Goal: Task Accomplishment & Management: Complete application form

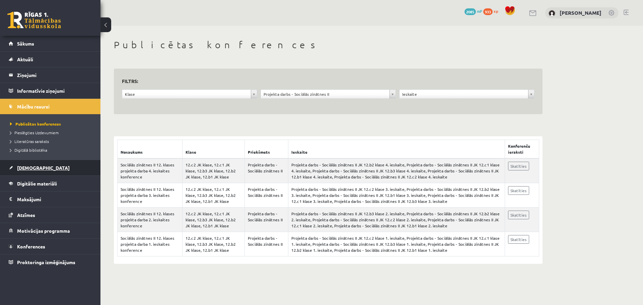
click at [26, 167] on span "[DEMOGRAPHIC_DATA]" at bounding box center [43, 168] width 53 height 6
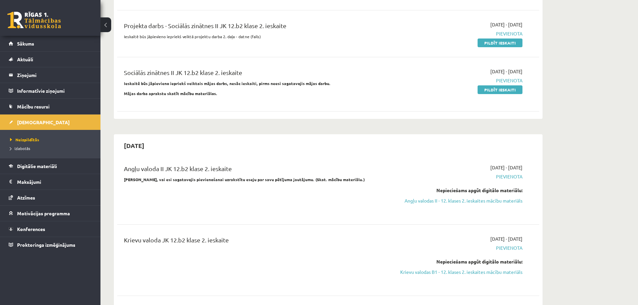
scroll to position [498, 0]
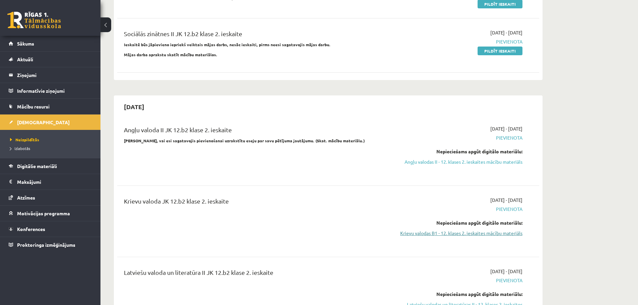
click at [473, 230] on link "Krievu valodas B1 - 12. klases 2. ieskaites mācību materiāls" at bounding box center [459, 233] width 126 height 7
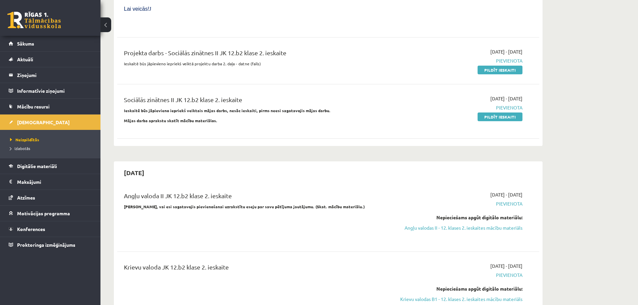
scroll to position [510, 0]
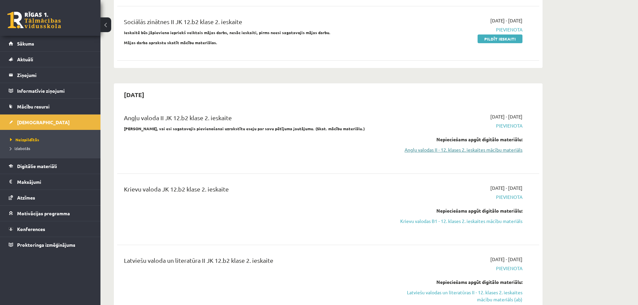
click at [475, 146] on link "Angļu valodas II - 12. klases 2. ieskaites mācību materiāls" at bounding box center [459, 149] width 126 height 7
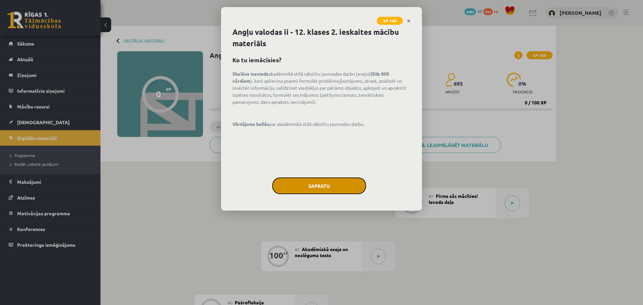
click at [309, 190] on button "Sapratu" at bounding box center [319, 186] width 94 height 17
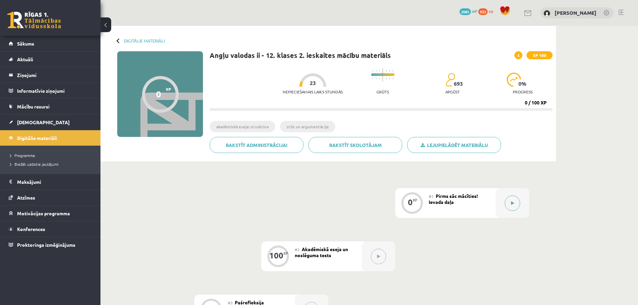
click at [517, 206] on button at bounding box center [512, 203] width 15 height 15
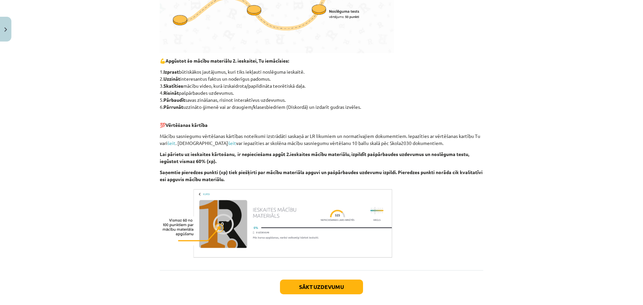
scroll to position [281, 0]
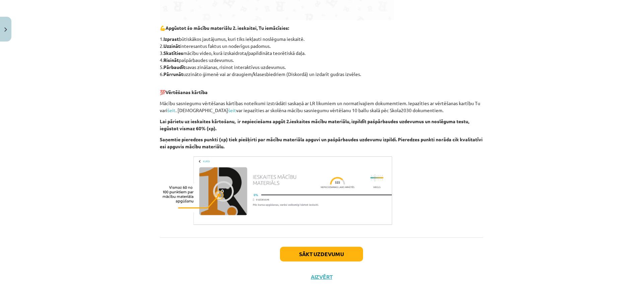
click at [334, 262] on div "Sākt uzdevumu Aizvērt" at bounding box center [322, 261] width 324 height 47
click at [334, 257] on button "Sākt uzdevumu" at bounding box center [321, 254] width 83 height 15
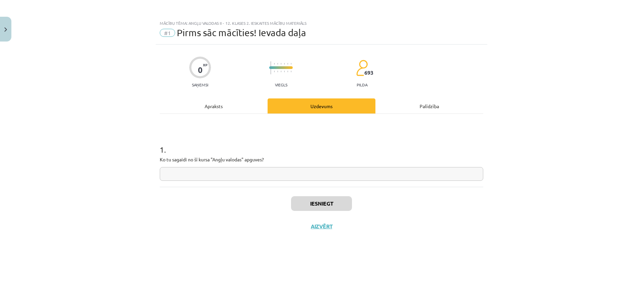
scroll to position [0, 0]
click at [223, 109] on div "Apraksts" at bounding box center [214, 106] width 108 height 15
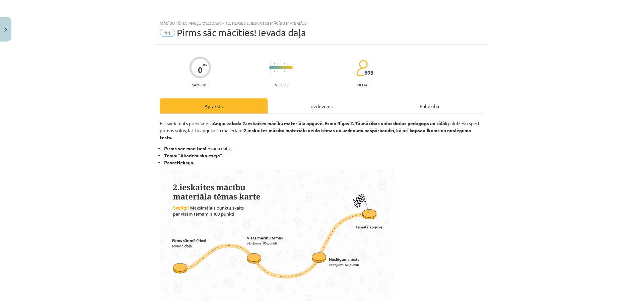
click at [319, 105] on div "Uzdevums" at bounding box center [322, 106] width 108 height 15
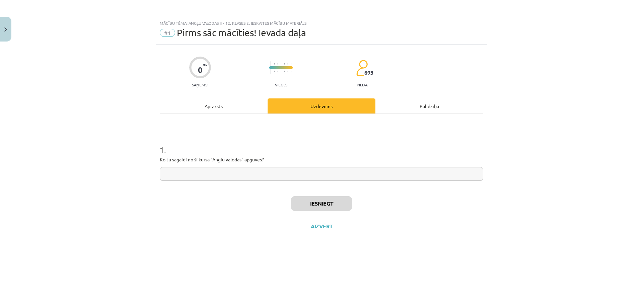
click at [232, 173] on input "text" at bounding box center [322, 174] width 324 height 14
type input "**********"
click at [329, 209] on button "Iesniegt" at bounding box center [321, 203] width 61 height 15
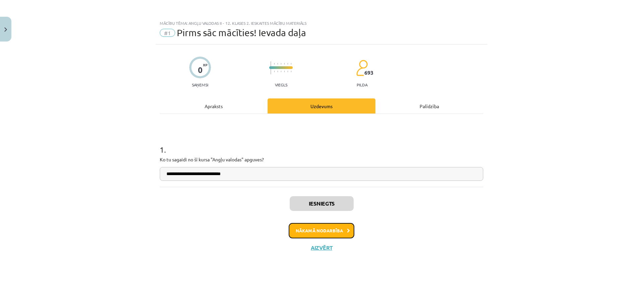
click at [326, 227] on button "Nākamā nodarbība" at bounding box center [322, 230] width 66 height 15
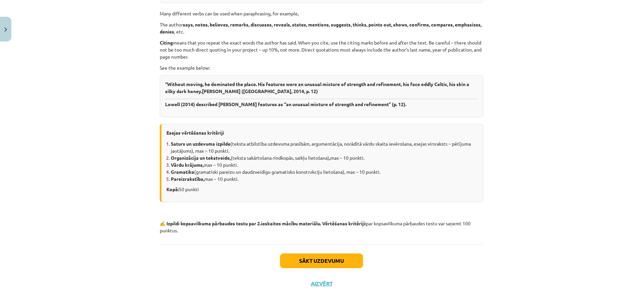
scroll to position [1118, 0]
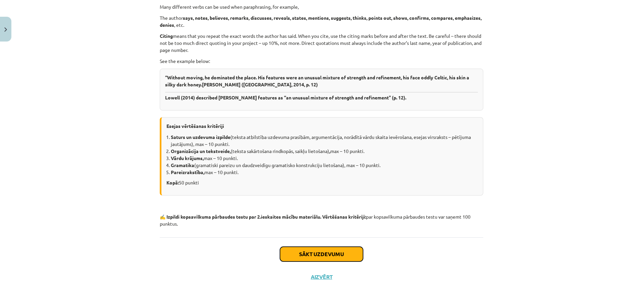
click at [335, 257] on button "Sākt uzdevumu" at bounding box center [321, 254] width 83 height 15
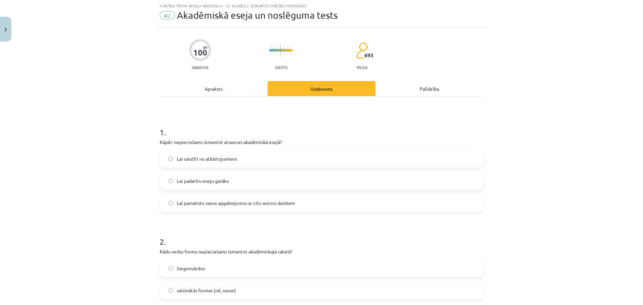
scroll to position [17, 0]
click at [235, 209] on label "Lai pamatotu savus apgalvojumus ar citu autoru darbiem" at bounding box center [322, 203] width 322 height 17
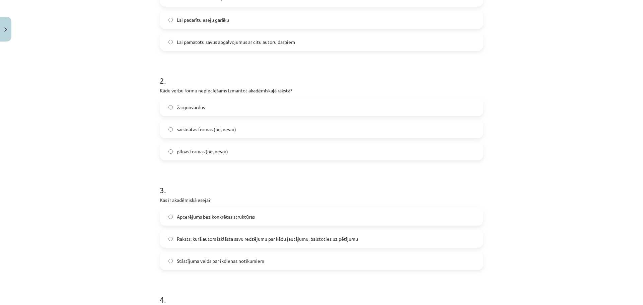
scroll to position [180, 0]
click at [211, 147] on span "pilnās formas (nē, nevar)" at bounding box center [202, 149] width 51 height 7
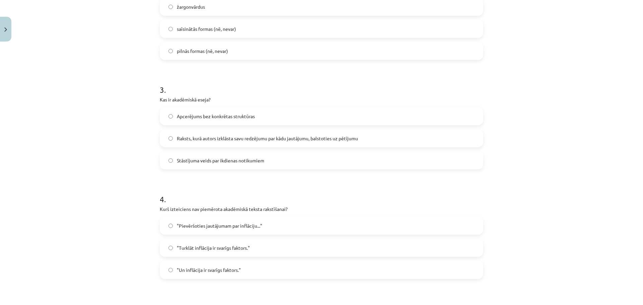
scroll to position [281, 0]
click at [302, 142] on label "Raksts, kurā autors izklāsta savu redzējumu par kādu jautājumu, balstoties uz p…" at bounding box center [322, 136] width 322 height 17
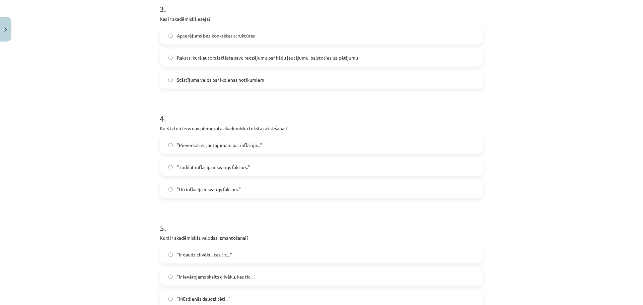
scroll to position [365, 0]
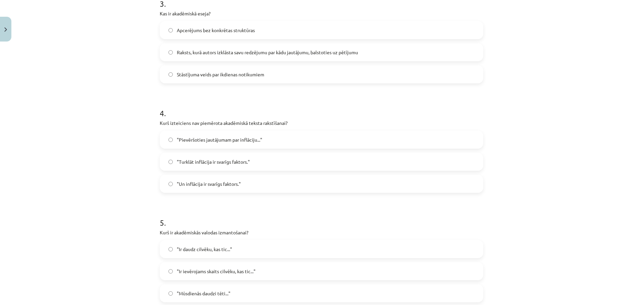
click at [237, 139] on span ""Pievēršoties jautājumam par inflāciju..."" at bounding box center [219, 139] width 85 height 7
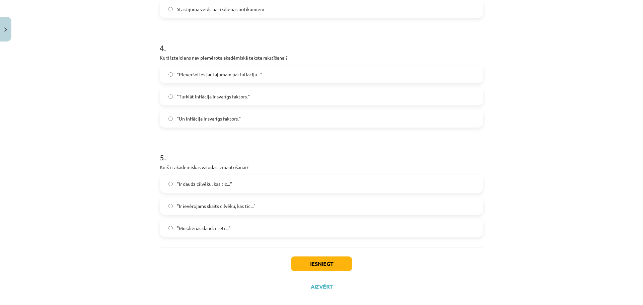
scroll to position [440, 0]
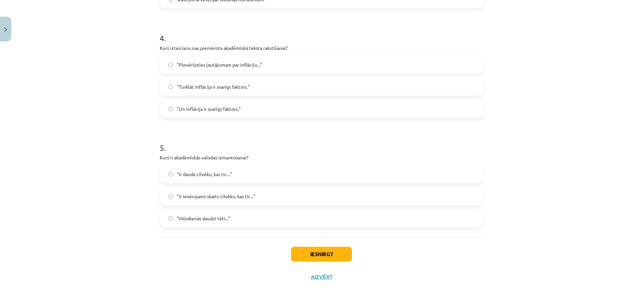
click at [249, 198] on span ""Ir ievērojams skaits cilvēku, kas tic..."" at bounding box center [216, 196] width 79 height 7
click at [331, 258] on button "Iesniegt" at bounding box center [321, 254] width 61 height 15
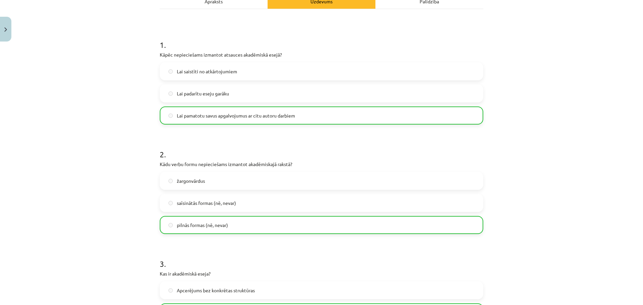
scroll to position [462, 0]
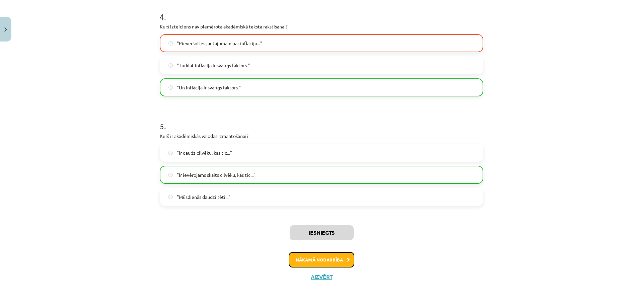
click at [328, 261] on button "Nākamā nodarbība" at bounding box center [322, 259] width 66 height 15
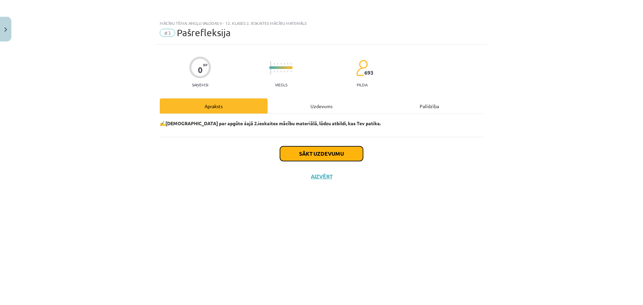
click at [332, 152] on button "Sākt uzdevumu" at bounding box center [321, 153] width 83 height 15
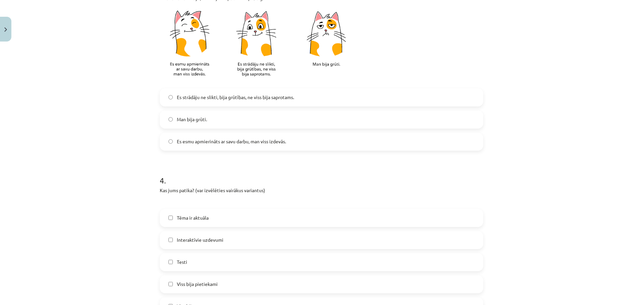
scroll to position [429, 0]
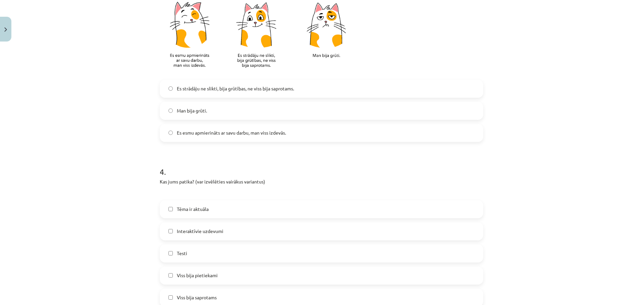
click at [226, 133] on span "Es esmu apmierināts ar savu darbu, man viss izdevās." at bounding box center [231, 132] width 109 height 7
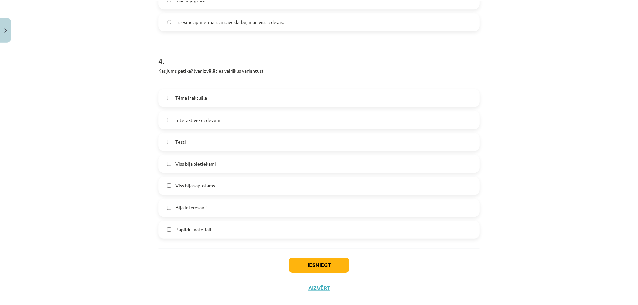
scroll to position [542, 0]
click at [199, 163] on span "Viss bija pietiekami" at bounding box center [197, 162] width 41 height 7
click at [235, 188] on label "Viss bija saprotams" at bounding box center [322, 185] width 322 height 17
click at [341, 268] on button "Iesniegt" at bounding box center [321, 265] width 61 height 15
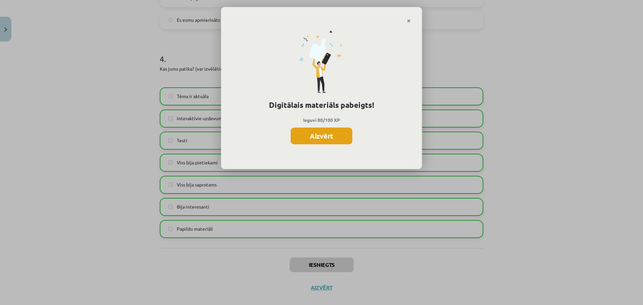
click at [344, 136] on button "Aizvērt" at bounding box center [322, 136] width 62 height 17
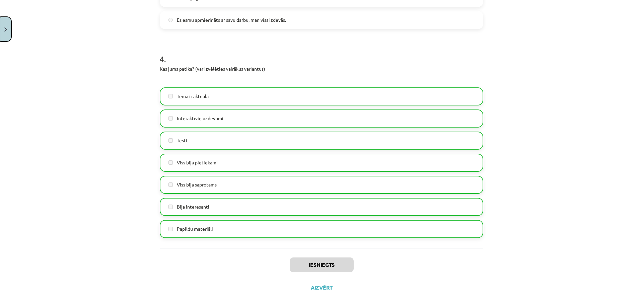
click at [10, 26] on button "Close" at bounding box center [5, 29] width 11 height 25
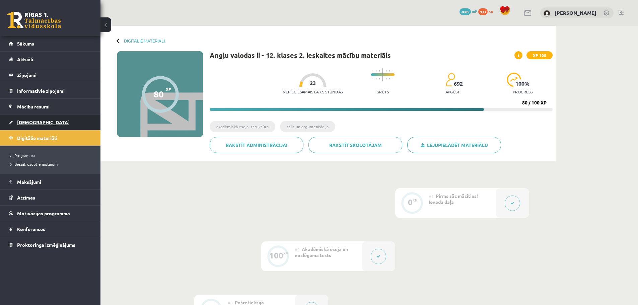
click at [32, 121] on span "[DEMOGRAPHIC_DATA]" at bounding box center [43, 122] width 53 height 6
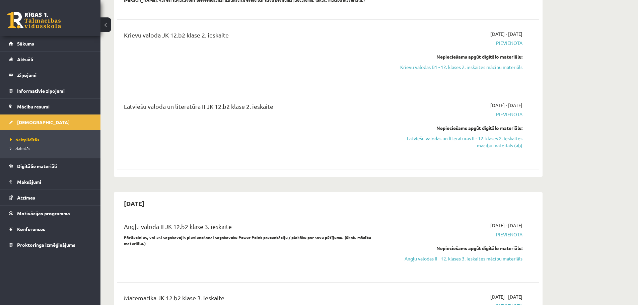
scroll to position [656, 0]
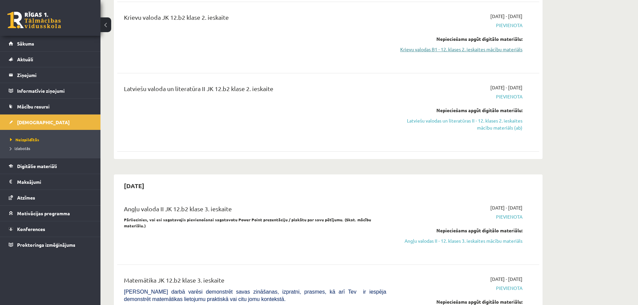
click at [506, 46] on link "Krievu valodas B1 - 12. klases 2. ieskaites mācību materiāls" at bounding box center [459, 49] width 126 height 7
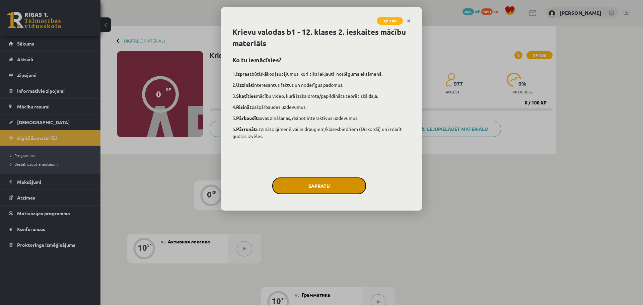
click at [336, 191] on button "Sapratu" at bounding box center [319, 186] width 94 height 17
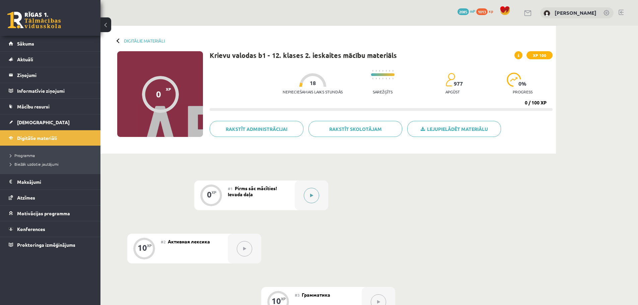
click at [315, 194] on button at bounding box center [311, 195] width 15 height 15
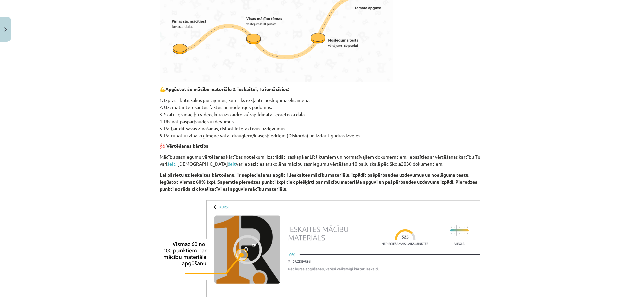
scroll to position [339, 0]
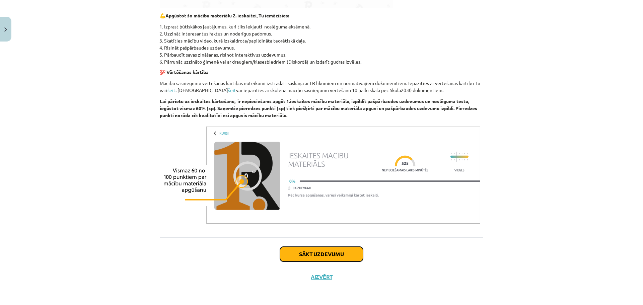
click at [330, 258] on button "Sākt uzdevumu" at bounding box center [321, 254] width 83 height 15
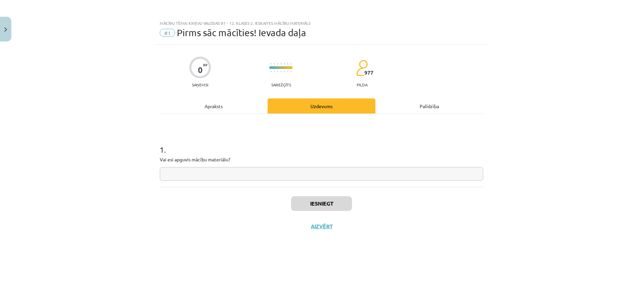
scroll to position [0, 0]
click at [225, 173] on input "text" at bounding box center [322, 174] width 324 height 14
type input "**"
click at [313, 199] on button "Iesniegt" at bounding box center [321, 203] width 61 height 15
click at [321, 233] on button "Nākamā nodarbība" at bounding box center [322, 230] width 66 height 15
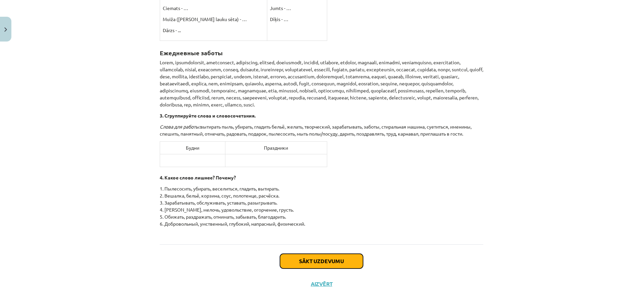
click at [322, 259] on button "Sākt uzdevumu" at bounding box center [321, 261] width 83 height 15
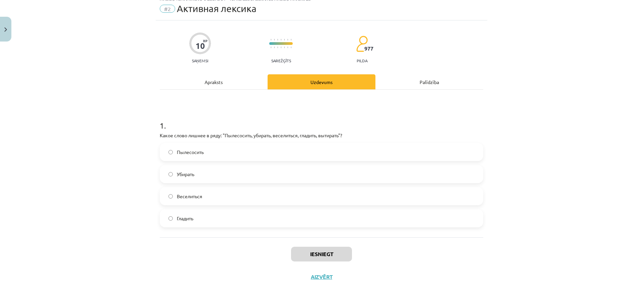
scroll to position [17, 0]
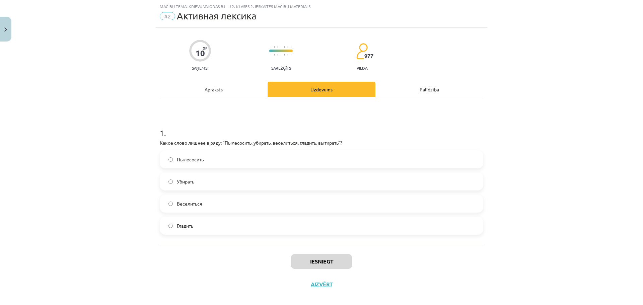
click at [204, 201] on label "Веселиться" at bounding box center [322, 203] width 322 height 17
click at [341, 263] on button "Iesniegt" at bounding box center [321, 261] width 61 height 15
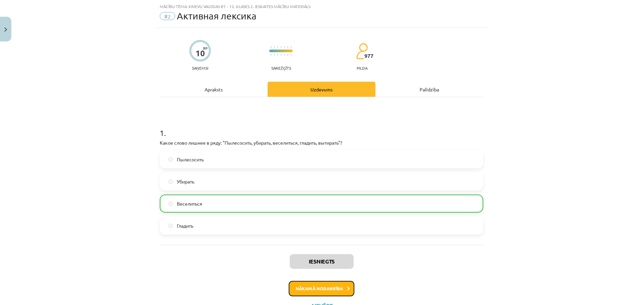
click at [337, 287] on button "Nākamā nodarbība" at bounding box center [322, 288] width 66 height 15
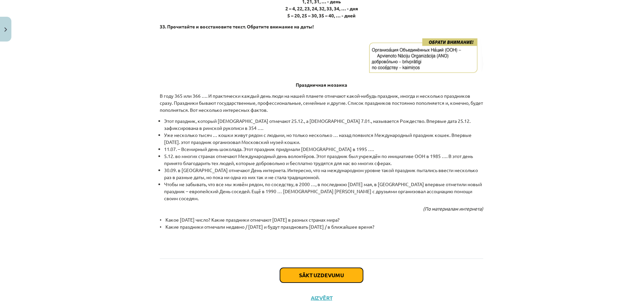
click at [347, 268] on button "Sākt uzdevumu" at bounding box center [321, 275] width 83 height 15
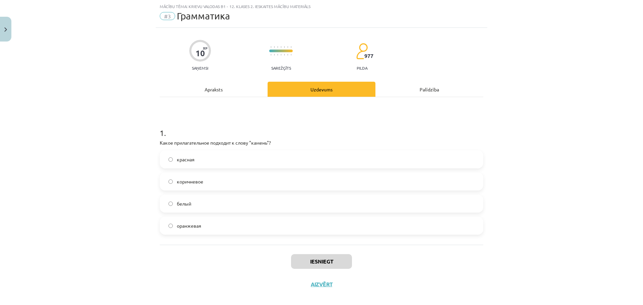
click at [210, 209] on label "белый" at bounding box center [322, 203] width 322 height 17
click at [310, 262] on button "Iesniegt" at bounding box center [321, 261] width 61 height 15
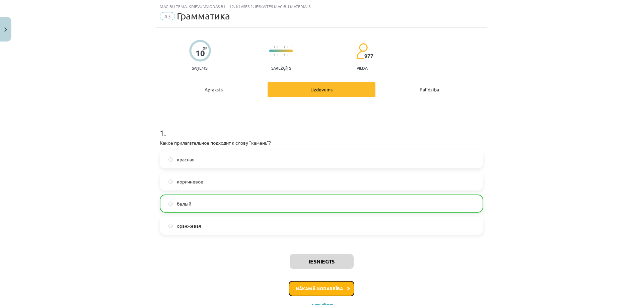
click at [330, 287] on button "Nākamā nodarbība" at bounding box center [322, 288] width 66 height 15
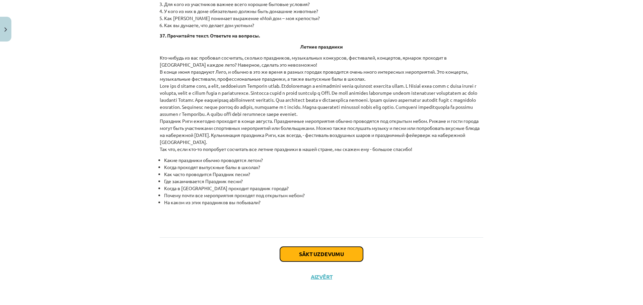
click at [335, 254] on button "Sākt uzdevumu" at bounding box center [321, 254] width 83 height 15
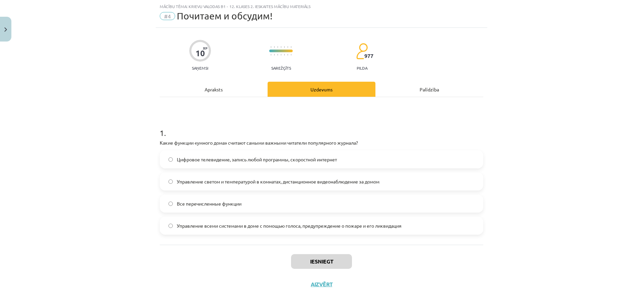
click at [234, 206] on span "Все перечисленные функции" at bounding box center [209, 203] width 65 height 7
click at [312, 261] on button "Iesniegt" at bounding box center [321, 261] width 61 height 15
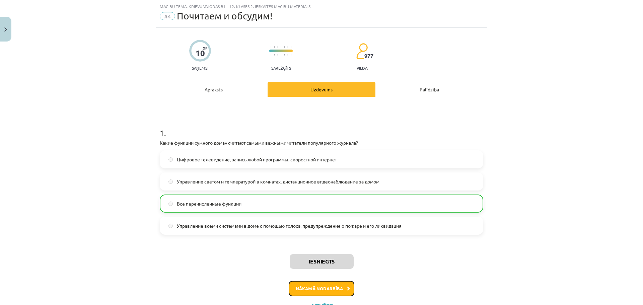
click at [327, 291] on button "Nākamā nodarbība" at bounding box center [322, 288] width 66 height 15
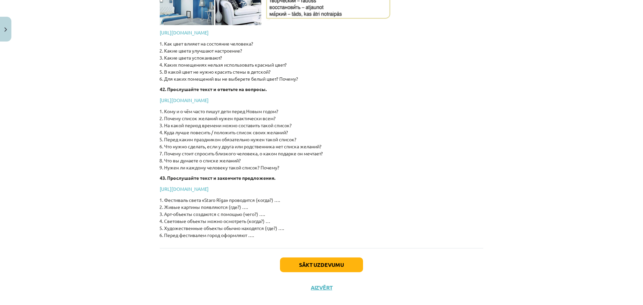
scroll to position [532, 0]
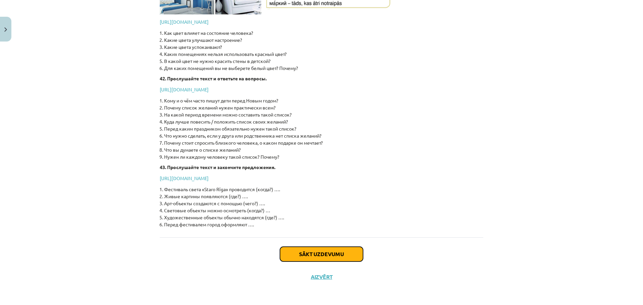
click at [337, 252] on button "Sākt uzdevumu" at bounding box center [321, 254] width 83 height 15
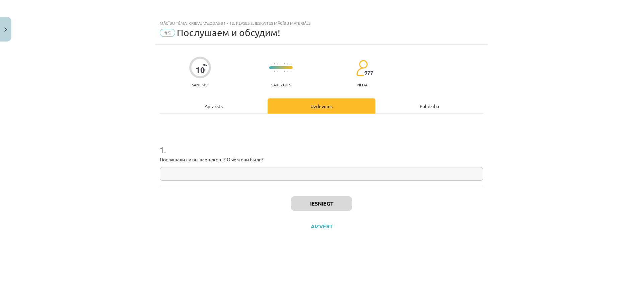
scroll to position [0, 0]
click at [214, 175] on input "text" at bounding box center [322, 174] width 324 height 14
click at [215, 105] on div "Apraksts" at bounding box center [214, 106] width 108 height 15
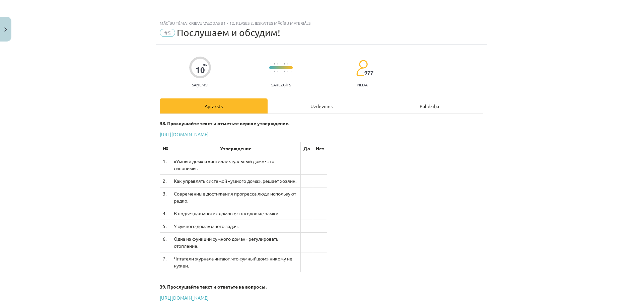
scroll to position [17, 0]
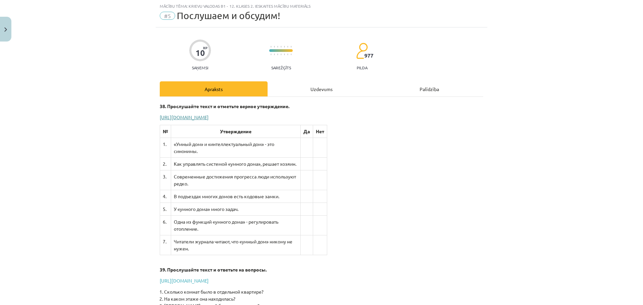
click at [209, 116] on link "https://www.zvaigzne.lv/upload/audio/100Urokov/2/4%202%201.mp3" at bounding box center [184, 117] width 49 height 6
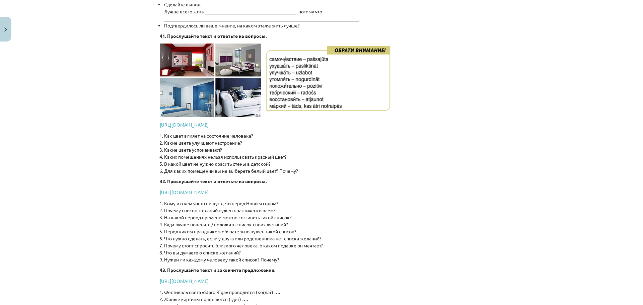
scroll to position [532, 0]
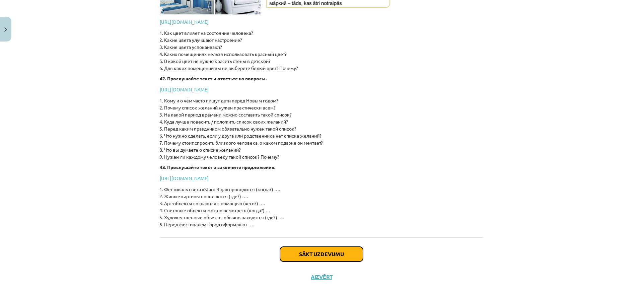
click at [326, 252] on button "Sākt uzdevumu" at bounding box center [321, 254] width 83 height 15
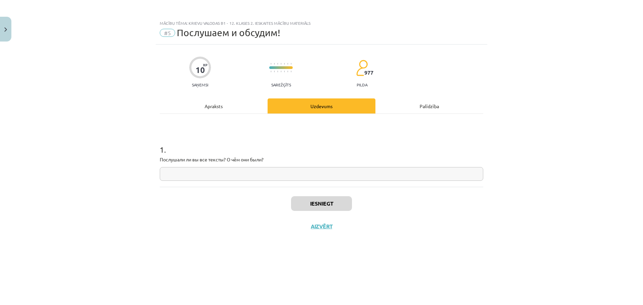
click at [195, 176] on input "text" at bounding box center [322, 174] width 324 height 14
paste input "**********"
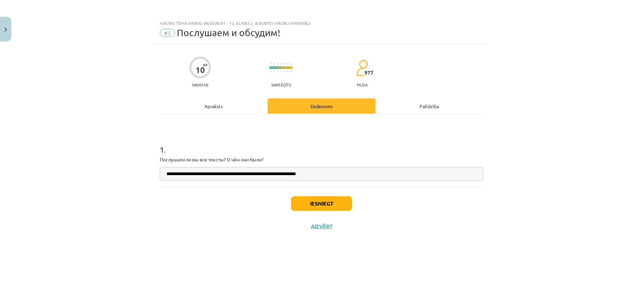
type input "**********"
click at [326, 199] on button "Iesniegt" at bounding box center [321, 203] width 61 height 15
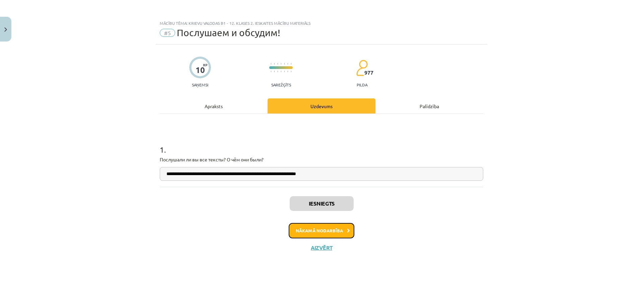
click at [331, 231] on button "Nākamā nodarbība" at bounding box center [322, 230] width 66 height 15
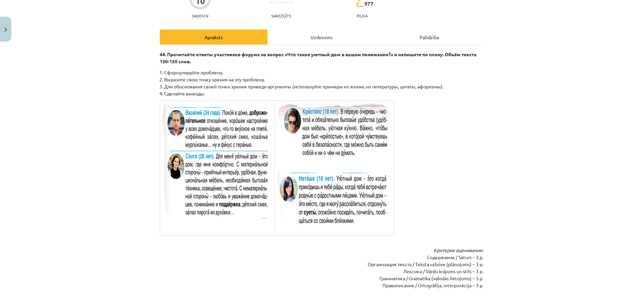
scroll to position [149, 0]
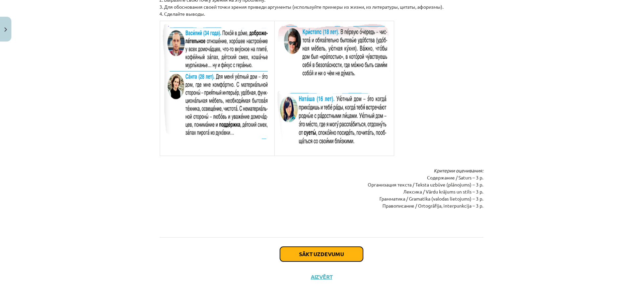
click at [328, 247] on button "Sākt uzdevumu" at bounding box center [321, 254] width 83 height 15
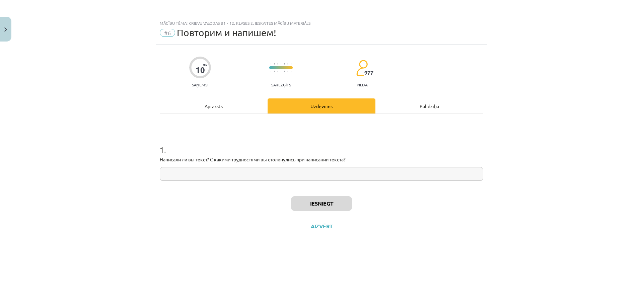
scroll to position [0, 0]
click at [213, 103] on div "Apraksts" at bounding box center [214, 106] width 108 height 15
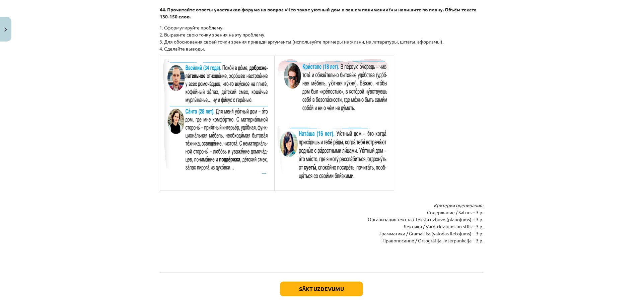
scroll to position [113, 0]
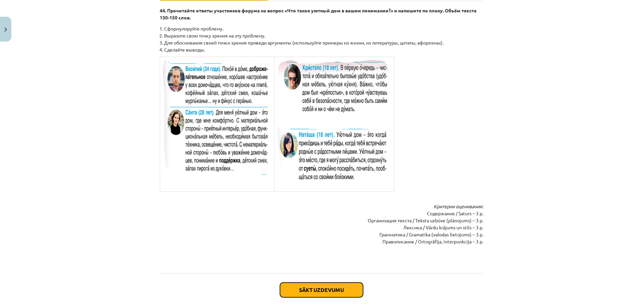
click at [316, 288] on button "Sākt uzdevumu" at bounding box center [321, 290] width 83 height 15
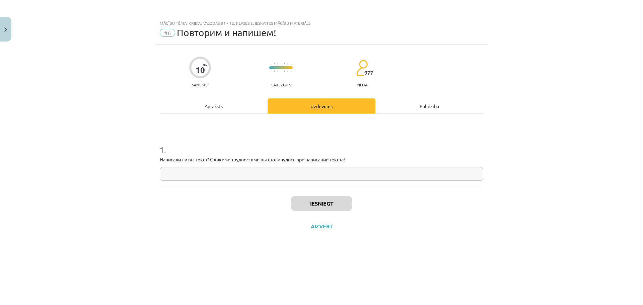
scroll to position [0, 0]
click at [183, 171] on input "text" at bounding box center [322, 174] width 324 height 14
paste input "**********"
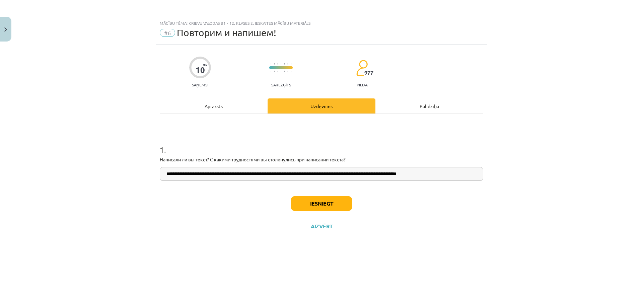
scroll to position [0, 8]
type input "**********"
click at [334, 207] on button "Iesniegt" at bounding box center [321, 203] width 61 height 15
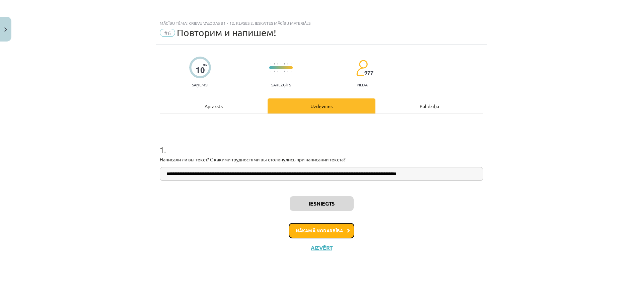
click at [340, 233] on button "Nākamā nodarbība" at bounding box center [322, 230] width 66 height 15
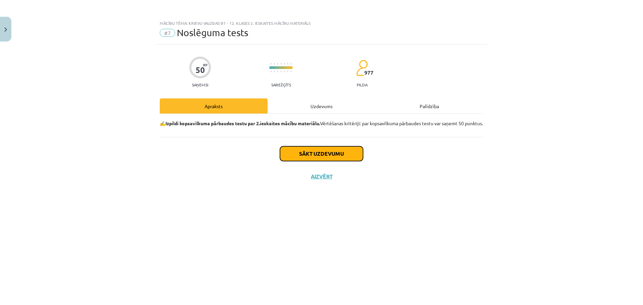
click at [331, 161] on button "Sākt uzdevumu" at bounding box center [321, 153] width 83 height 15
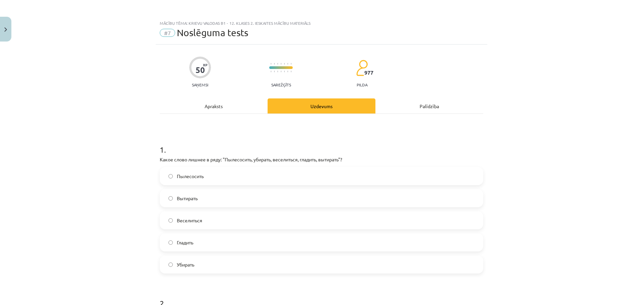
click at [197, 219] on span "Веселиться" at bounding box center [189, 220] width 25 height 7
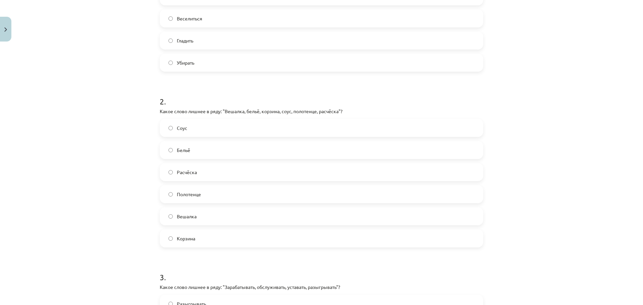
scroll to position [208, 0]
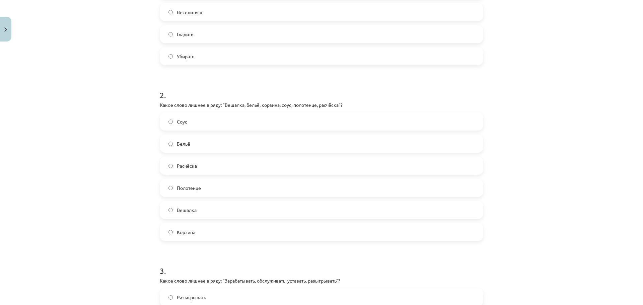
click at [201, 117] on label "Соус" at bounding box center [322, 121] width 322 height 17
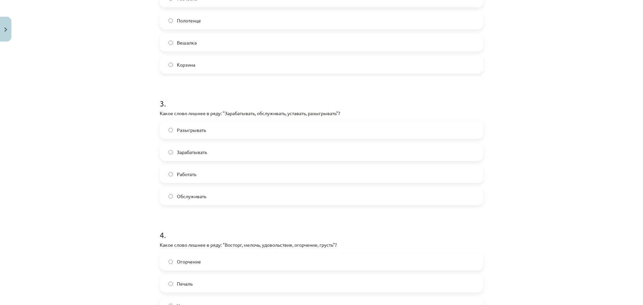
scroll to position [380, 0]
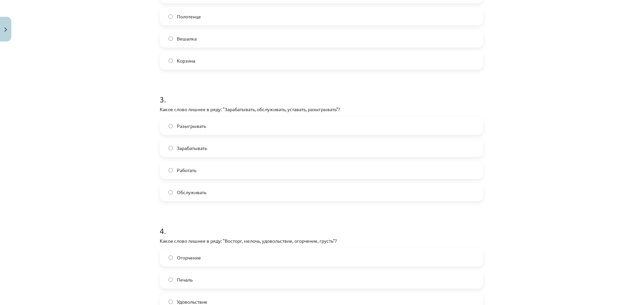
click at [199, 125] on span "Разыгрывать" at bounding box center [191, 126] width 29 height 7
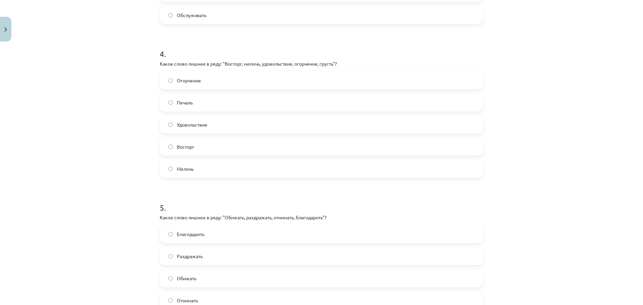
scroll to position [558, 0]
click at [193, 167] on label "Мелочь" at bounding box center [322, 168] width 322 height 17
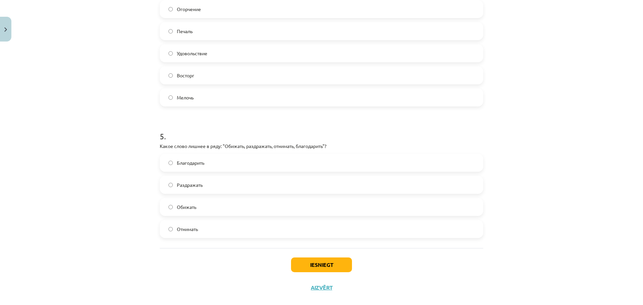
scroll to position [639, 0]
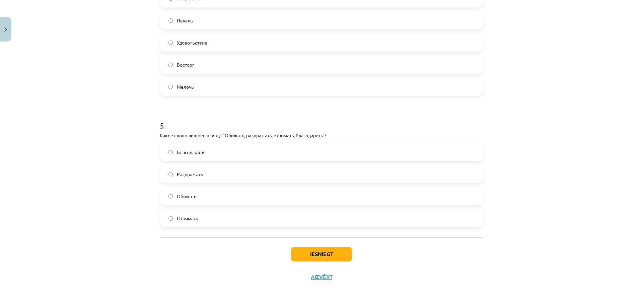
click at [190, 151] on span "Благодарить" at bounding box center [190, 152] width 27 height 7
click at [333, 263] on div "Iesniegt Aizvērt" at bounding box center [322, 261] width 324 height 47
click at [332, 257] on button "Iesniegt" at bounding box center [321, 254] width 61 height 15
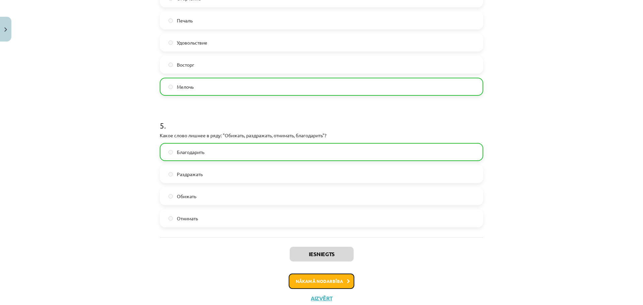
click at [327, 284] on button "Nākamā nodarbība" at bounding box center [322, 281] width 66 height 15
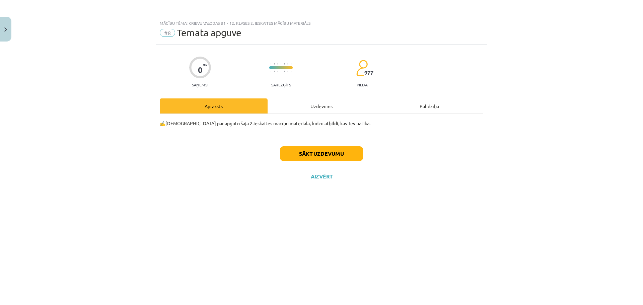
scroll to position [0, 0]
click at [318, 155] on button "Sākt uzdevumu" at bounding box center [321, 153] width 83 height 15
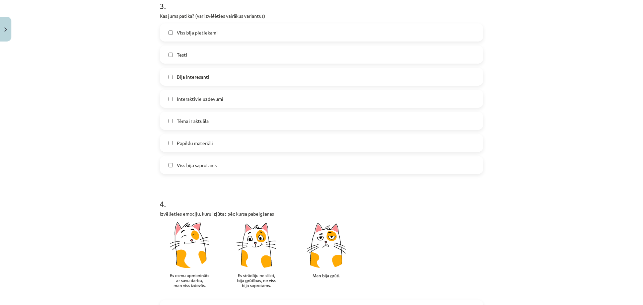
scroll to position [406, 0]
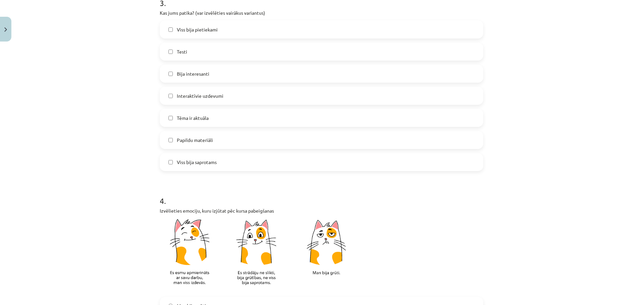
click at [219, 30] on label "Viss bija pietiekami" at bounding box center [322, 29] width 322 height 17
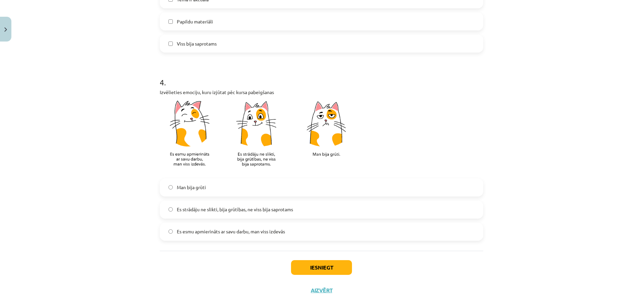
click at [232, 213] on span "Es strādāju ne slikti, bija grūtības, ne viss bija saprotams" at bounding box center [235, 209] width 116 height 7
click at [238, 232] on span "Es esmu apmierināts ar savu darbu, man viss izdevās" at bounding box center [231, 231] width 108 height 7
click at [328, 265] on button "Iesniegt" at bounding box center [321, 267] width 61 height 15
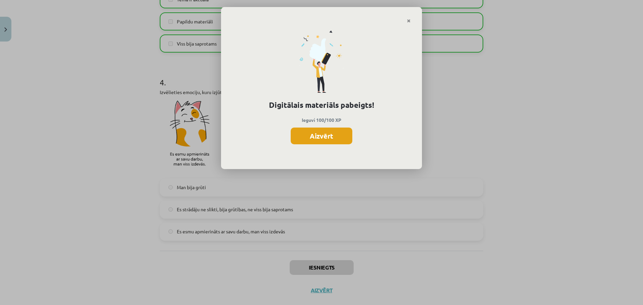
click at [330, 138] on button "Aizvērt" at bounding box center [322, 136] width 62 height 17
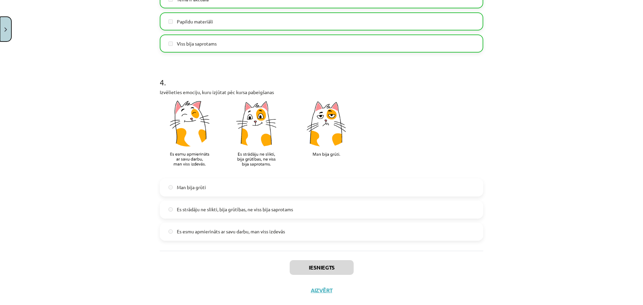
click at [9, 28] on button "Close" at bounding box center [5, 29] width 11 height 25
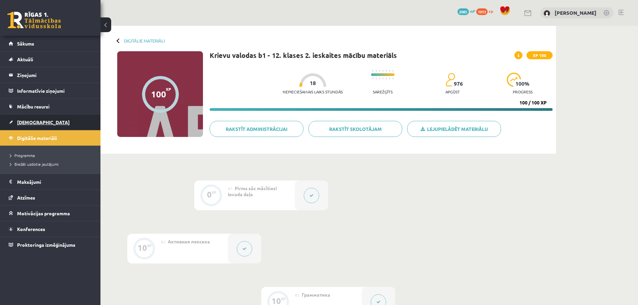
click at [27, 118] on link "[DEMOGRAPHIC_DATA]" at bounding box center [50, 122] width 83 height 15
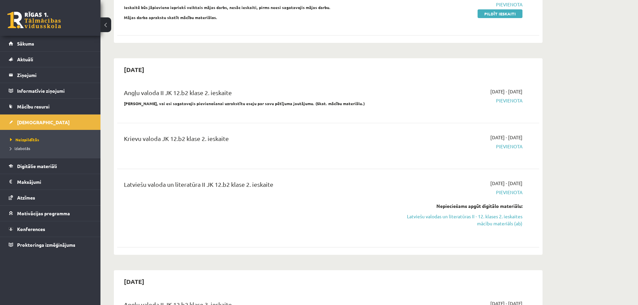
scroll to position [523, 0]
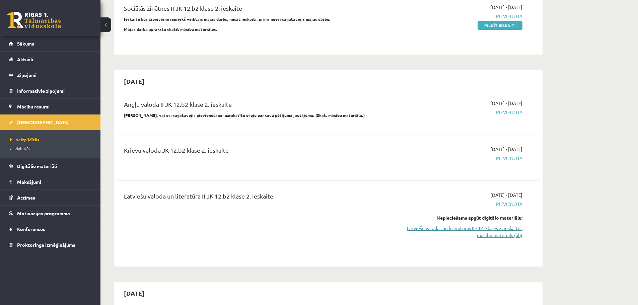
click at [512, 225] on link "Latviešu valodas un literatūras II - 12. klases 2. ieskaites mācību materiāls (…" at bounding box center [459, 232] width 126 height 14
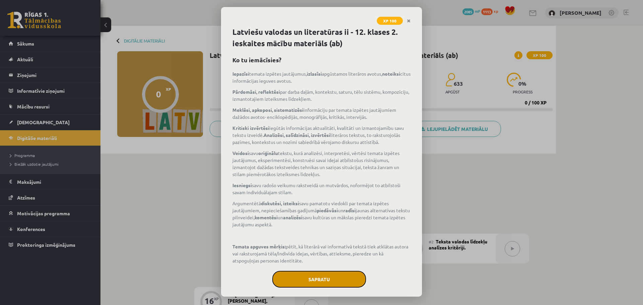
click at [308, 277] on button "Sapratu" at bounding box center [319, 279] width 94 height 17
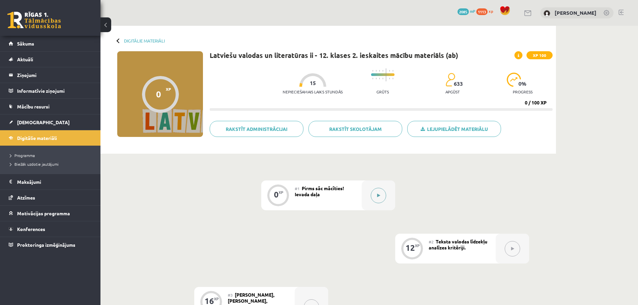
click at [381, 196] on button at bounding box center [378, 195] width 15 height 15
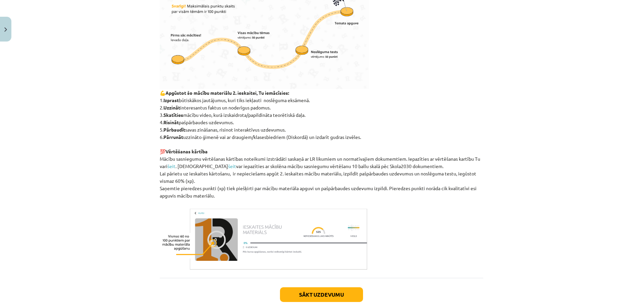
scroll to position [327, 0]
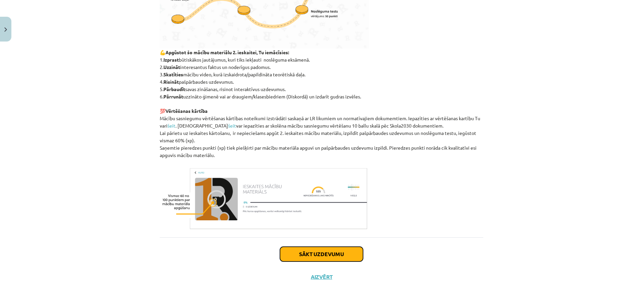
click at [335, 252] on button "Sākt uzdevumu" at bounding box center [321, 254] width 83 height 15
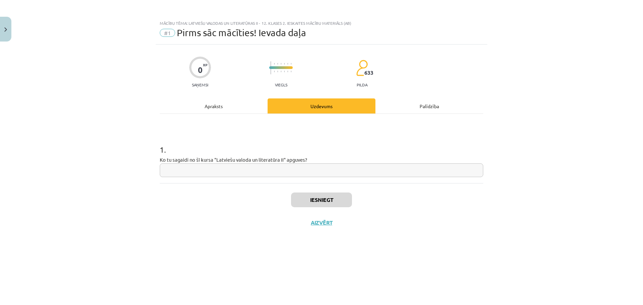
click at [190, 167] on input "text" at bounding box center [322, 171] width 324 height 14
type input "**********"
click at [324, 198] on button "Iesniegt" at bounding box center [321, 200] width 61 height 15
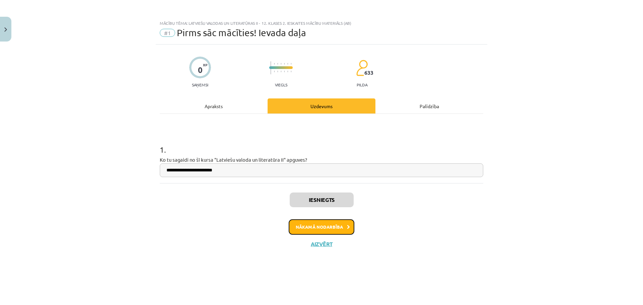
click at [326, 226] on button "Nākamā nodarbība" at bounding box center [322, 227] width 66 height 15
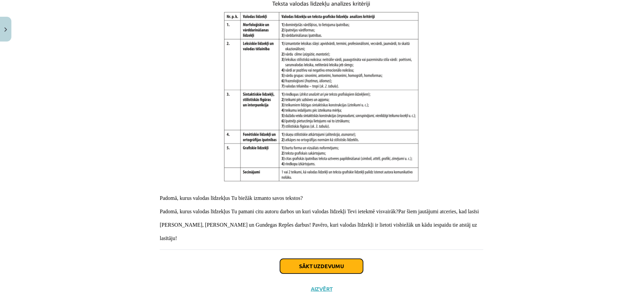
click at [343, 259] on button "Sākt uzdevumu" at bounding box center [321, 266] width 83 height 15
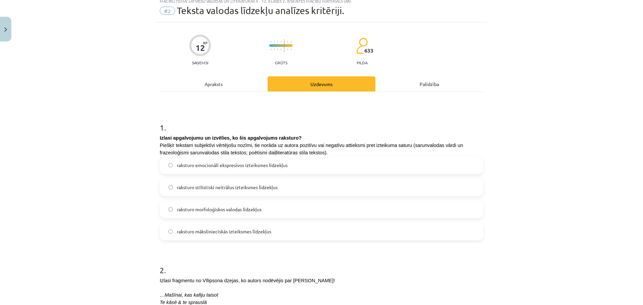
scroll to position [17, 0]
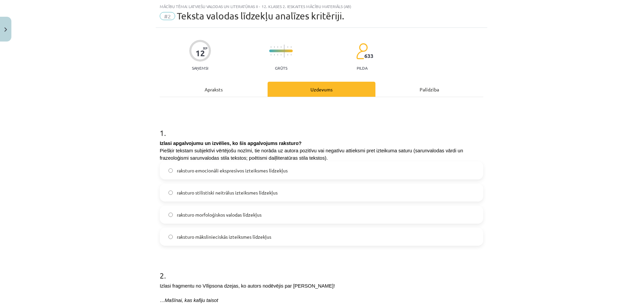
click at [253, 194] on span "raksturo stilistiski neitrālus izteiksmes līdzekļus" at bounding box center [227, 192] width 101 height 7
click at [211, 86] on div "Apraksts" at bounding box center [214, 89] width 108 height 15
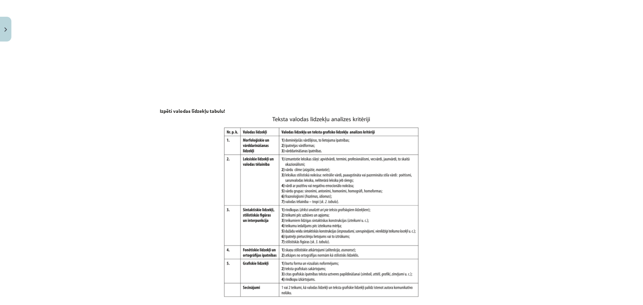
scroll to position [832, 0]
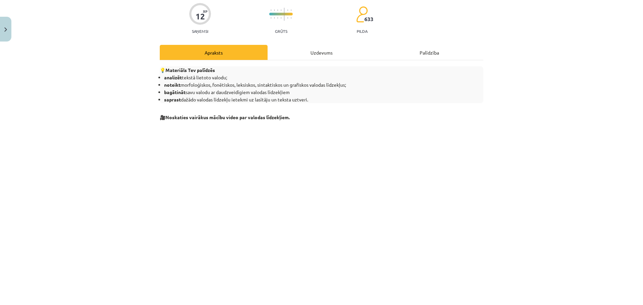
click at [321, 54] on div "Uzdevums" at bounding box center [322, 52] width 108 height 15
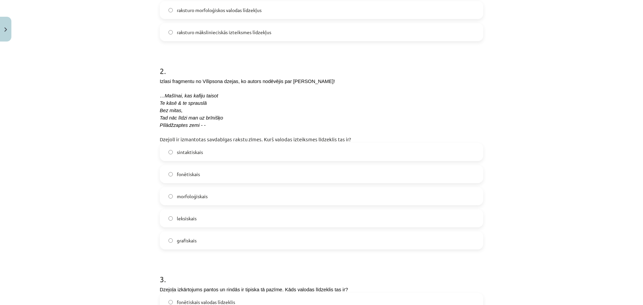
scroll to position [223, 0]
click at [213, 221] on label "leksiskais" at bounding box center [322, 217] width 322 height 17
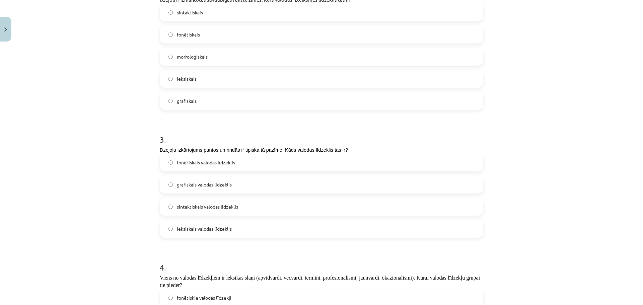
scroll to position [367, 0]
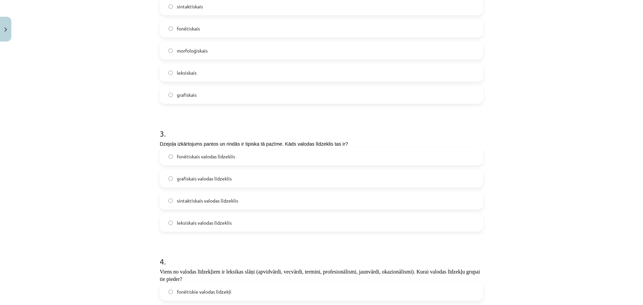
click at [218, 182] on span "grafiskais valodas līdzeklis" at bounding box center [204, 178] width 55 height 7
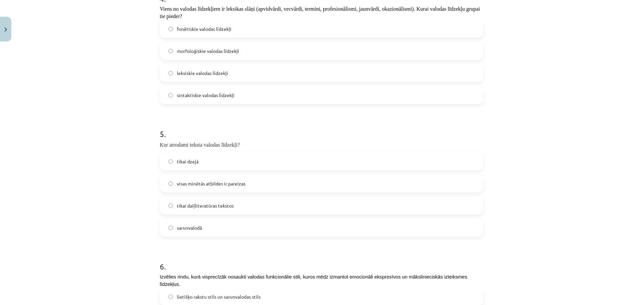
scroll to position [640, 0]
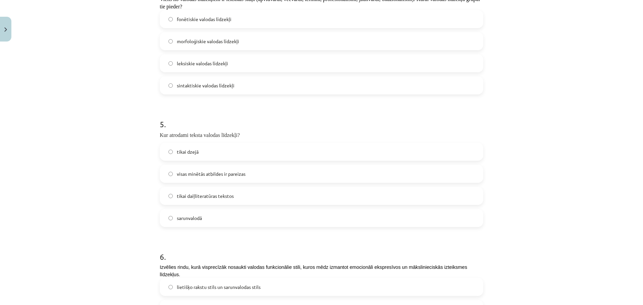
click at [219, 177] on span "visas minētās atbildes ir pareizas" at bounding box center [211, 174] width 69 height 7
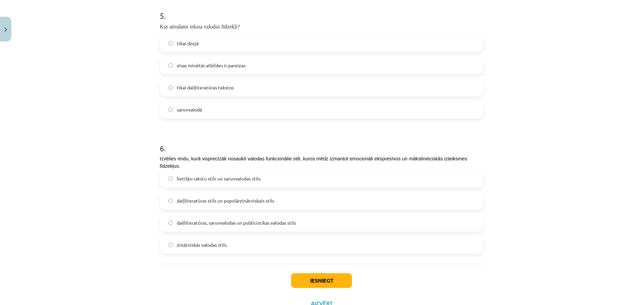
scroll to position [751, 0]
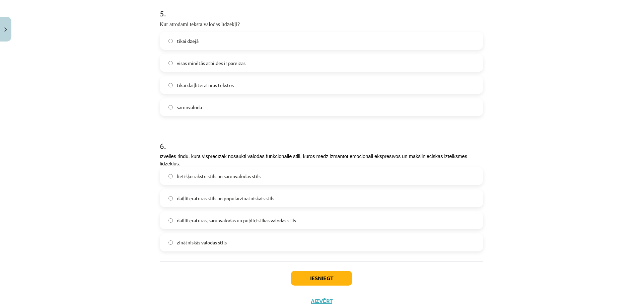
click at [275, 219] on span "daiļliteratūras, sarunvalodas un publicistikas valodas stils" at bounding box center [236, 220] width 119 height 7
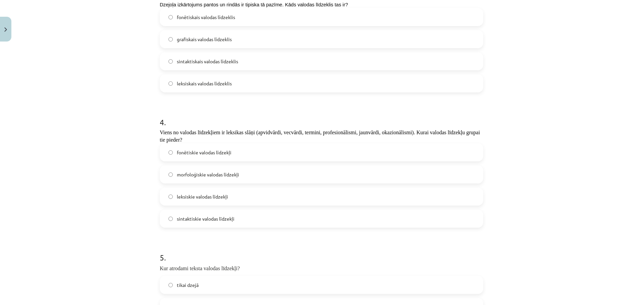
scroll to position [503, 0]
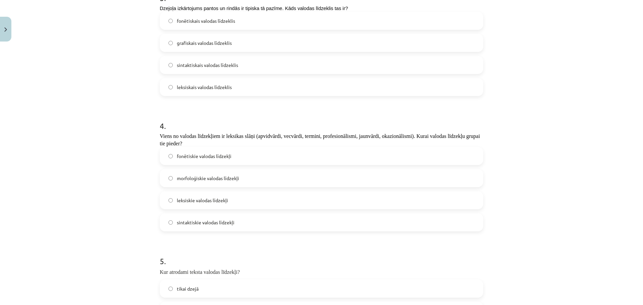
click at [225, 178] on span "morfoloģiskie valodas līdzekļi" at bounding box center [208, 178] width 62 height 7
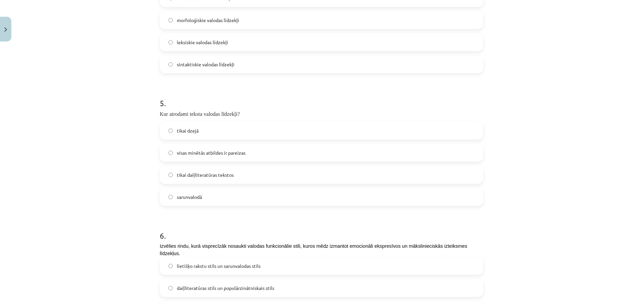
scroll to position [775, 0]
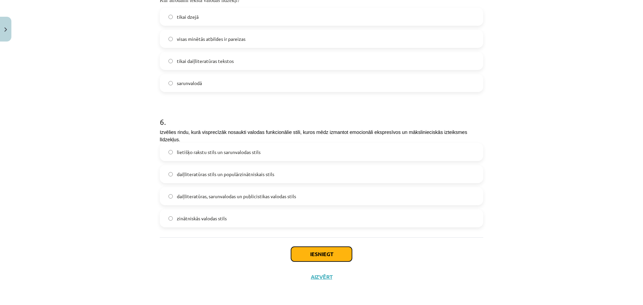
click at [329, 254] on button "Iesniegt" at bounding box center [321, 254] width 61 height 15
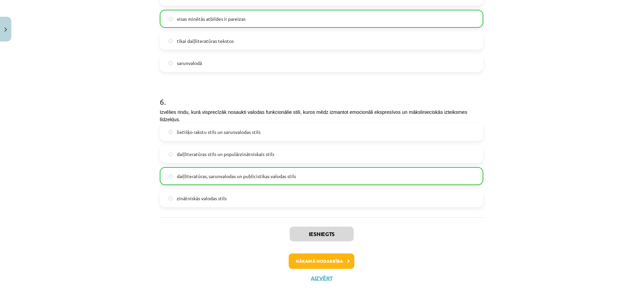
scroll to position [797, 0]
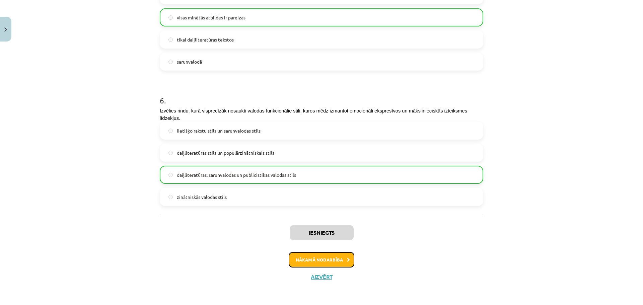
click at [326, 260] on button "Nākamā nodarbība" at bounding box center [322, 259] width 66 height 15
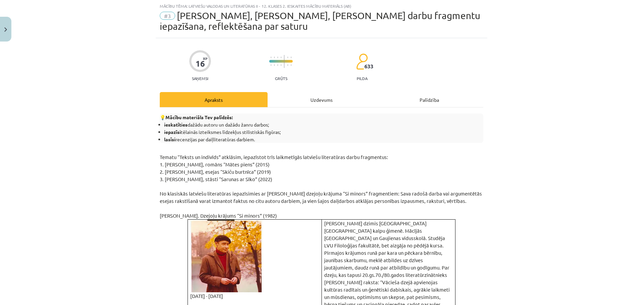
scroll to position [17, 0]
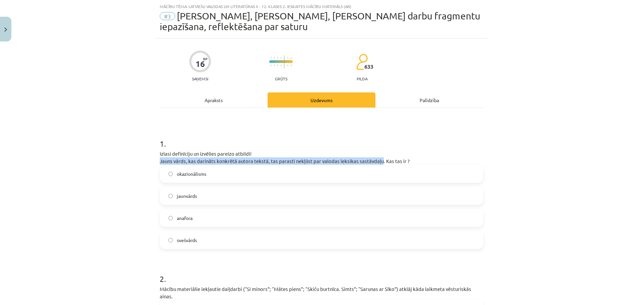
drag, startPoint x: 154, startPoint y: 160, endPoint x: 377, endPoint y: 161, distance: 223.2
copy span "Jauns vārds, kas darināts konkrētā autora tekstā, tas parasti nekļūst par valod…"
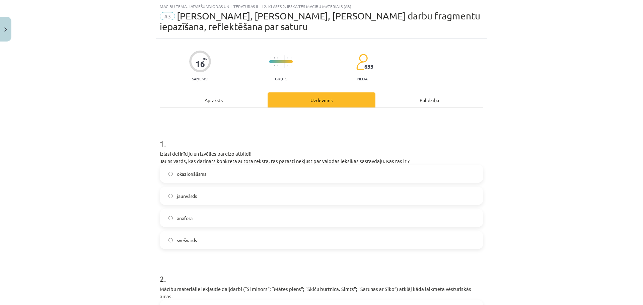
click at [196, 192] on label "jaunvārds" at bounding box center [322, 196] width 322 height 17
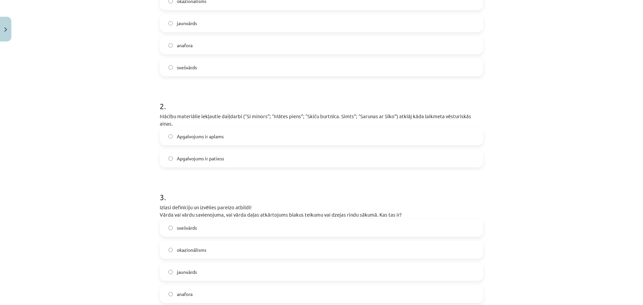
scroll to position [192, 0]
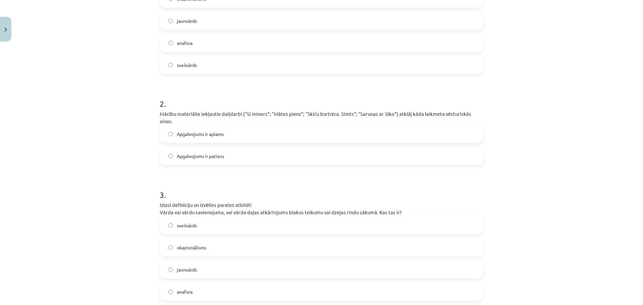
click at [226, 148] on label "Apgalvojums ir patiess" at bounding box center [322, 156] width 322 height 17
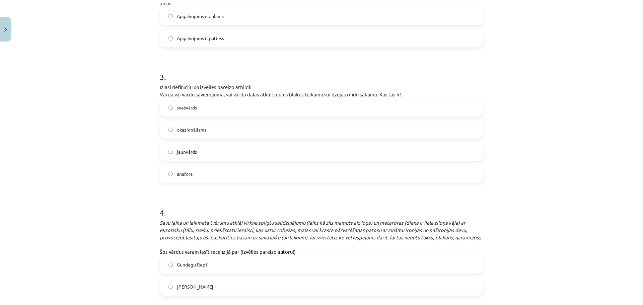
scroll to position [314, 0]
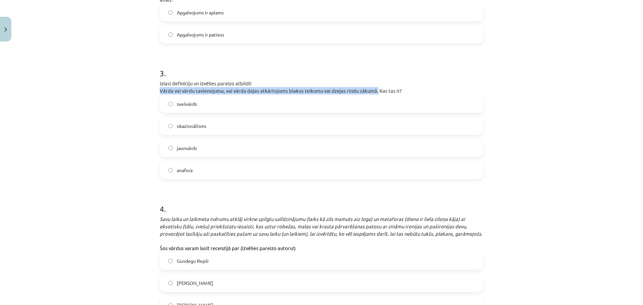
drag, startPoint x: 155, startPoint y: 84, endPoint x: 373, endPoint y: 84, distance: 218.2
click at [373, 84] on div "Mācību tēma: Latviešu valodas un literatūras ii - 12. klases 2. ieskaites mācīb…" at bounding box center [321, 152] width 643 height 305
copy span "Vārda vai vārdu savienojuma, vai vārda daļas atkārtojums blakus teikumu vai dze…"
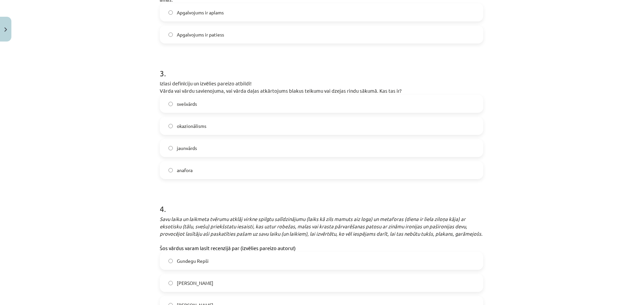
click at [191, 167] on span "anafora" at bounding box center [185, 170] width 16 height 7
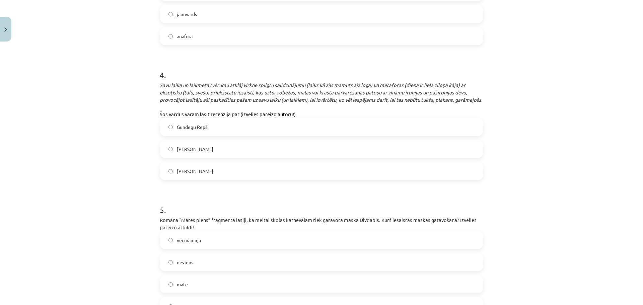
scroll to position [450, 0]
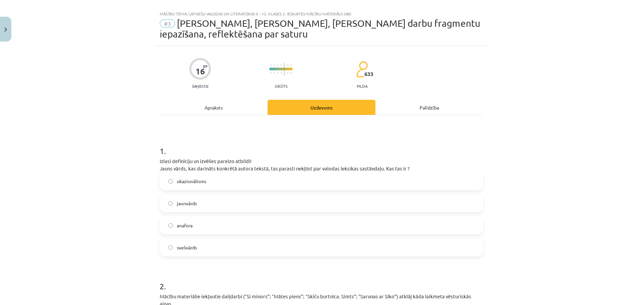
click at [210, 111] on div "Apraksts" at bounding box center [214, 107] width 108 height 15
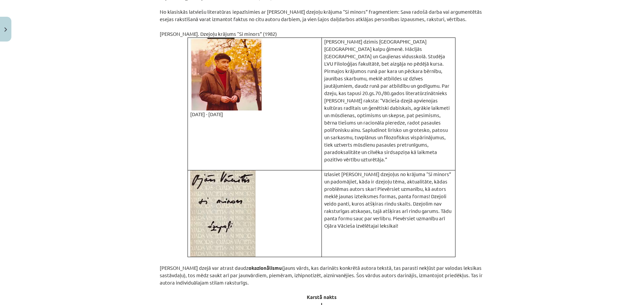
scroll to position [0, 0]
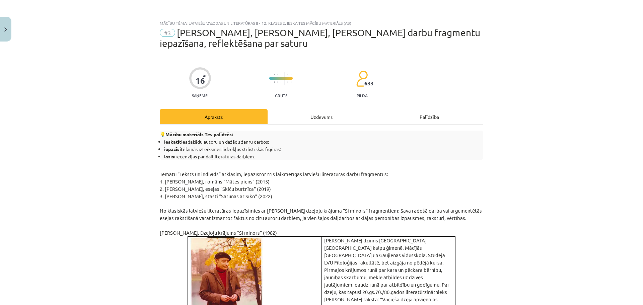
click at [310, 121] on div "Uzdevums" at bounding box center [322, 116] width 108 height 15
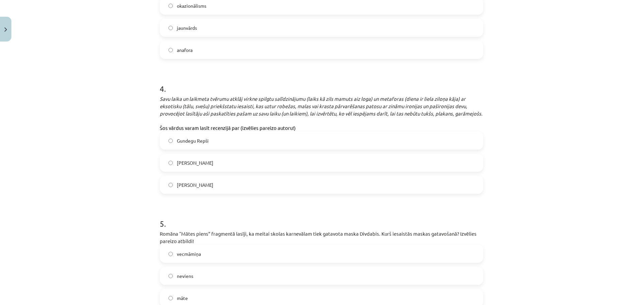
scroll to position [437, 0]
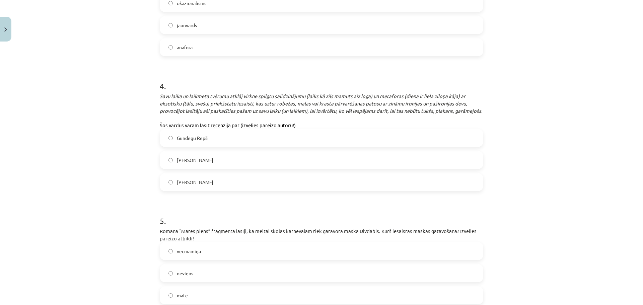
click at [214, 130] on label "Gundegu Repši" at bounding box center [322, 138] width 322 height 17
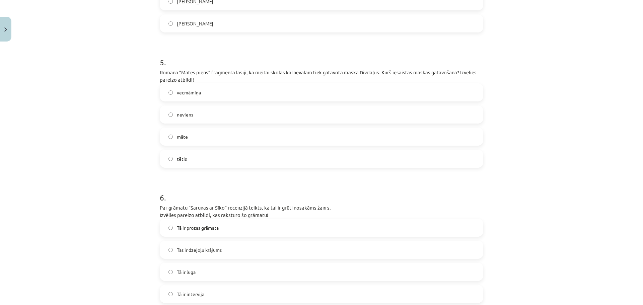
scroll to position [597, 0]
click at [200, 131] on label "māte" at bounding box center [322, 135] width 322 height 17
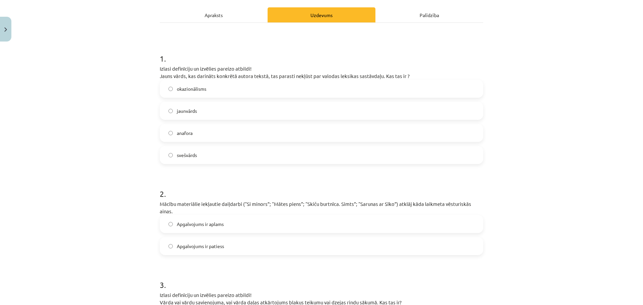
scroll to position [0, 0]
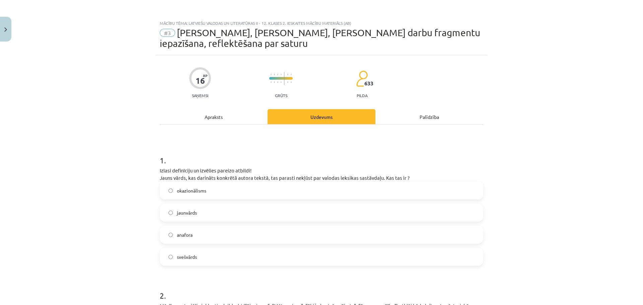
click at [210, 115] on div "Apraksts" at bounding box center [214, 116] width 108 height 15
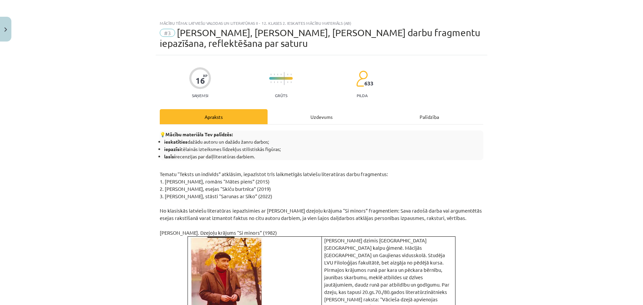
click at [308, 113] on div "Uzdevums" at bounding box center [322, 116] width 108 height 15
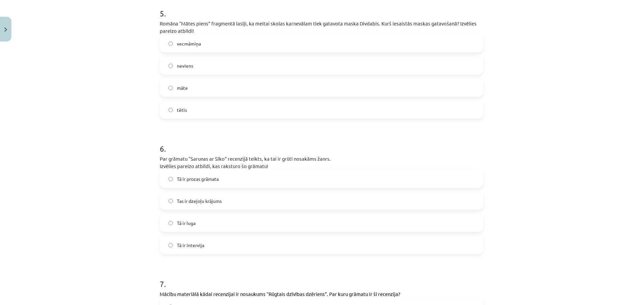
scroll to position [652, 0]
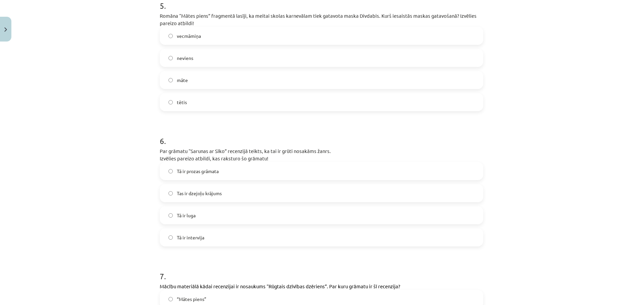
click at [214, 168] on label "Tā ir prozas grāmata" at bounding box center [322, 171] width 322 height 17
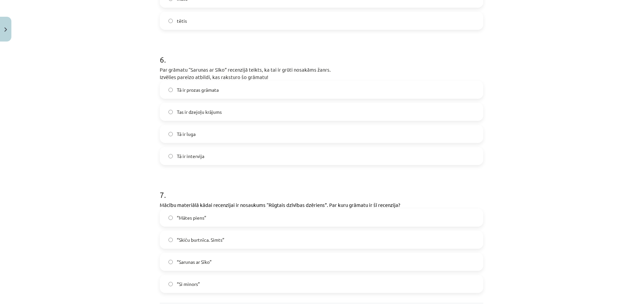
scroll to position [792, 0]
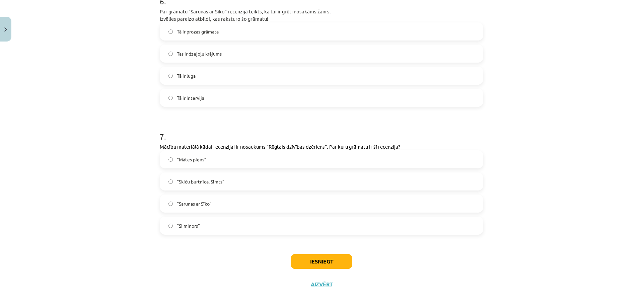
click at [205, 151] on label "“Mātes piens”" at bounding box center [322, 159] width 322 height 17
click at [322, 258] on button "Iesniegt" at bounding box center [321, 261] width 61 height 15
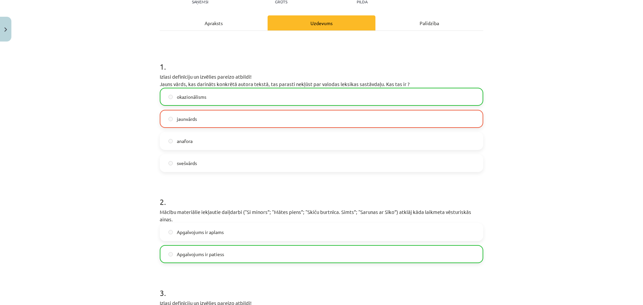
scroll to position [813, 0]
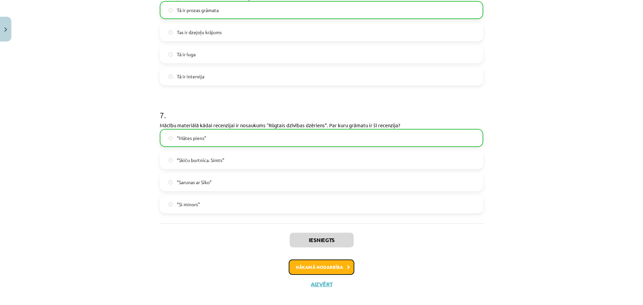
click at [318, 260] on button "Nākamā nodarbība" at bounding box center [322, 267] width 66 height 15
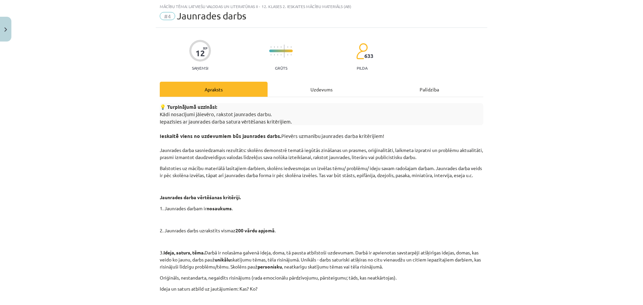
scroll to position [315, 0]
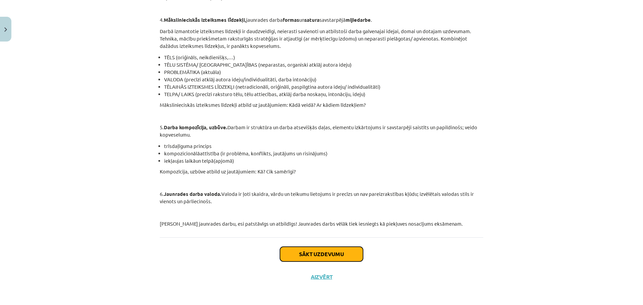
click at [320, 253] on button "Sākt uzdevumu" at bounding box center [321, 254] width 83 height 15
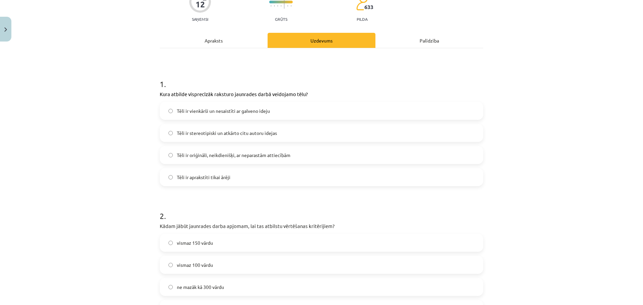
scroll to position [17, 0]
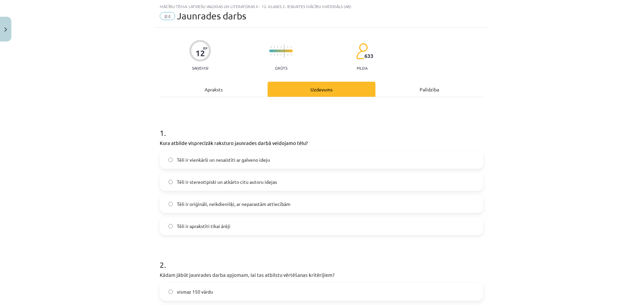
click at [228, 199] on label "Tēli ir oriģināli, neikdienišķi, ar neparastām attiecībām" at bounding box center [322, 204] width 322 height 17
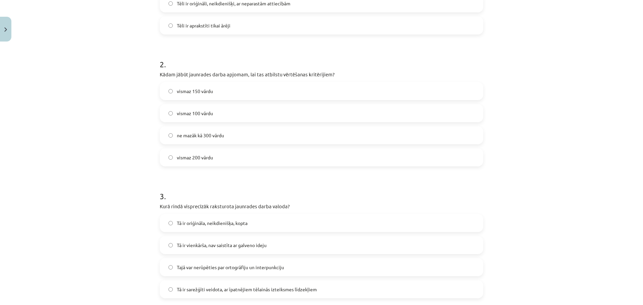
scroll to position [0, 0]
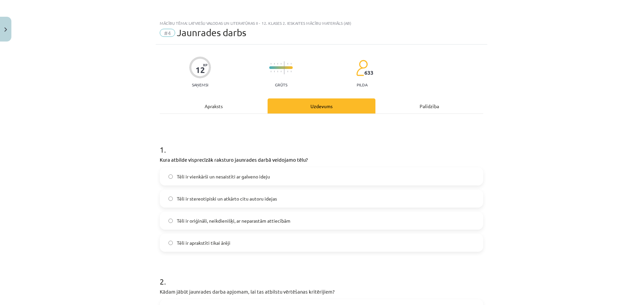
click at [194, 109] on div "Apraksts" at bounding box center [214, 106] width 108 height 15
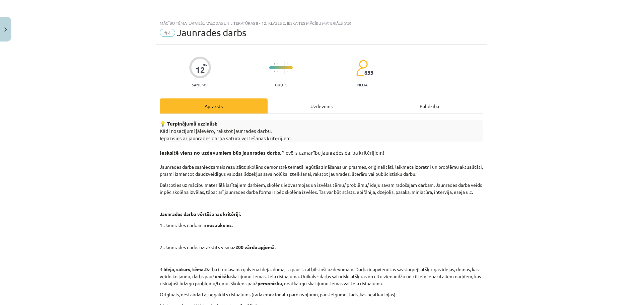
click at [327, 109] on div "Uzdevums" at bounding box center [322, 106] width 108 height 15
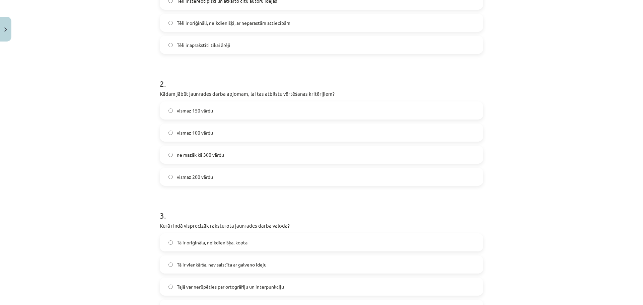
scroll to position [201, 0]
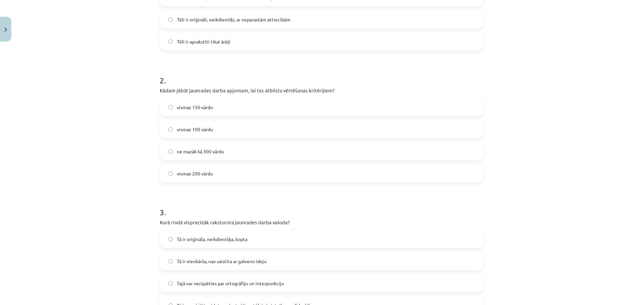
click at [221, 175] on label "vismaz 200 vārdu" at bounding box center [322, 173] width 322 height 17
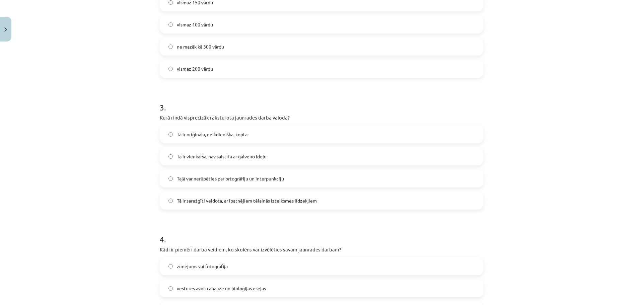
scroll to position [314, 0]
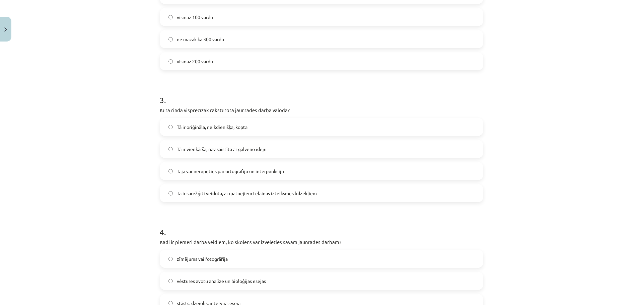
click at [228, 129] on span "Tā ir oriģināla, neikdienišķa, kopta" at bounding box center [212, 127] width 71 height 7
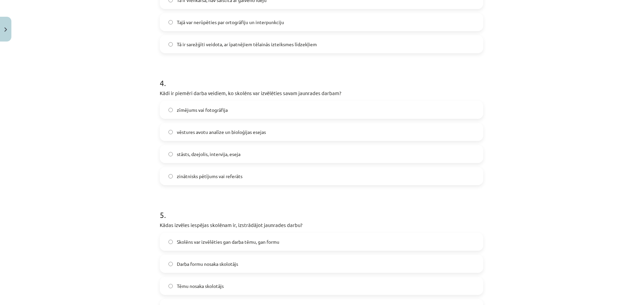
scroll to position [464, 0]
click at [239, 154] on label "stāsts, dzejolis, intervija, eseja" at bounding box center [322, 153] width 322 height 17
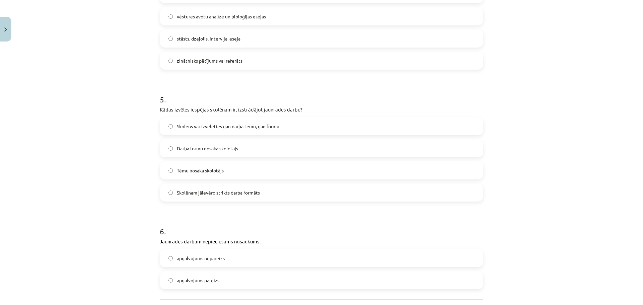
scroll to position [579, 0]
click at [259, 127] on span "Skolēns var izvēlēties gan darba tēmu, gan formu" at bounding box center [228, 125] width 103 height 7
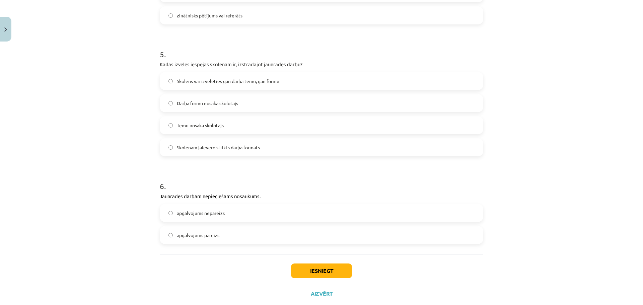
scroll to position [625, 0]
click at [218, 233] on label "apgalvojums pareizs" at bounding box center [322, 234] width 322 height 17
click at [318, 269] on button "Iesniegt" at bounding box center [321, 270] width 61 height 15
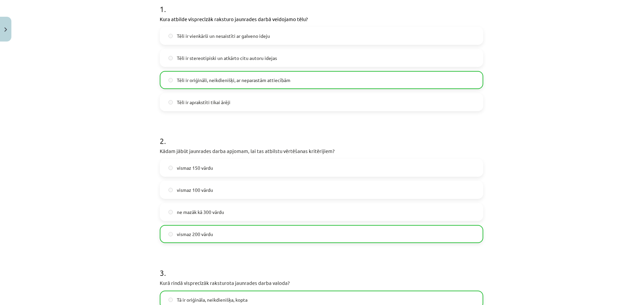
scroll to position [128, 0]
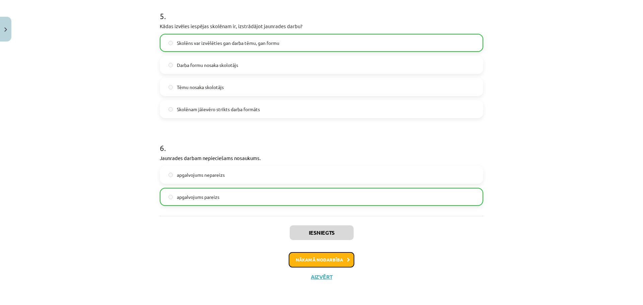
click at [335, 261] on button "Nākamā nodarbība" at bounding box center [322, 259] width 66 height 15
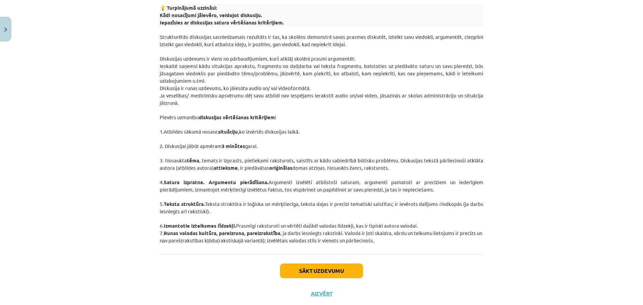
scroll to position [121, 0]
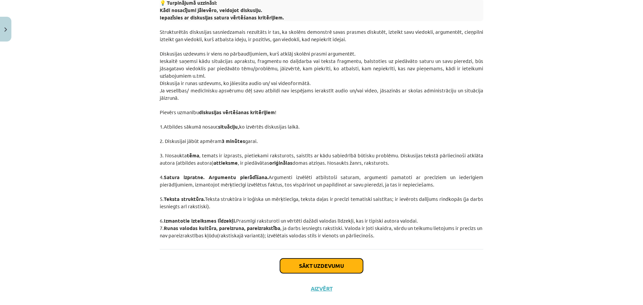
click at [333, 268] on button "Sākt uzdevumu" at bounding box center [321, 266] width 83 height 15
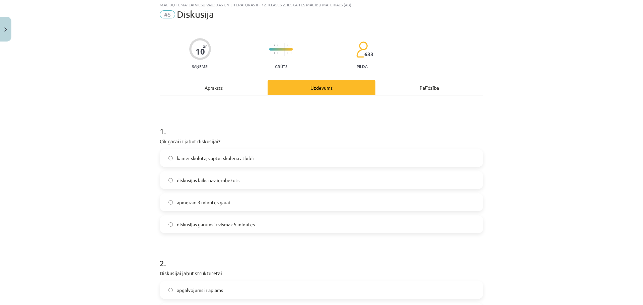
scroll to position [17, 0]
click at [209, 85] on div "Apraksts" at bounding box center [214, 89] width 108 height 15
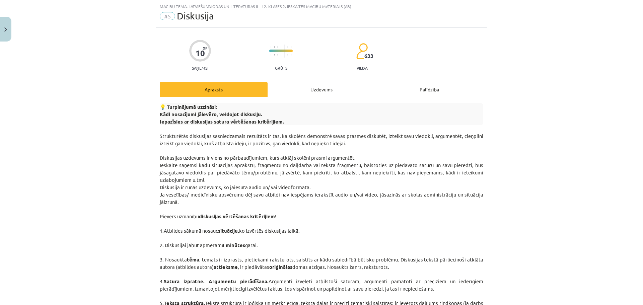
click at [313, 87] on div "Uzdevums" at bounding box center [322, 89] width 108 height 15
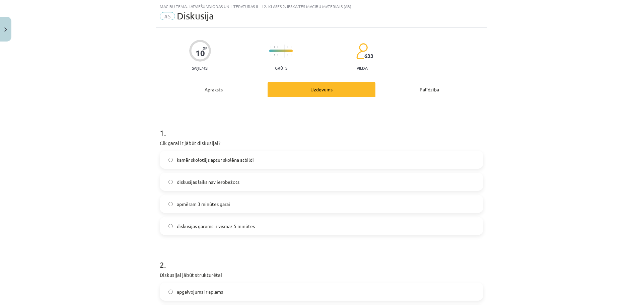
click at [207, 203] on span "apmēram 3 minūtes garai" at bounding box center [203, 204] width 53 height 7
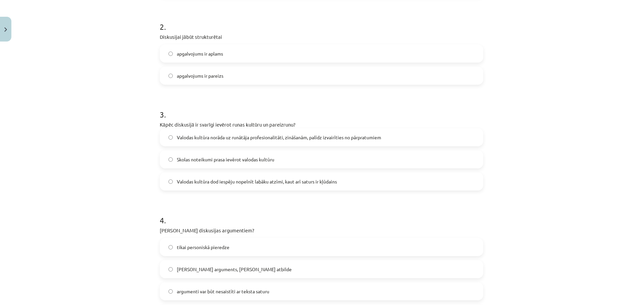
scroll to position [261, 0]
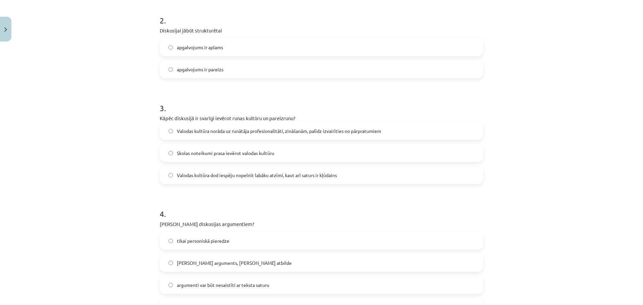
click at [220, 70] on span "apgalvojums ir pareizs" at bounding box center [200, 69] width 47 height 7
click at [277, 133] on span "Valodas kultūra norāda uz runātāja profesionalitāti, zināšanām, palīdz izvairīt…" at bounding box center [279, 131] width 204 height 7
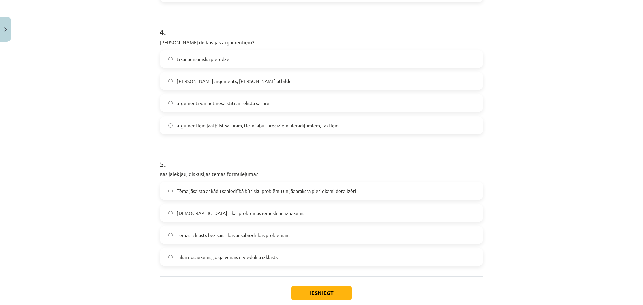
scroll to position [446, 0]
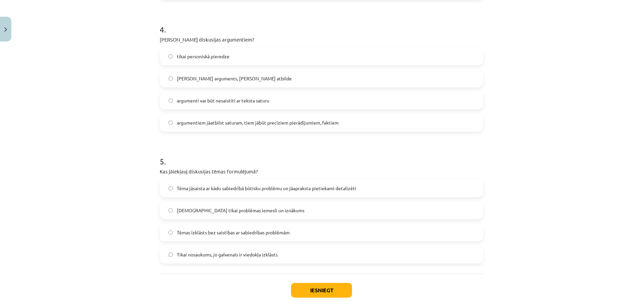
click at [229, 122] on span "argumentiem jāatbilst saturam, tiem jābūt precīziem pierādījumiem, faktiem" at bounding box center [258, 122] width 162 height 7
click at [277, 189] on span "Tēma jāsaista ar kādu sabiedrībā būtisku problēmu un jāapraksta pietiekami deta…" at bounding box center [267, 188] width 180 height 7
click at [306, 290] on button "Iesniegt" at bounding box center [321, 290] width 61 height 15
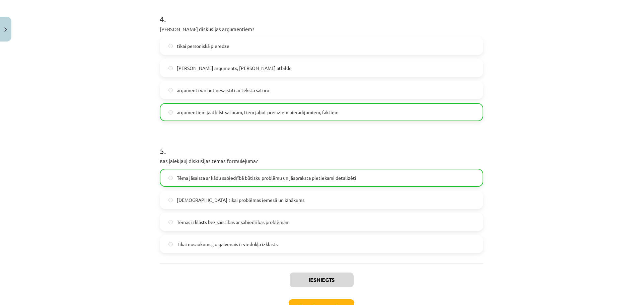
scroll to position [483, 0]
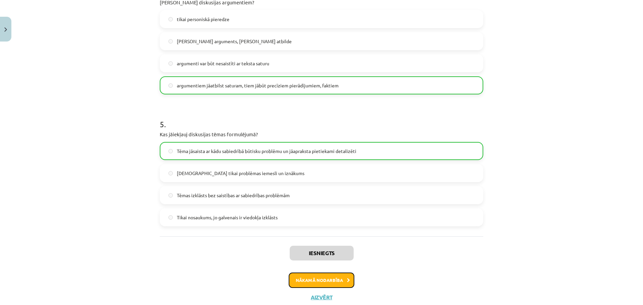
click at [318, 278] on button "Nākamā nodarbība" at bounding box center [322, 280] width 66 height 15
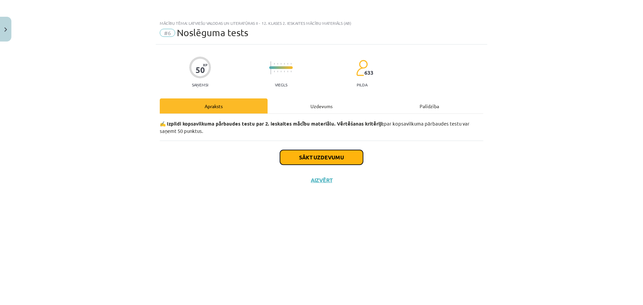
click at [322, 162] on button "Sākt uzdevumu" at bounding box center [321, 157] width 83 height 15
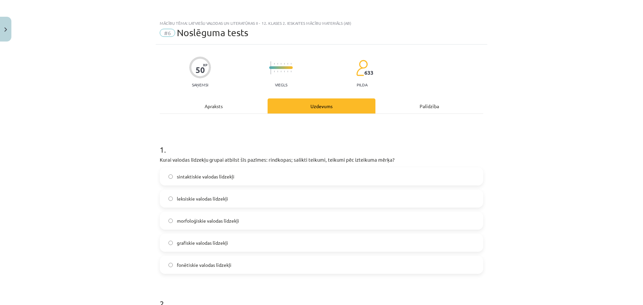
click at [213, 197] on span "leksiskie valodas līdzekļi" at bounding box center [202, 198] width 51 height 7
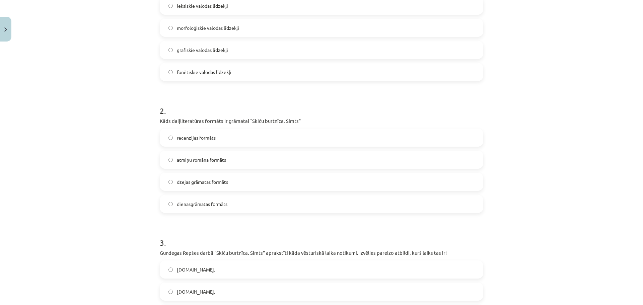
scroll to position [198, 0]
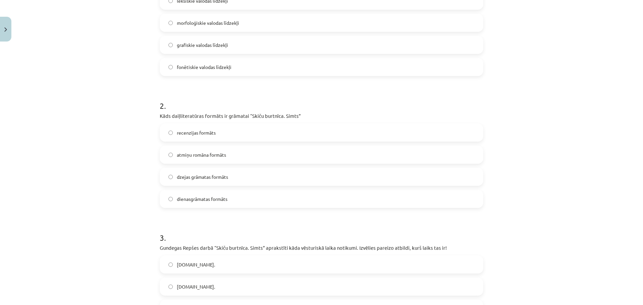
click at [232, 145] on div "recenzijas formāts atmiņu romāna formāts dzejas grāmatas formāts dienasgrāmatas…" at bounding box center [322, 166] width 324 height 84
click at [228, 154] on label "atmiņu romāna formāts" at bounding box center [322, 154] width 322 height 17
click at [219, 199] on span "dienasgrāmatas formāts" at bounding box center [202, 199] width 51 height 7
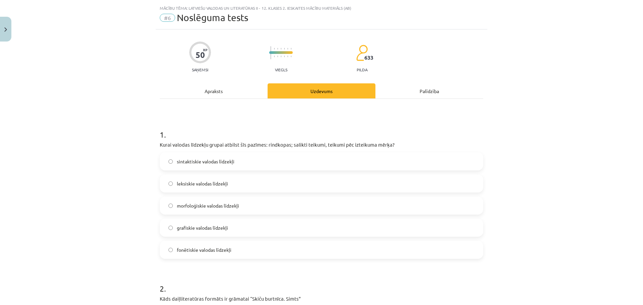
scroll to position [0, 0]
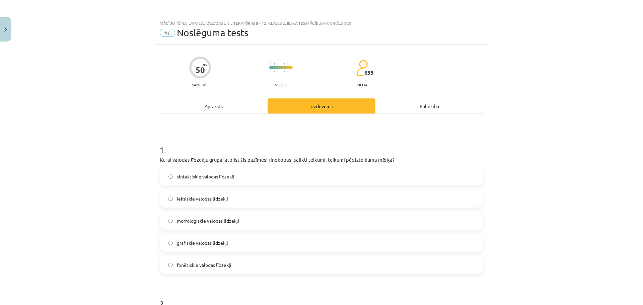
click at [218, 104] on div "Apraksts" at bounding box center [214, 106] width 108 height 15
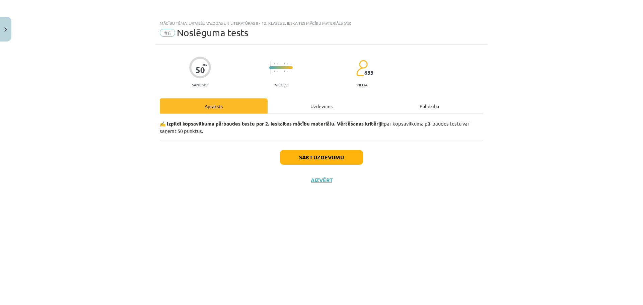
click at [328, 107] on div "Uzdevums" at bounding box center [322, 106] width 108 height 15
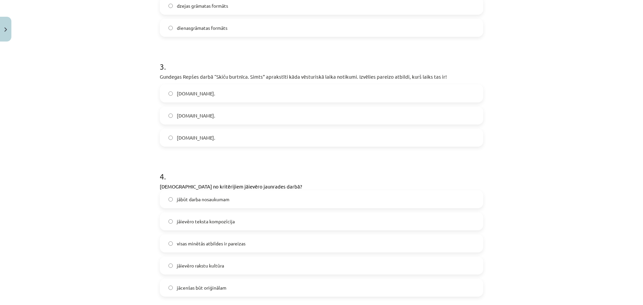
scroll to position [376, 0]
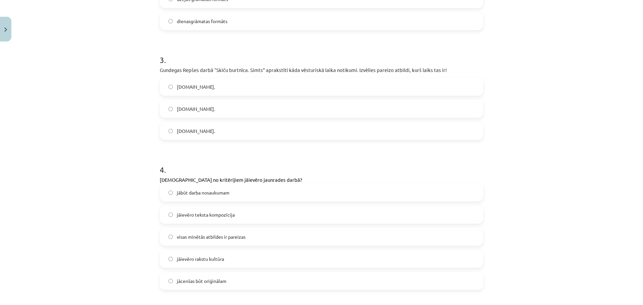
click at [198, 127] on label "20.gs." at bounding box center [322, 131] width 322 height 17
click at [238, 231] on label "visas minētās atbildes ir pareizas" at bounding box center [322, 237] width 322 height 17
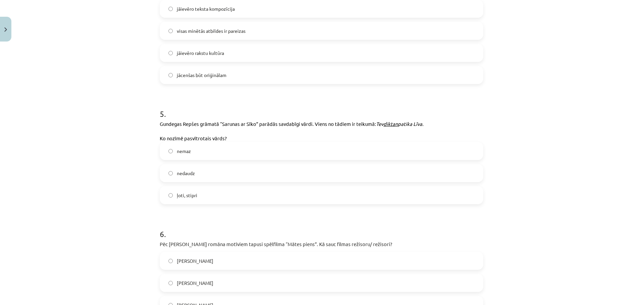
scroll to position [591, 0]
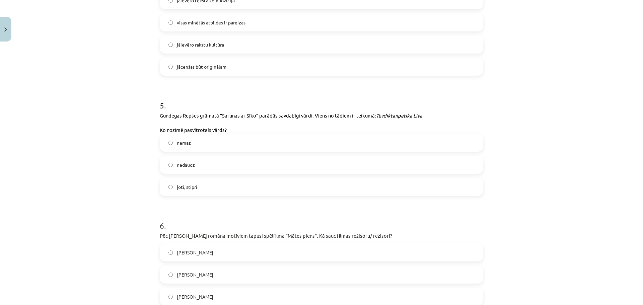
click at [192, 186] on span "ļoti, stipri" at bounding box center [187, 187] width 20 height 7
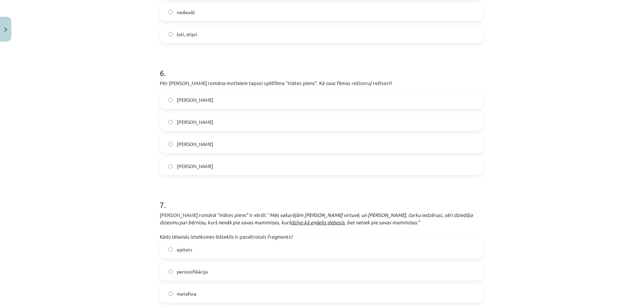
scroll to position [747, 0]
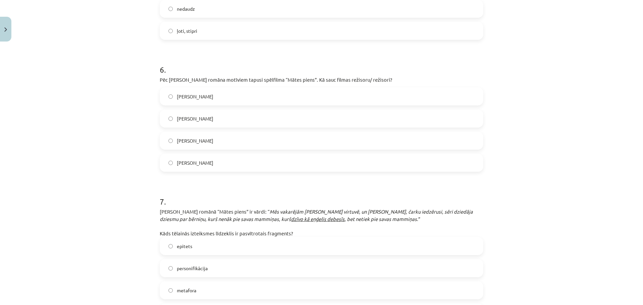
click at [203, 119] on span "Ināra Kolmane" at bounding box center [195, 118] width 37 height 7
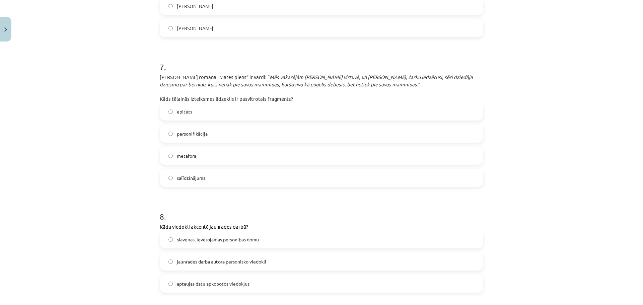
scroll to position [885, 0]
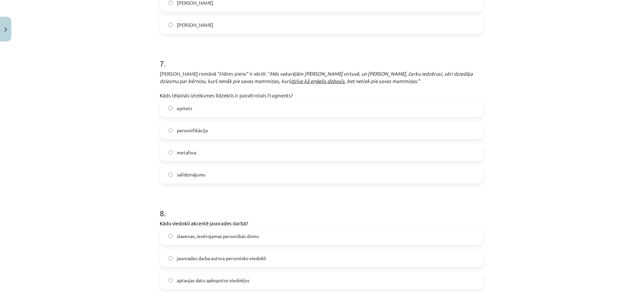
click at [202, 173] on span "salīdzinājums" at bounding box center [191, 174] width 28 height 7
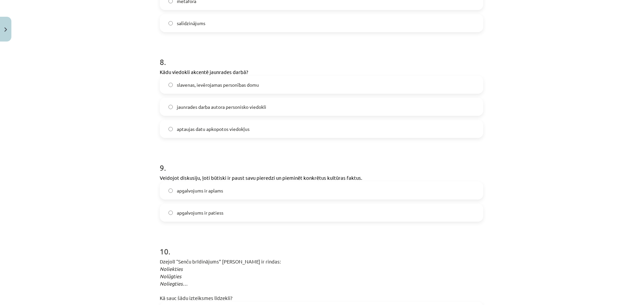
scroll to position [1041, 0]
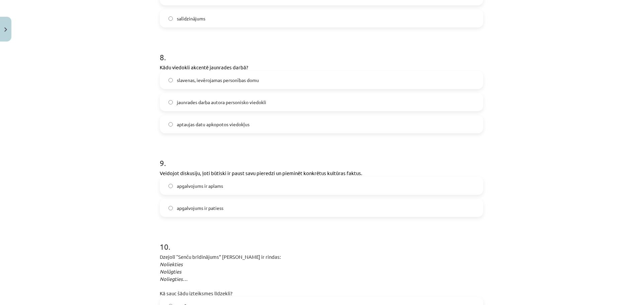
click at [263, 98] on label "jaunrades darba autora personisko viedokli" at bounding box center [322, 102] width 322 height 17
click at [224, 208] on label "apgalvojums ir patiess" at bounding box center [322, 208] width 322 height 17
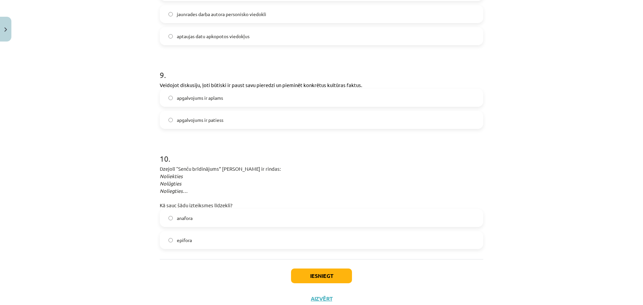
scroll to position [1151, 0]
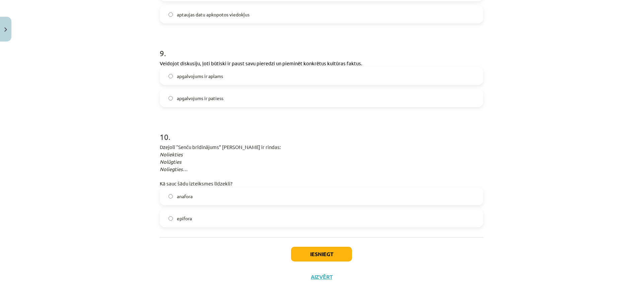
click at [197, 195] on label "anafora" at bounding box center [322, 196] width 322 height 17
click at [320, 260] on button "Iesniegt" at bounding box center [321, 254] width 61 height 15
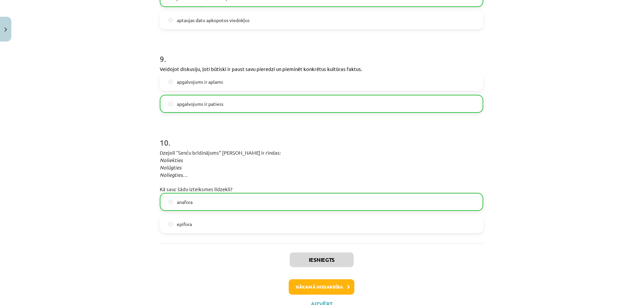
scroll to position [1172, 0]
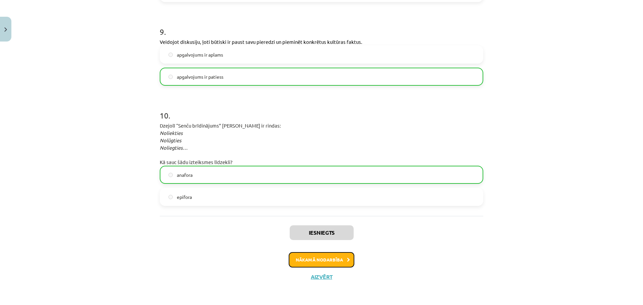
click at [341, 260] on button "Nākamā nodarbība" at bounding box center [322, 259] width 66 height 15
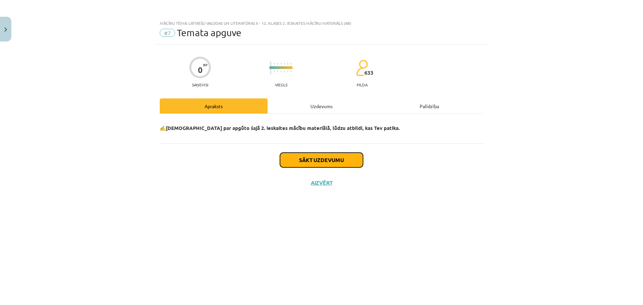
click at [329, 161] on button "Sākt uzdevumu" at bounding box center [321, 160] width 83 height 15
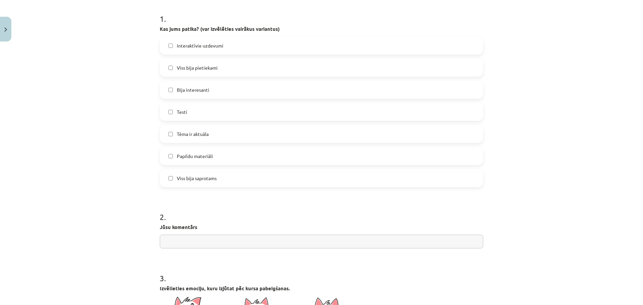
scroll to position [153, 0]
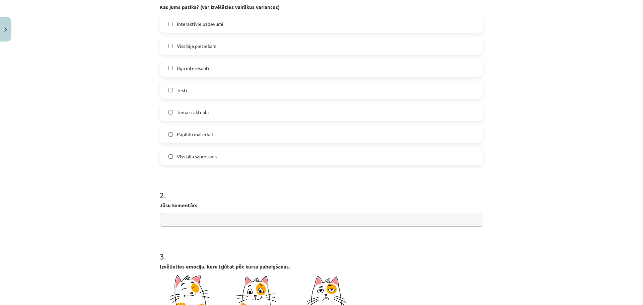
click at [219, 68] on label "Bija interesanti" at bounding box center [322, 68] width 322 height 17
click at [200, 115] on span "Tēma ir aktuāla" at bounding box center [193, 112] width 32 height 7
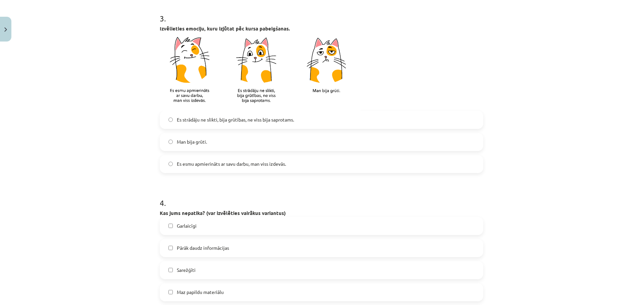
scroll to position [408, 0]
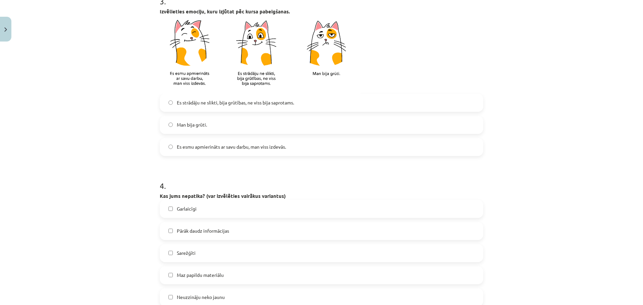
click at [246, 101] on span "Es strādāju ne slikti, bija grūtības, ne viss bija saprotams." at bounding box center [235, 102] width 117 height 7
drag, startPoint x: 213, startPoint y: 228, endPoint x: 266, endPoint y: 238, distance: 53.8
click at [212, 227] on label "Pārāk daudz informācijas" at bounding box center [322, 231] width 322 height 17
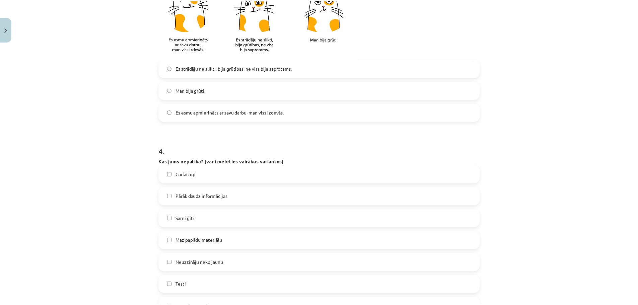
scroll to position [532, 0]
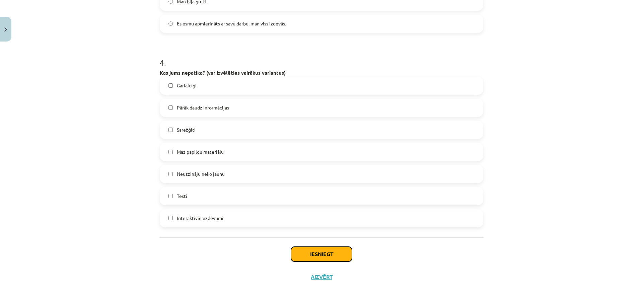
click at [320, 257] on button "Iesniegt" at bounding box center [321, 254] width 61 height 15
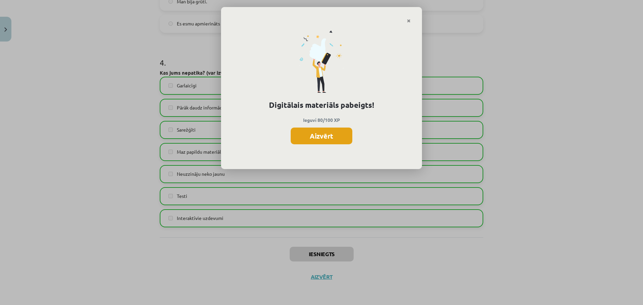
click at [320, 138] on button "Aizvērt" at bounding box center [322, 136] width 62 height 17
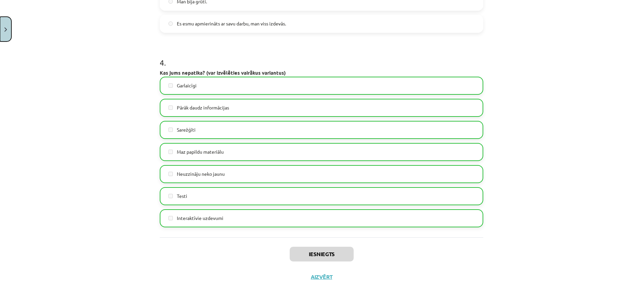
click at [5, 26] on button "Close" at bounding box center [5, 29] width 11 height 25
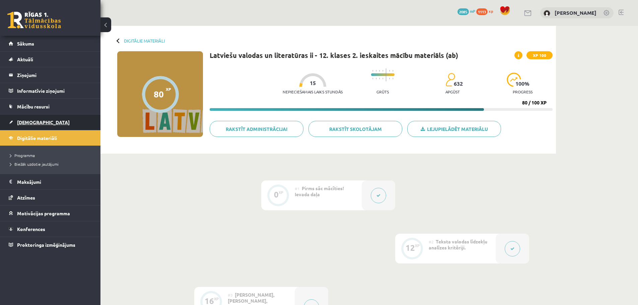
click at [26, 122] on span "[DEMOGRAPHIC_DATA]" at bounding box center [43, 122] width 53 height 6
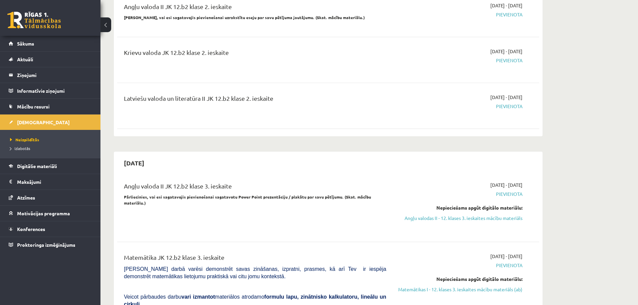
scroll to position [612, 0]
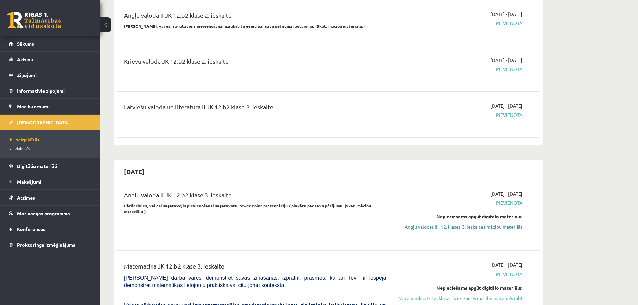
click at [517, 224] on link "Angļu valodas II - 12. klases 3. ieskaites mācību materiāls" at bounding box center [459, 227] width 126 height 7
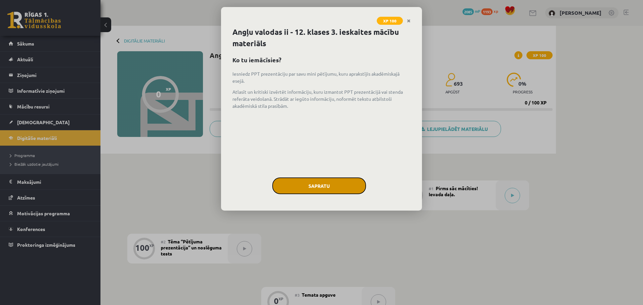
click at [322, 186] on button "Sapratu" at bounding box center [319, 186] width 94 height 17
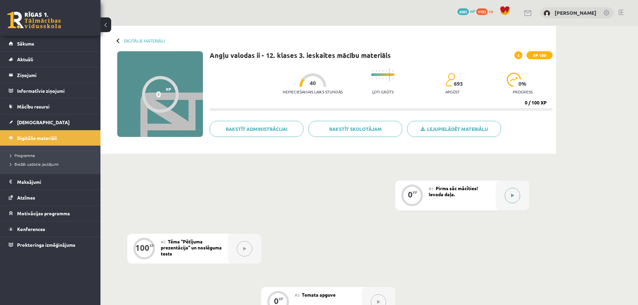
click at [512, 199] on button at bounding box center [512, 195] width 15 height 15
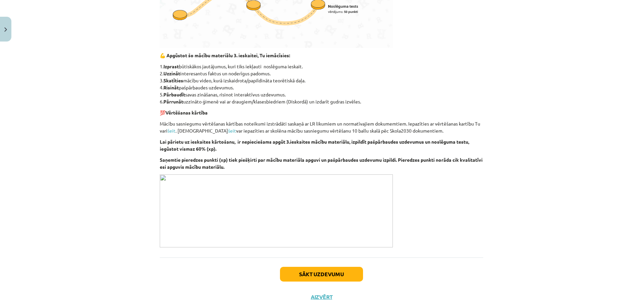
scroll to position [280, 0]
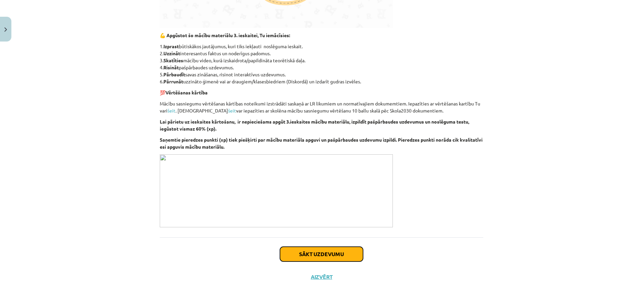
click at [337, 254] on button "Sākt uzdevumu" at bounding box center [321, 254] width 83 height 15
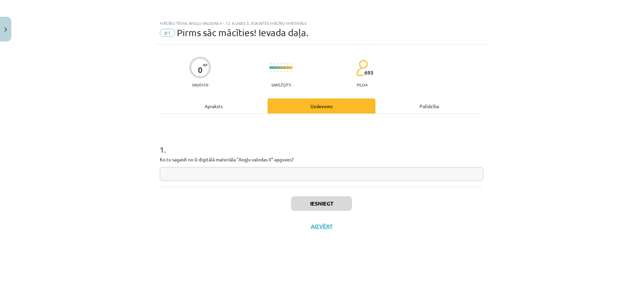
click at [227, 174] on input "text" at bounding box center [322, 174] width 324 height 14
type input "**********"
click at [323, 208] on button "Iesniegt" at bounding box center [321, 203] width 61 height 15
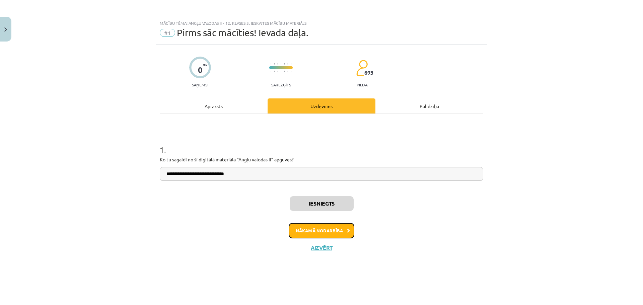
click at [333, 227] on button "Nākamā nodarbība" at bounding box center [322, 230] width 66 height 15
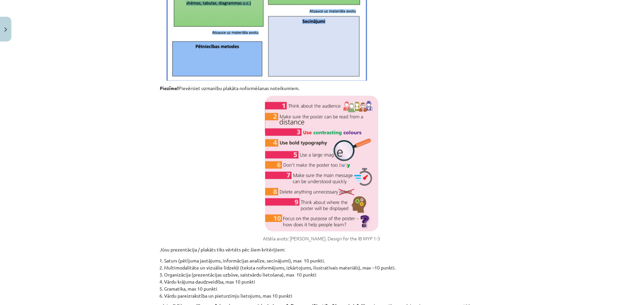
scroll to position [1088, 0]
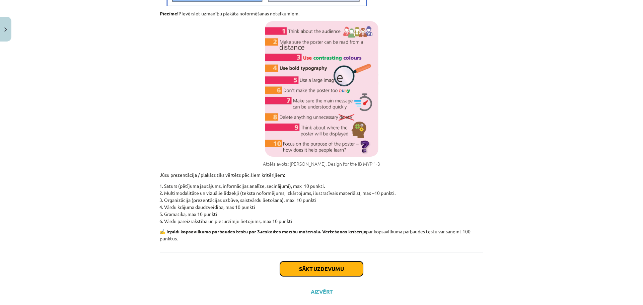
click at [333, 262] on button "Sākt uzdevumu" at bounding box center [321, 269] width 83 height 15
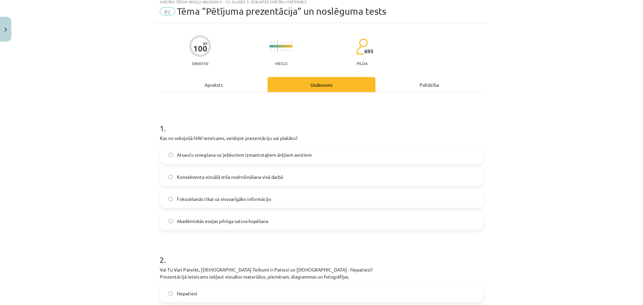
scroll to position [17, 0]
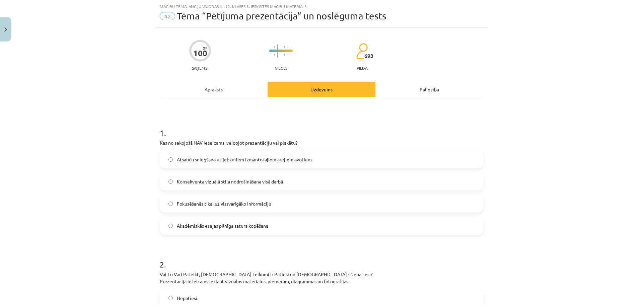
click at [267, 229] on label "Akadēmiskās esejas pilnīga satura kopēšana" at bounding box center [322, 226] width 322 height 17
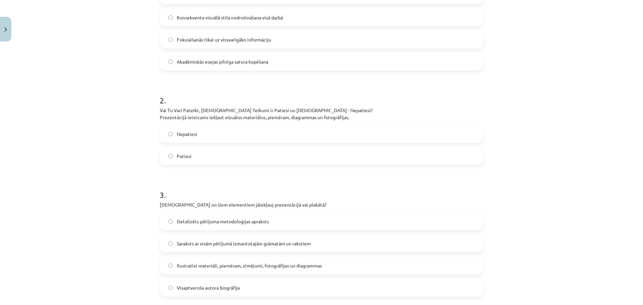
scroll to position [183, 0]
click at [187, 153] on span "Patiesi" at bounding box center [184, 154] width 15 height 7
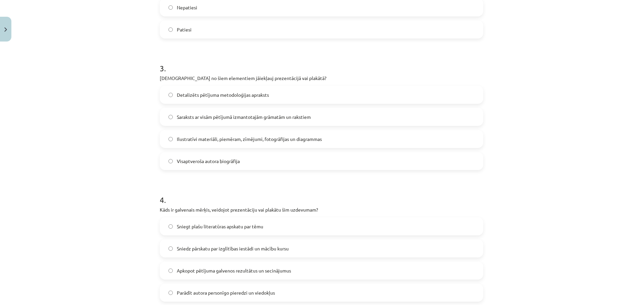
scroll to position [312, 0]
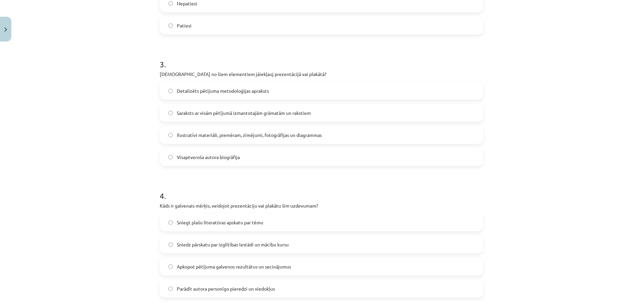
click at [258, 137] on span "Ilustratīvi materiāli, piemēram, zīmējumi, fotogrāfijas un diagrammas" at bounding box center [249, 135] width 145 height 7
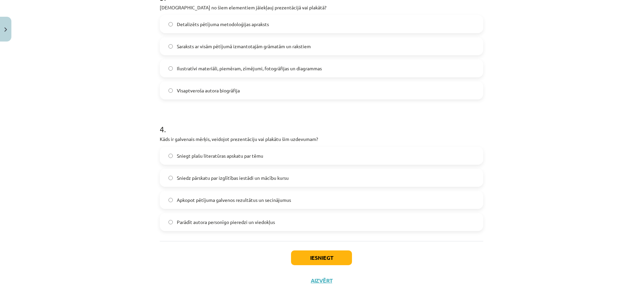
scroll to position [382, 0]
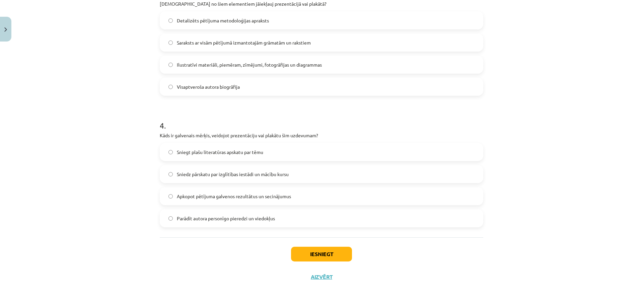
click at [260, 201] on label "Apkopot pētījuma galvenos rezultātus un secinājumus" at bounding box center [322, 196] width 322 height 17
click at [322, 254] on button "Iesniegt" at bounding box center [321, 254] width 61 height 15
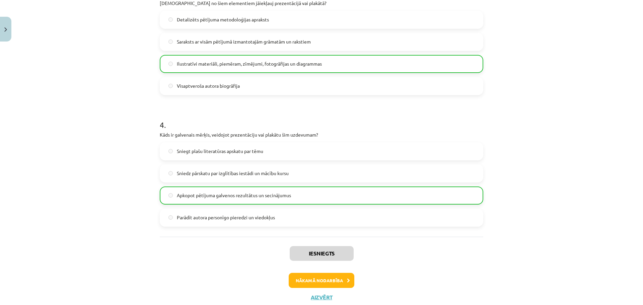
scroll to position [434, 0]
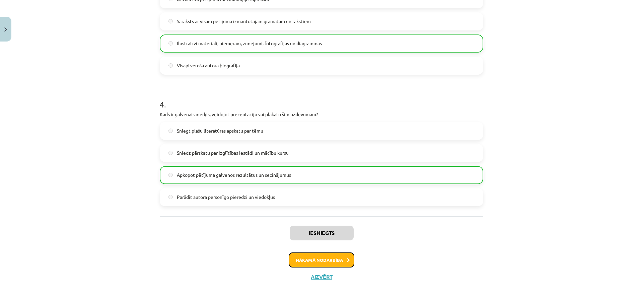
click at [313, 255] on button "Nākamā nodarbība" at bounding box center [322, 260] width 66 height 15
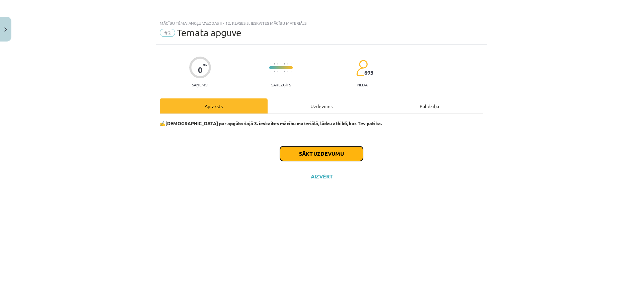
click at [323, 160] on button "Sākt uzdevumu" at bounding box center [321, 153] width 83 height 15
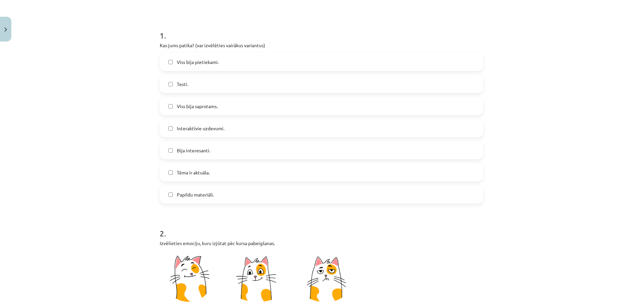
scroll to position [123, 0]
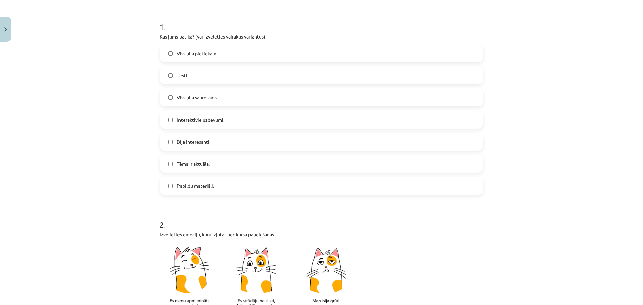
click at [206, 103] on label "Viss bija saprotams." at bounding box center [322, 97] width 322 height 17
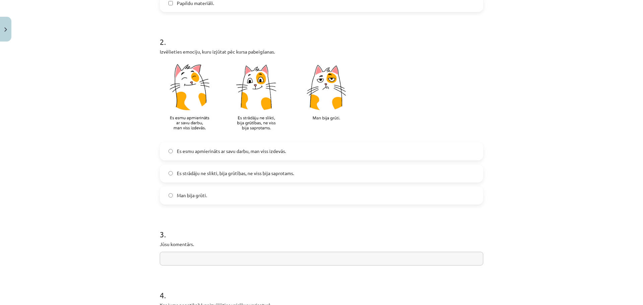
scroll to position [310, 0]
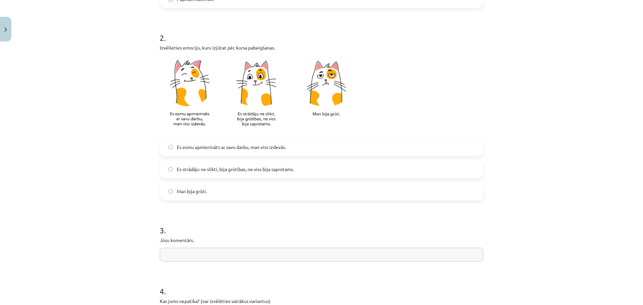
drag, startPoint x: 253, startPoint y: 142, endPoint x: 262, endPoint y: 142, distance: 9.1
click at [253, 142] on label "Es esmu apmierināts ar savu darbu, man viss izdevās." at bounding box center [322, 147] width 322 height 17
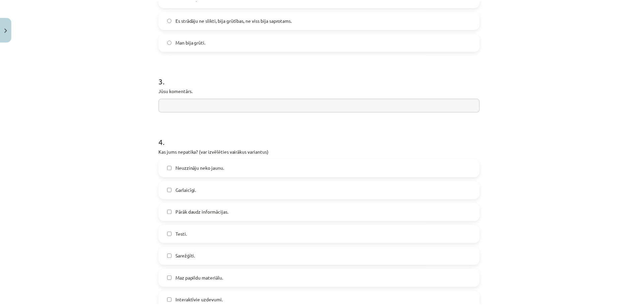
scroll to position [502, 0]
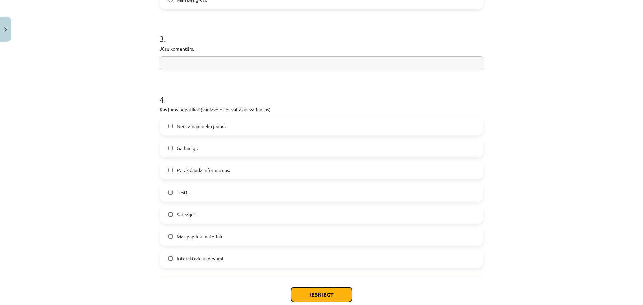
click at [335, 292] on button "Iesniegt" at bounding box center [321, 295] width 61 height 15
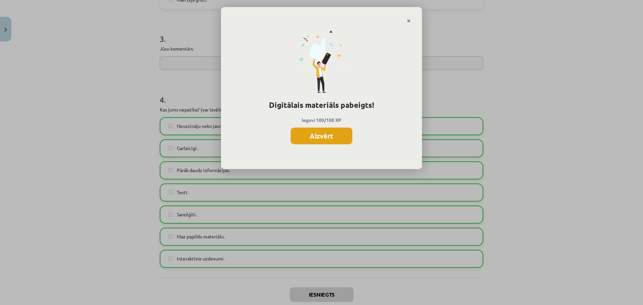
click at [319, 133] on button "Aizvērt" at bounding box center [322, 136] width 62 height 17
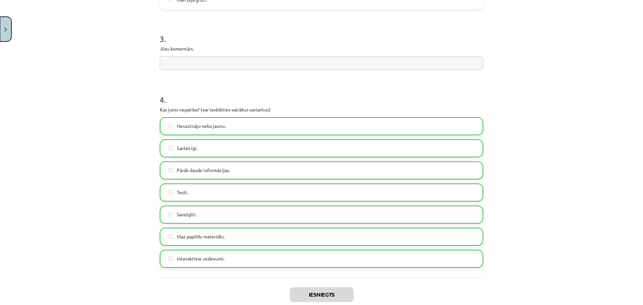
click at [7, 30] on img "Close" at bounding box center [5, 29] width 3 height 4
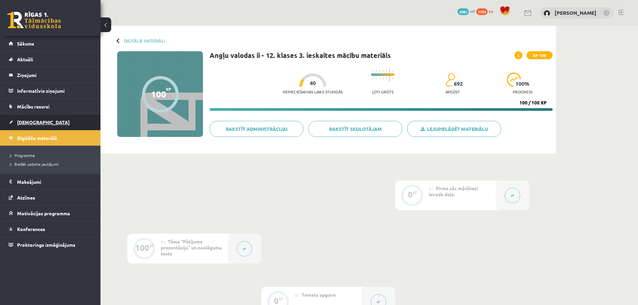
click at [31, 124] on span "[DEMOGRAPHIC_DATA]" at bounding box center [43, 122] width 53 height 6
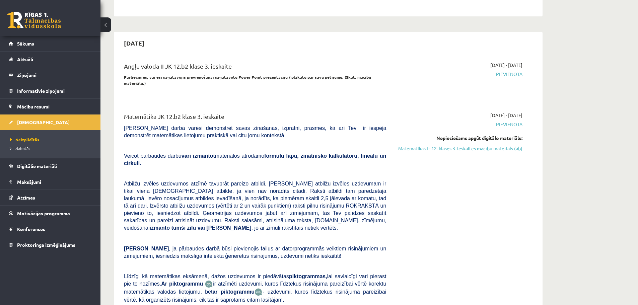
scroll to position [764, 0]
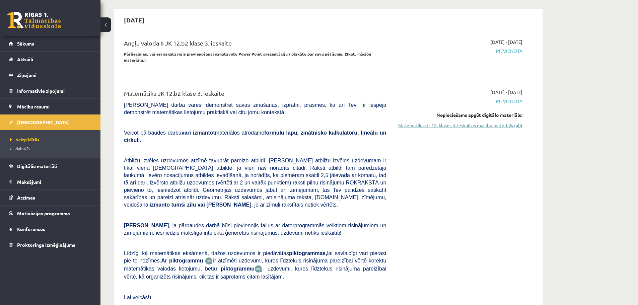
click at [475, 122] on link "Matemātikas I - 12. klases 3. ieskaites mācību materiāls (ab)" at bounding box center [459, 125] width 126 height 7
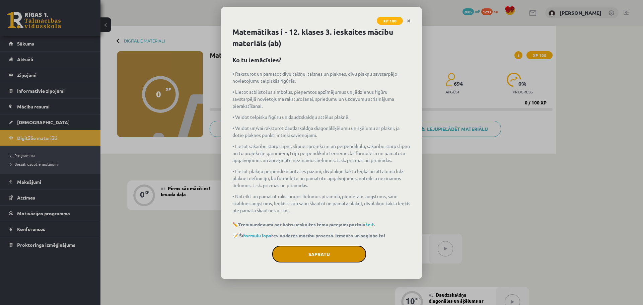
click at [315, 262] on button "Sapratu" at bounding box center [319, 254] width 94 height 17
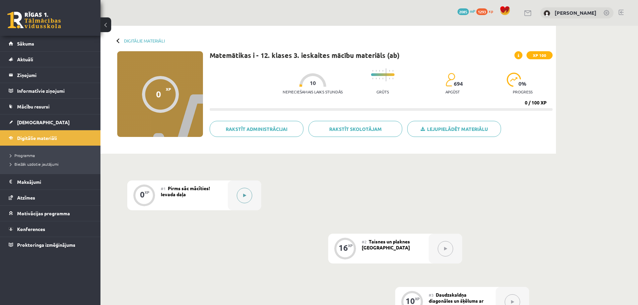
click at [245, 195] on icon at bounding box center [244, 196] width 3 height 4
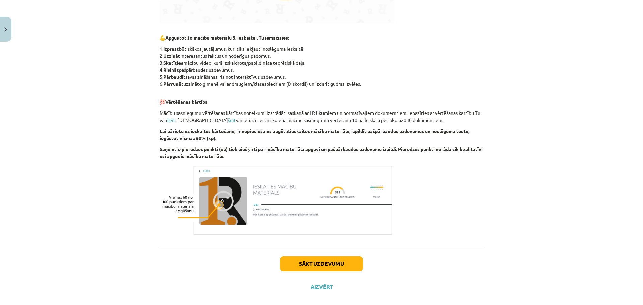
scroll to position [309, 0]
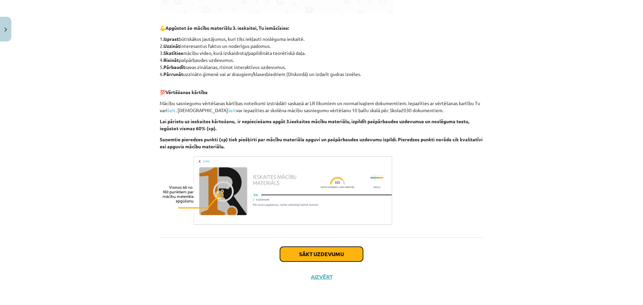
click at [342, 260] on button "Sākt uzdevumu" at bounding box center [321, 254] width 83 height 15
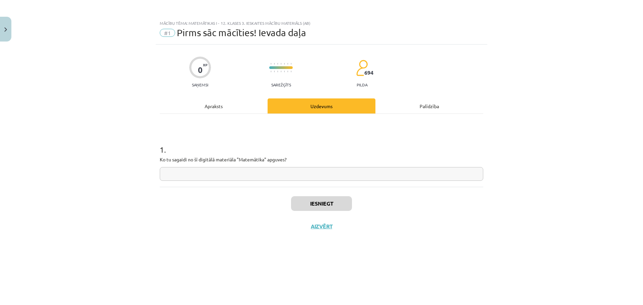
scroll to position [0, 0]
click at [201, 170] on input "text" at bounding box center [322, 174] width 324 height 14
type input "**********"
click at [325, 204] on button "Iesniegt" at bounding box center [321, 203] width 61 height 15
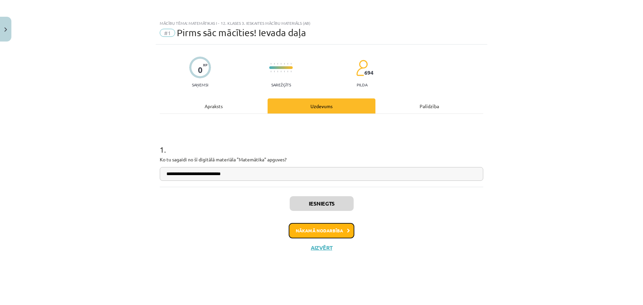
click at [324, 229] on button "Nākamā nodarbība" at bounding box center [322, 230] width 66 height 15
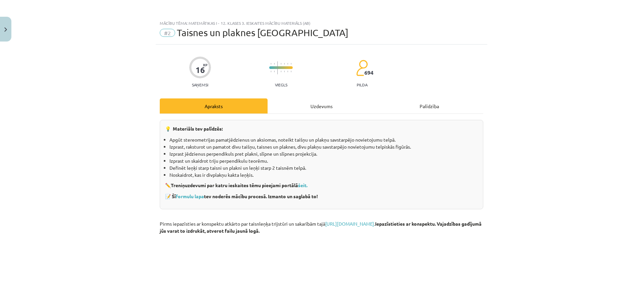
scroll to position [214, 0]
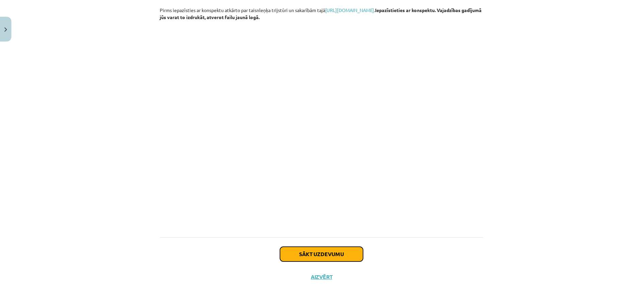
click at [343, 252] on button "Sākt uzdevumu" at bounding box center [321, 254] width 83 height 15
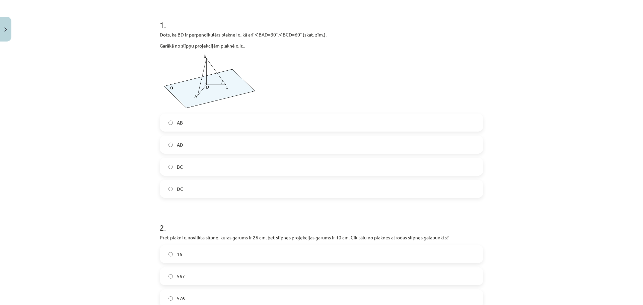
scroll to position [130, 0]
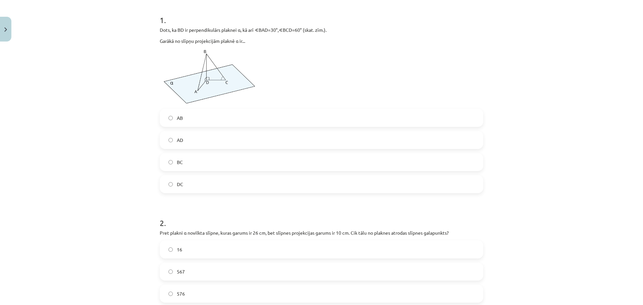
click at [216, 119] on label "AB" at bounding box center [322, 118] width 322 height 17
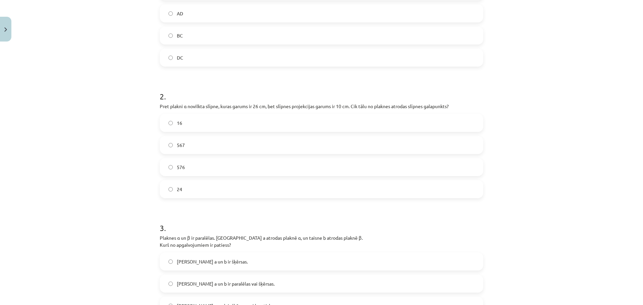
scroll to position [259, 0]
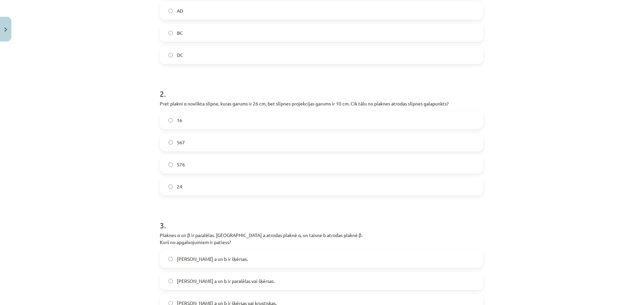
click at [274, 167] on label "576" at bounding box center [322, 164] width 322 height 17
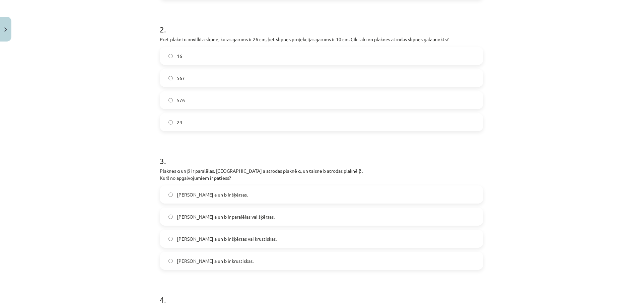
click at [190, 120] on label "24" at bounding box center [322, 122] width 322 height 17
click at [234, 197] on label "[PERSON_NAME] a un b ir šķērsas." at bounding box center [322, 194] width 322 height 17
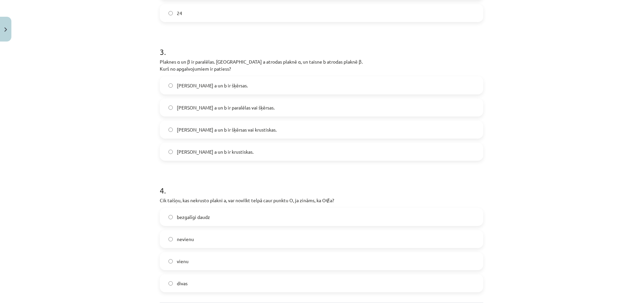
scroll to position [436, 0]
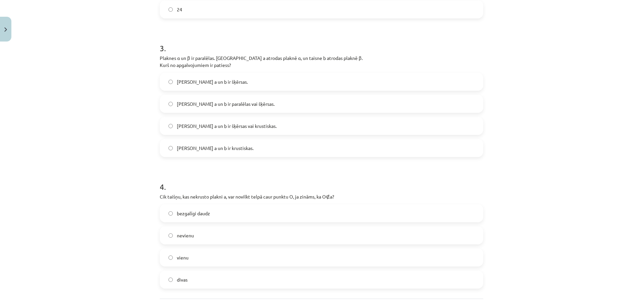
click at [262, 124] on label "[PERSON_NAME] a un b ir šķērsas vai krustiskas." at bounding box center [322, 126] width 322 height 17
click at [260, 107] on label "[PERSON_NAME] a un b ir paralēlas vai šķērsas." at bounding box center [322, 104] width 322 height 17
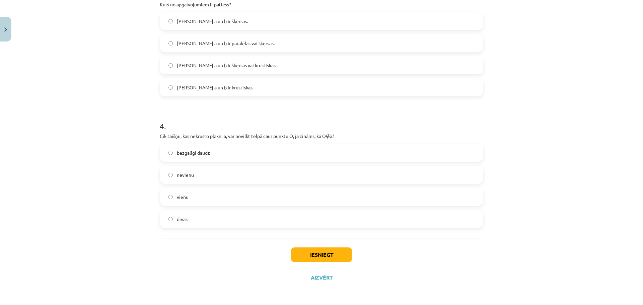
scroll to position [498, 0]
click at [198, 149] on span "bezgalīgi daudz" at bounding box center [193, 152] width 33 height 7
click at [205, 201] on label "vienu" at bounding box center [322, 196] width 322 height 17
click at [328, 252] on button "Iesniegt" at bounding box center [321, 254] width 61 height 15
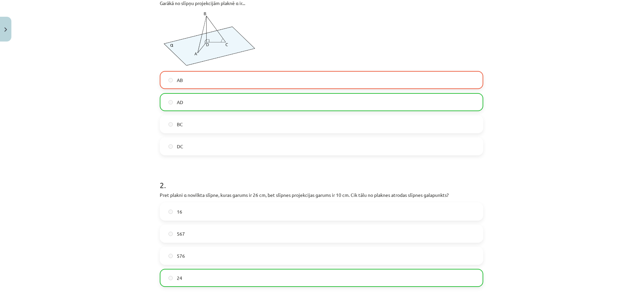
scroll to position [151, 0]
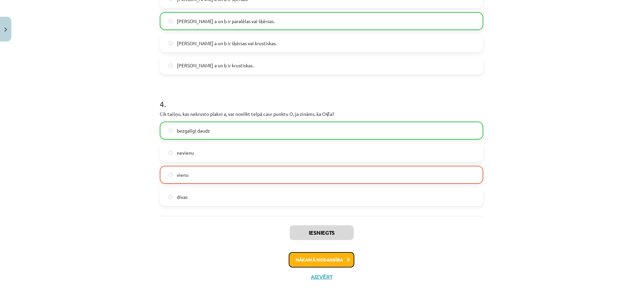
click at [338, 261] on button "Nākamā nodarbība" at bounding box center [322, 259] width 66 height 15
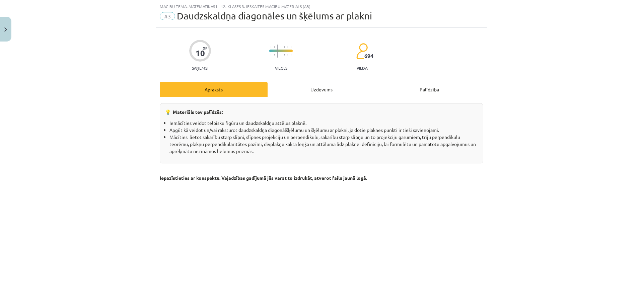
scroll to position [178, 0]
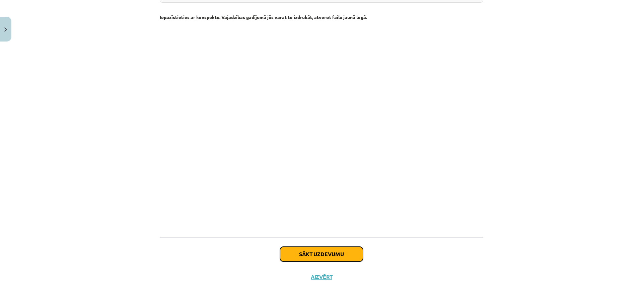
click at [317, 255] on button "Sākt uzdevumu" at bounding box center [321, 254] width 83 height 15
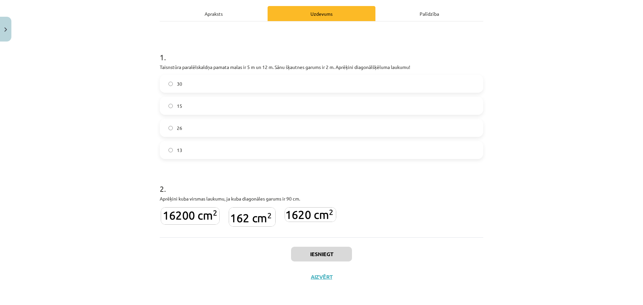
scroll to position [17, 0]
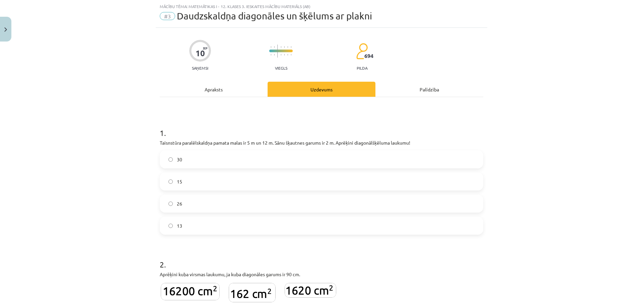
click at [186, 206] on label "26" at bounding box center [322, 203] width 322 height 17
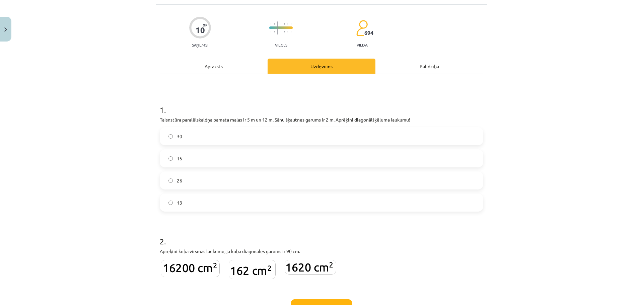
scroll to position [93, 0]
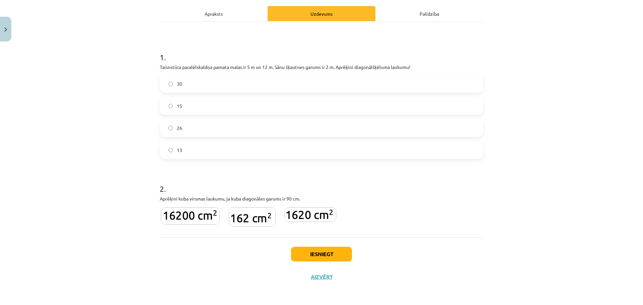
click at [203, 220] on img at bounding box center [190, 215] width 59 height 17
click at [318, 252] on button "Iesniegt" at bounding box center [321, 254] width 61 height 15
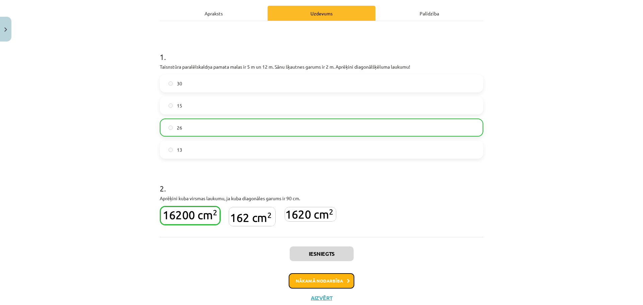
click at [331, 281] on button "Nākamā nodarbība" at bounding box center [322, 280] width 66 height 15
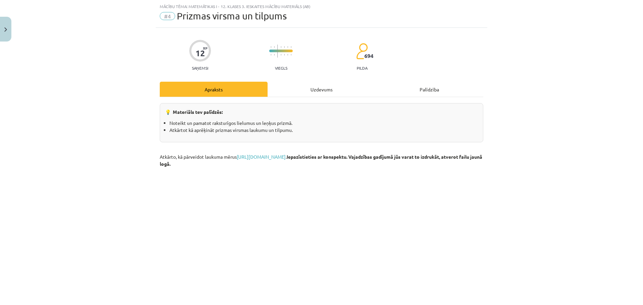
scroll to position [164, 0]
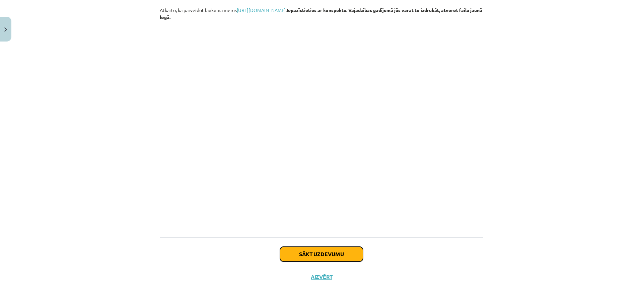
click at [319, 258] on button "Sākt uzdevumu" at bounding box center [321, 254] width 83 height 15
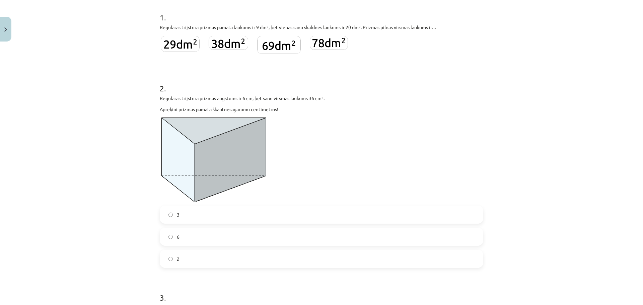
scroll to position [139, 0]
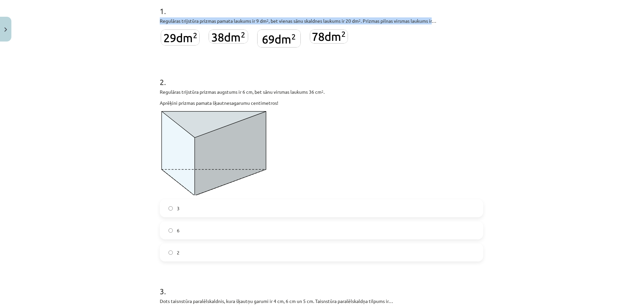
drag, startPoint x: 156, startPoint y: 21, endPoint x: 434, endPoint y: 20, distance: 278.5
click at [434, 20] on div "12 XP Saņemsi Viegls 694 pilda Apraksts Uzdevums Palīdzība 1 . Regulāras trijst…" at bounding box center [322, 213] width 332 height 614
copy p "Regulāras trijstūra prizmas pamata laukums ir 9 dm 2 , bet vienas sānu skaldnes…"
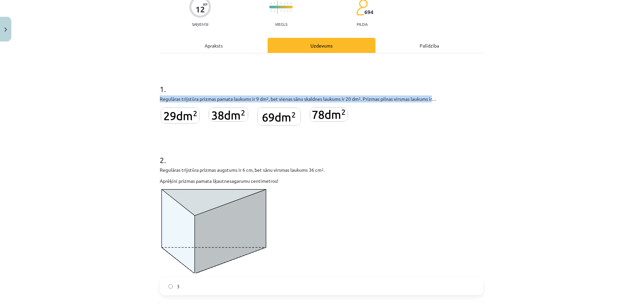
scroll to position [55, 0]
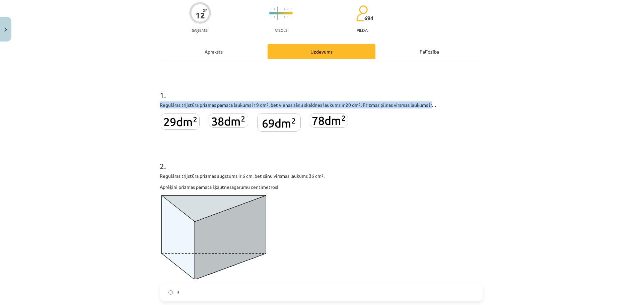
click at [311, 119] on img at bounding box center [329, 121] width 38 height 14
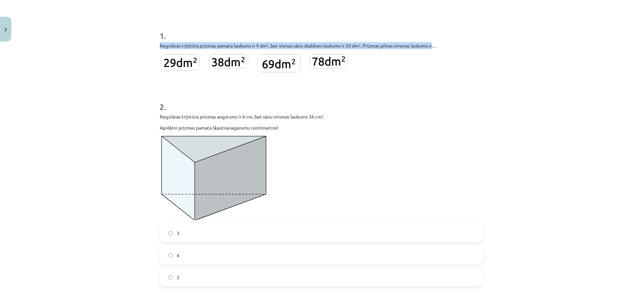
scroll to position [183, 0]
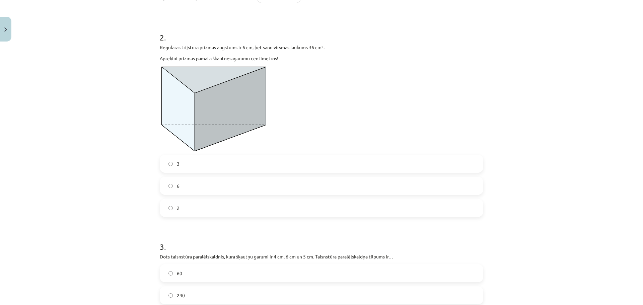
drag, startPoint x: 153, startPoint y: 48, endPoint x: 281, endPoint y: 59, distance: 127.9
click at [281, 59] on div "12 XP Saņemsi Viegls 694 pilda Apraksts Uzdevums Palīdzība 1 . Regulāras trijst…" at bounding box center [322, 168] width 332 height 614
copy div "Regulāras trijstūra prizmas augstums ir 6 cm, bet sānu virsmas laukums 36 cm 2 …"
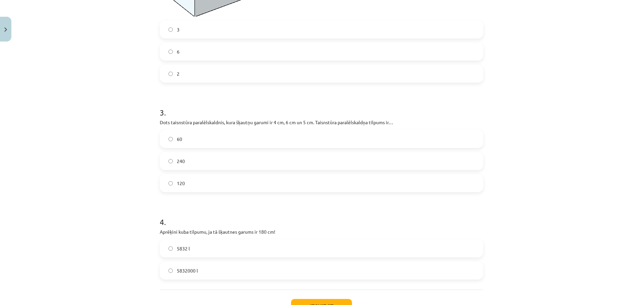
scroll to position [325, 0]
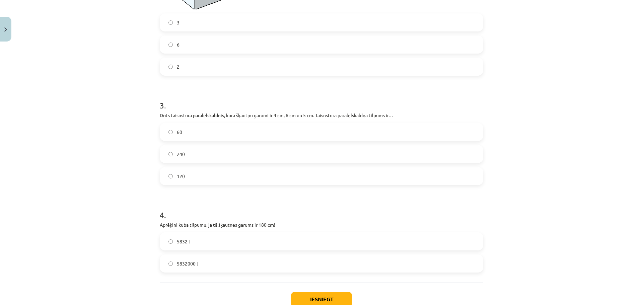
click at [205, 177] on label "120" at bounding box center [322, 176] width 322 height 17
click at [198, 239] on label "5832 l" at bounding box center [322, 241] width 322 height 17
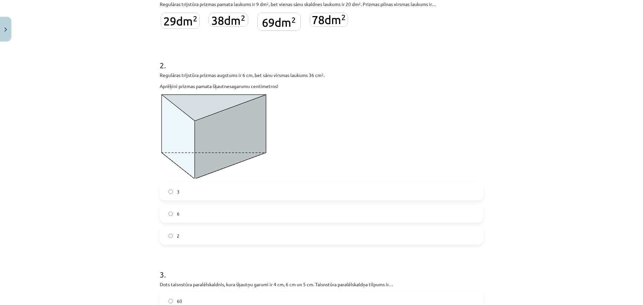
scroll to position [155, 0]
click at [185, 239] on label "2" at bounding box center [322, 236] width 322 height 17
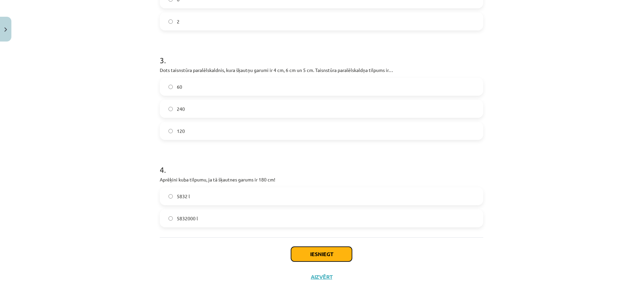
click at [313, 250] on button "Iesniegt" at bounding box center [321, 254] width 61 height 15
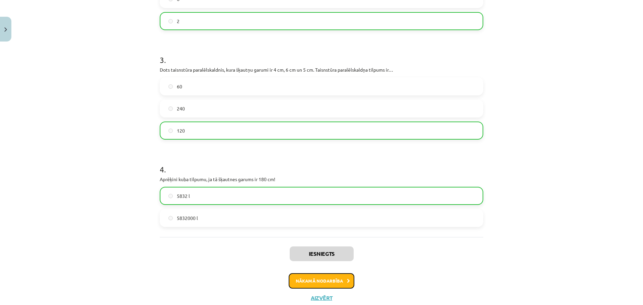
click at [328, 285] on button "Nākamā nodarbība" at bounding box center [322, 280] width 66 height 15
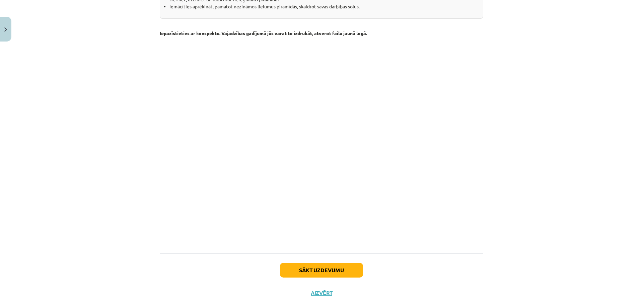
scroll to position [178, 0]
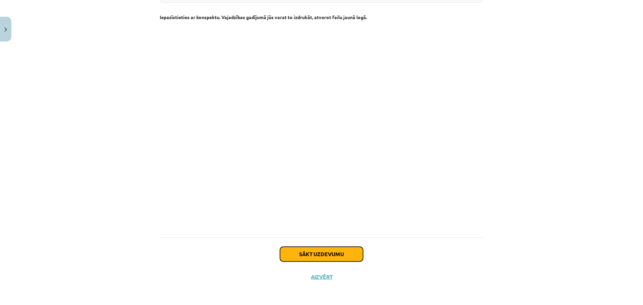
click at [321, 250] on button "Sākt uzdevumu" at bounding box center [321, 254] width 83 height 15
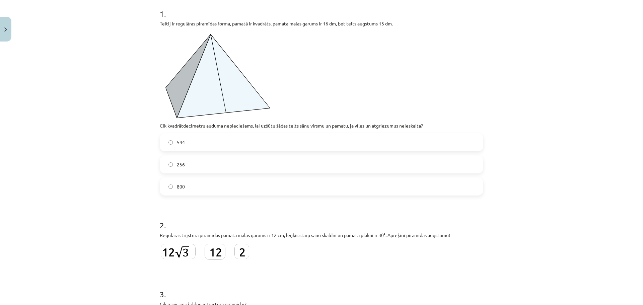
scroll to position [137, 0]
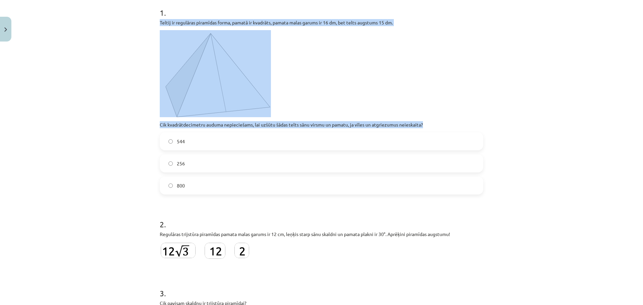
drag, startPoint x: 155, startPoint y: 20, endPoint x: 421, endPoint y: 127, distance: 286.3
click at [421, 127] on div "12 XP Saņemsi Viegls 694 pilda Apraksts Uzdevums Palīdzība 1 . Teltij ir regulā…" at bounding box center [322, 292] width 332 height 768
copy div "Teltij ir regulāras piramīdas forma, pamatā ir kvadrāts, pamata malas garums ir…"
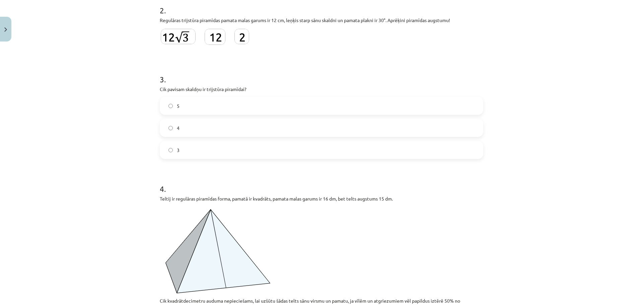
scroll to position [353, 0]
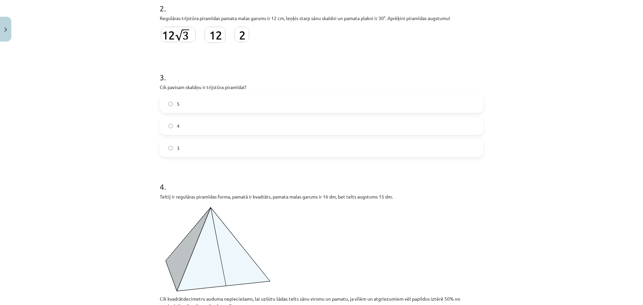
click at [244, 123] on label "4" at bounding box center [322, 126] width 322 height 17
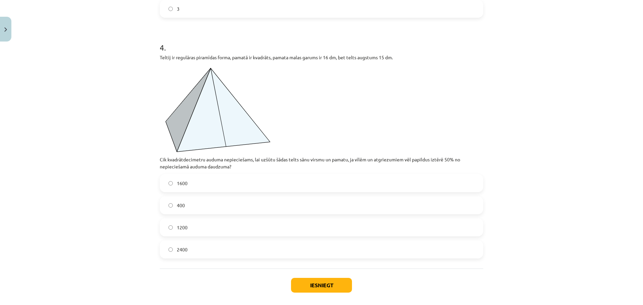
scroll to position [495, 0]
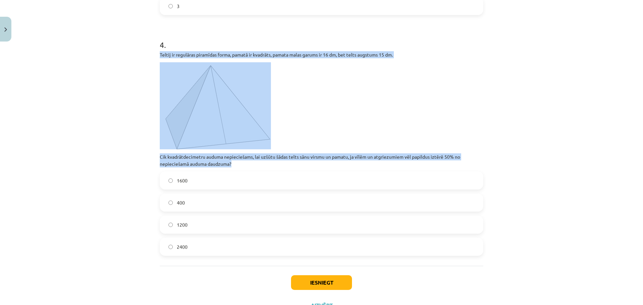
drag, startPoint x: 156, startPoint y: 56, endPoint x: 234, endPoint y: 163, distance: 132.6
copy div "Teltij ir regulāras piramīdas forma, pamatā ir kvadrāts, pamata malas garums ir…"
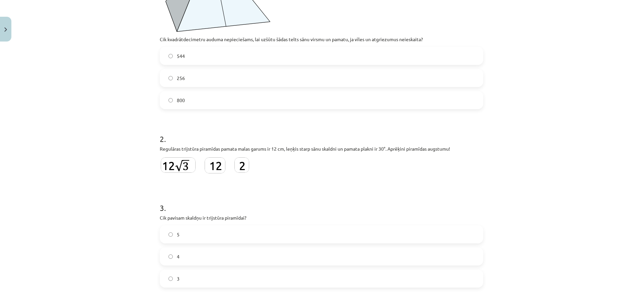
scroll to position [237, 0]
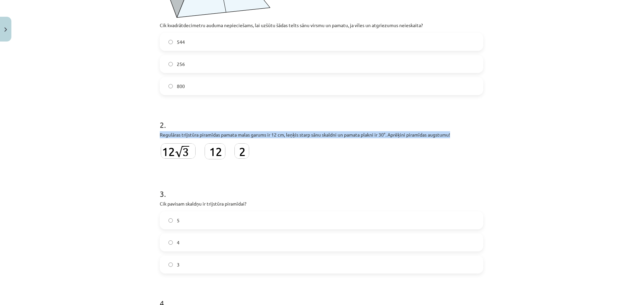
drag, startPoint x: 150, startPoint y: 136, endPoint x: 467, endPoint y: 138, distance: 316.4
click at [467, 138] on div "Mācību tēma: Matemātikas i - 12. klases 3. ieskaites mācību materiāls (ab) #5 P…" at bounding box center [321, 152] width 643 height 305
copy p "Regulāras trijstūra piramīdas pamata malas garums ir 12 cm, leņķis starp sānu s…"
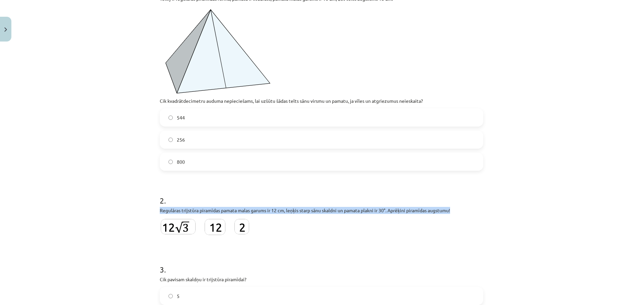
scroll to position [165, 0]
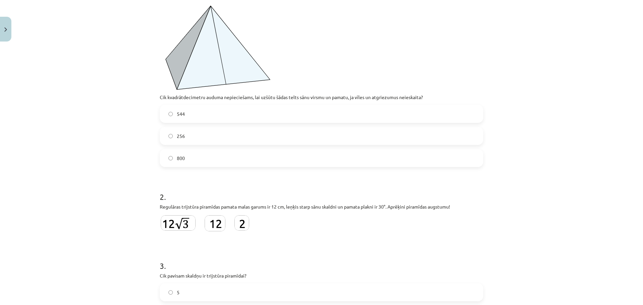
click at [221, 160] on label "800" at bounding box center [322, 158] width 322 height 17
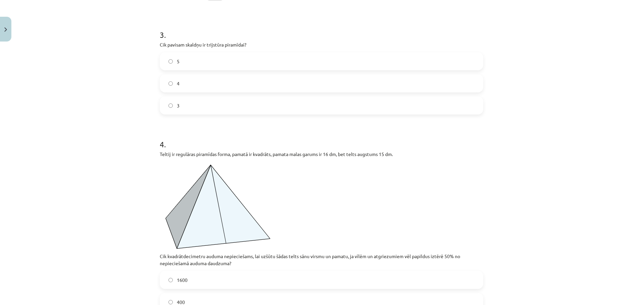
scroll to position [524, 0]
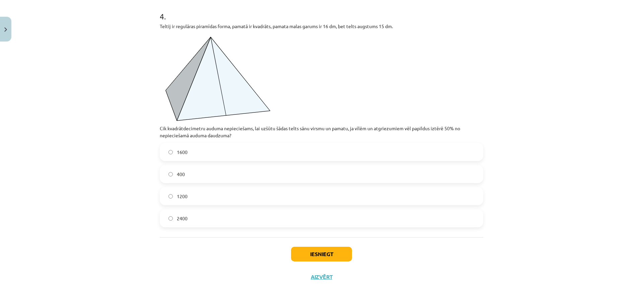
click at [188, 197] on label "1200" at bounding box center [322, 196] width 322 height 17
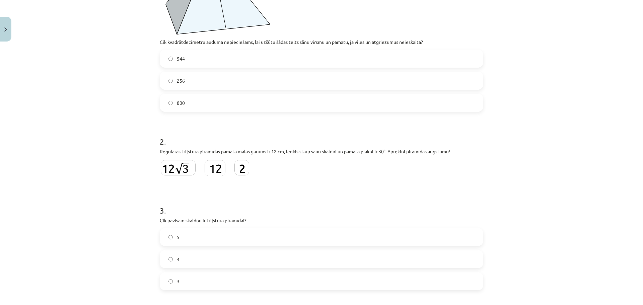
scroll to position [212, 0]
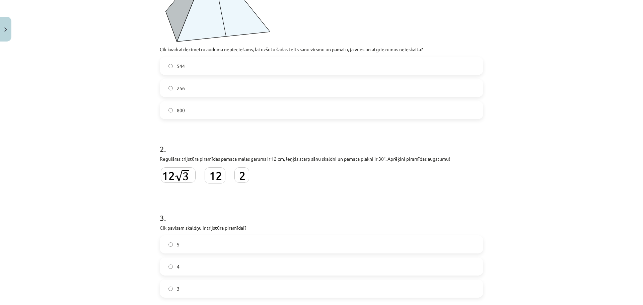
click at [236, 175] on img at bounding box center [242, 175] width 15 height 15
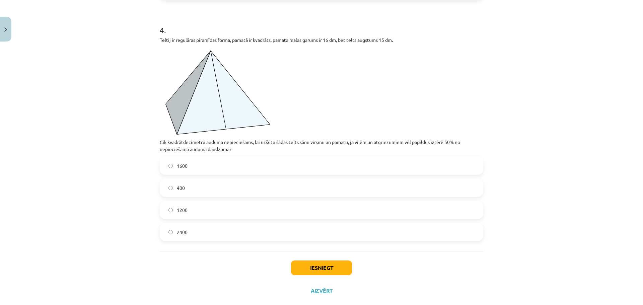
scroll to position [524, 0]
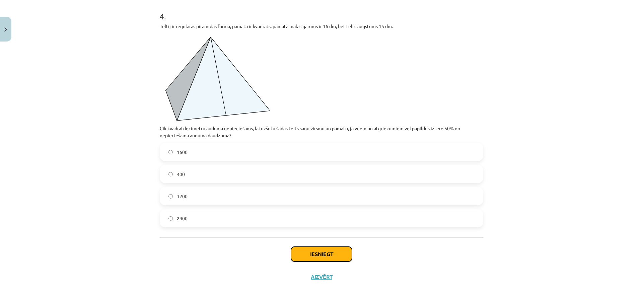
click at [319, 255] on button "Iesniegt" at bounding box center [321, 254] width 61 height 15
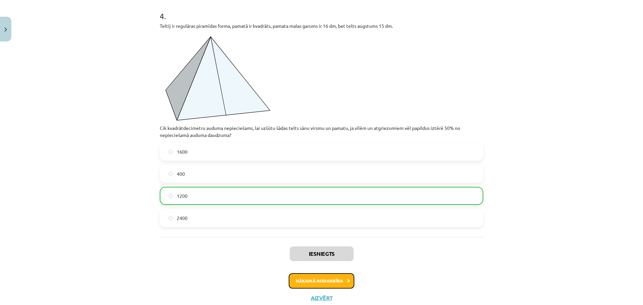
click at [330, 281] on button "Nākamā nodarbība" at bounding box center [322, 280] width 66 height 15
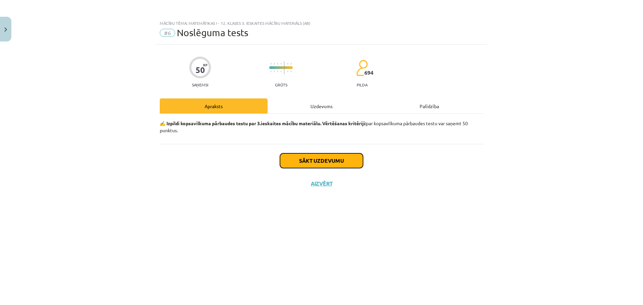
click at [322, 159] on button "Sākt uzdevumu" at bounding box center [321, 160] width 83 height 15
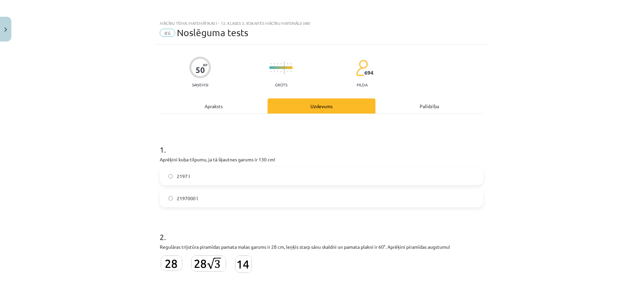
click at [241, 176] on label "2197 l" at bounding box center [322, 176] width 322 height 17
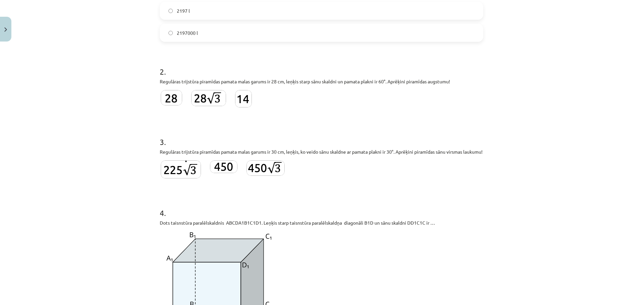
scroll to position [195, 0]
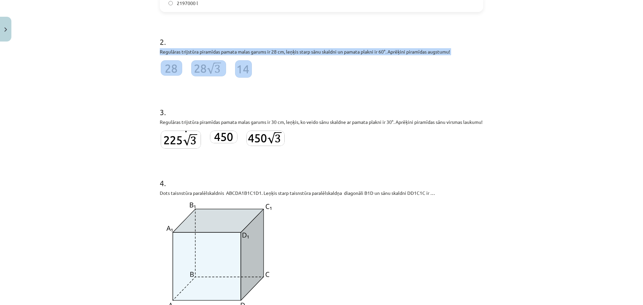
drag, startPoint x: 156, startPoint y: 52, endPoint x: 451, endPoint y: 54, distance: 295.6
copy p "Regulāras trijstūra piramīdas pamata malas garums ir 28 cm, leņķis starp sānu s…"
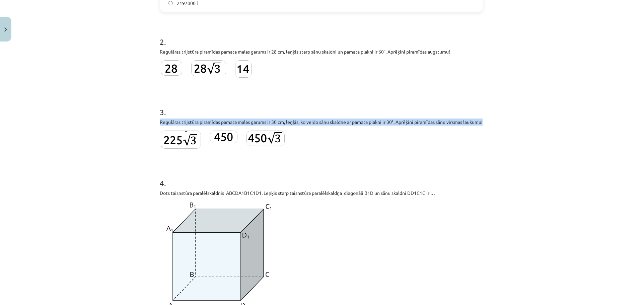
drag, startPoint x: 154, startPoint y: 122, endPoint x: 187, endPoint y: 129, distance: 33.9
click at [187, 129] on div "Mācību tēma: Matemātikas i - 12. klases 3. ieskaites mācību materiāls (ab) #6 N…" at bounding box center [321, 152] width 643 height 305
copy p "Regulāras trijstūra piramīdas pamata malas garums ir 30 cm, leņķis, ko veido sā…"
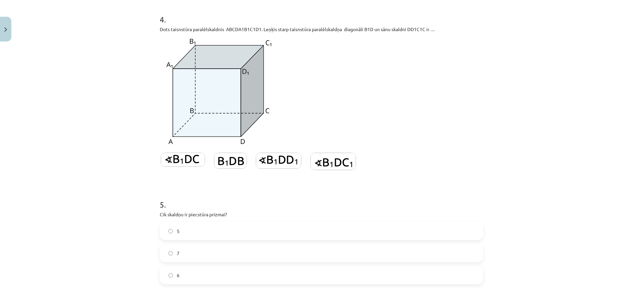
scroll to position [367, 0]
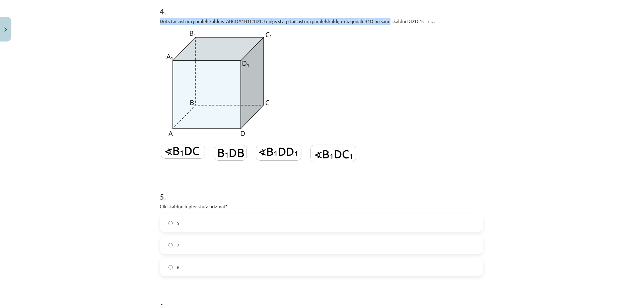
drag, startPoint x: 158, startPoint y: 30, endPoint x: 391, endPoint y: 29, distance: 232.9
click at [391, 25] on p "Dots taisnstūra paralēlskaldnis ABCDA1B1C1D1. Leņķis starp taisnstūra paralēlsk…" at bounding box center [322, 21] width 324 height 7
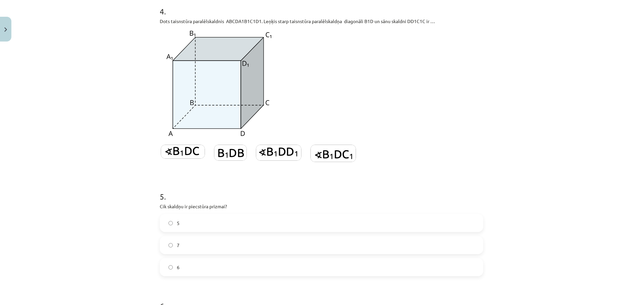
click at [391, 57] on p at bounding box center [322, 84] width 324 height 111
click at [282, 161] on img at bounding box center [279, 153] width 46 height 16
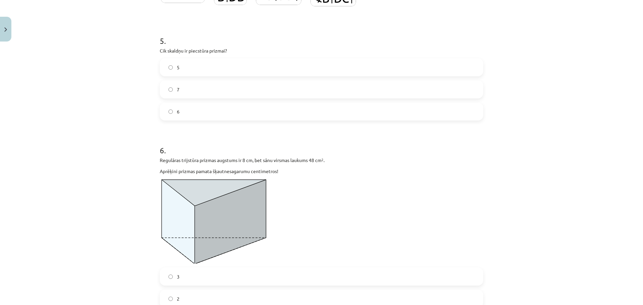
scroll to position [527, 0]
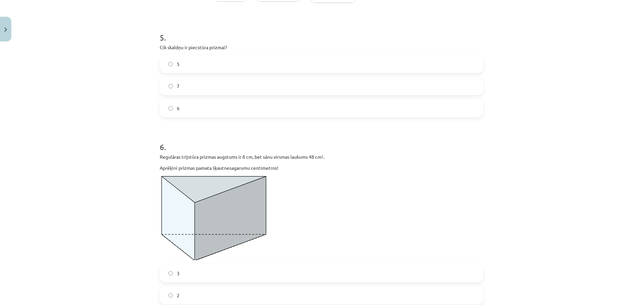
click at [215, 95] on label "7" at bounding box center [322, 86] width 322 height 17
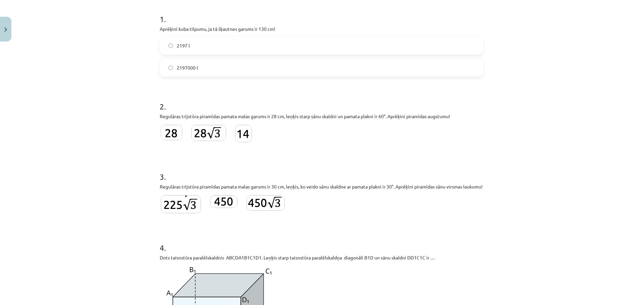
scroll to position [132, 0]
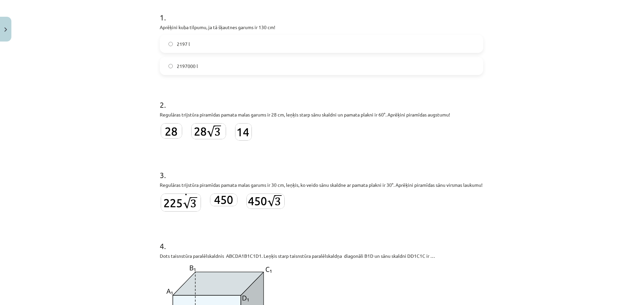
click at [222, 206] on img at bounding box center [223, 200] width 27 height 13
click at [248, 130] on img at bounding box center [243, 131] width 17 height 17
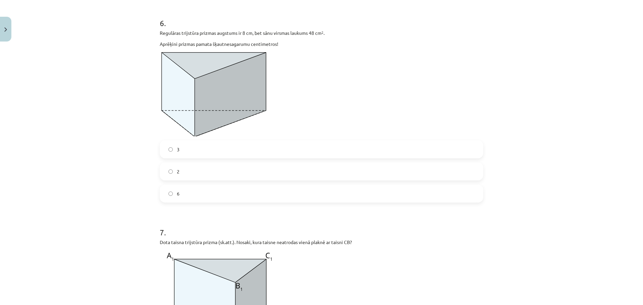
scroll to position [666, 0]
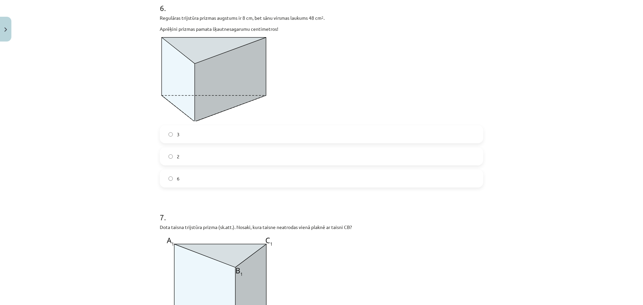
drag, startPoint x: 156, startPoint y: 26, endPoint x: 279, endPoint y: 40, distance: 124.1
click at [279, 40] on div "50 XP Saņemsi Grūts 694 pilda Apraksts Uzdevums Palīdzība 1 . Aprēķini kuba til…" at bounding box center [322, 67] width 332 height 1377
copy div "Regulāras trijstūra prizmas augstums ir 8 cm, bet sānu virsmas laukums 48 cm 2 …"
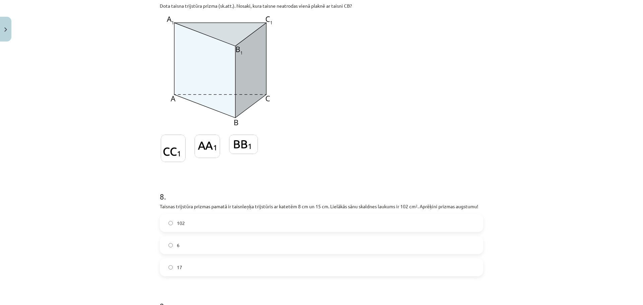
scroll to position [846, 0]
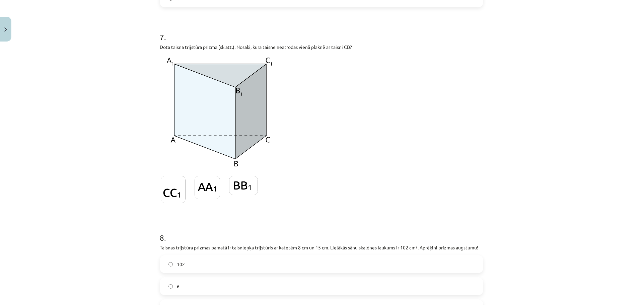
click at [206, 198] on img at bounding box center [207, 187] width 25 height 23
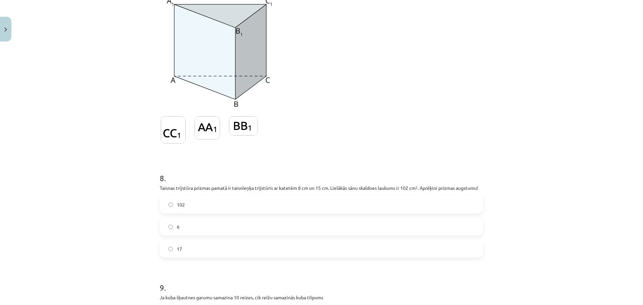
scroll to position [967, 0]
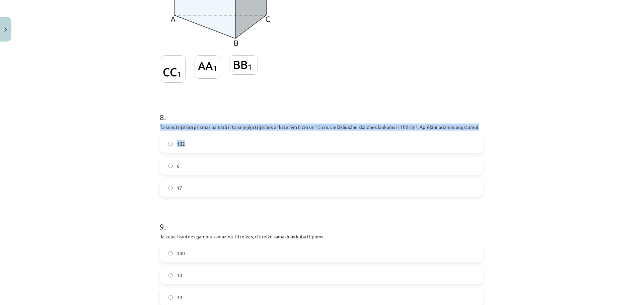
drag, startPoint x: 151, startPoint y: 137, endPoint x: 473, endPoint y: 138, distance: 322.1
click at [508, 138] on div "Mācību tēma: Matemātikas i - 12. klases 3. ieskaites mācību materiāls (ab) #6 N…" at bounding box center [321, 152] width 643 height 305
copy p "Taisnas trijstūra prizmas pamatā ir taisnleņķa trijstūris ar katetēm 8 cm un 15…"
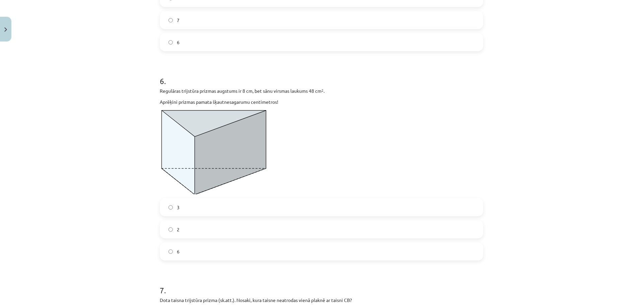
scroll to position [604, 0]
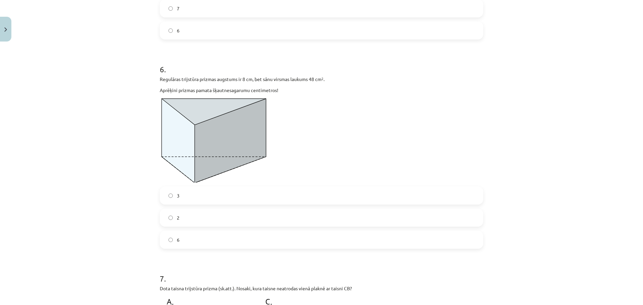
drag, startPoint x: 154, startPoint y: 83, endPoint x: 281, endPoint y: 100, distance: 128.4
click at [282, 100] on div "50 XP Saņemsi Grūts 694 pilda Apraksts Uzdevums Palīdzība 1 . Aprēķini kuba til…" at bounding box center [322, 128] width 332 height 1377
copy div "Regulāras trijstūra prizmas augstums ir 8 cm, bet sānu virsmas laukums 48 cm 2 …"
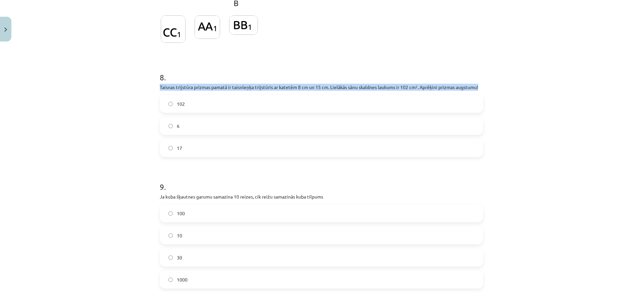
scroll to position [1008, 0]
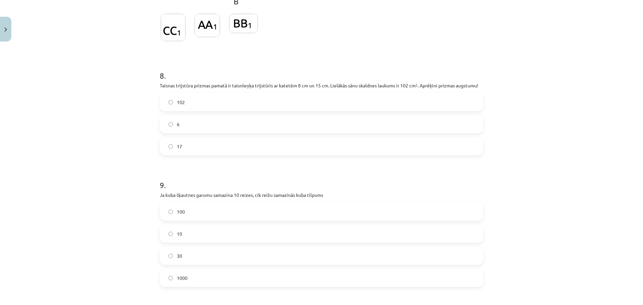
click at [201, 133] on label "6" at bounding box center [322, 124] width 322 height 17
drag, startPoint x: 156, startPoint y: 206, endPoint x: 322, endPoint y: 204, distance: 165.9
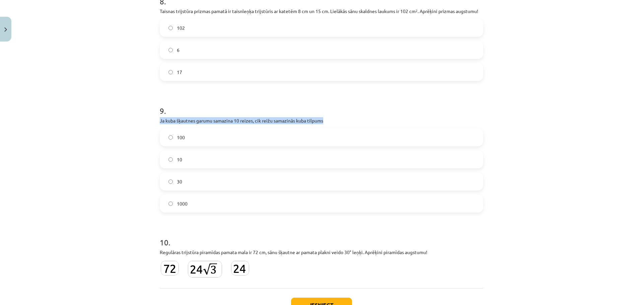
scroll to position [1142, 0]
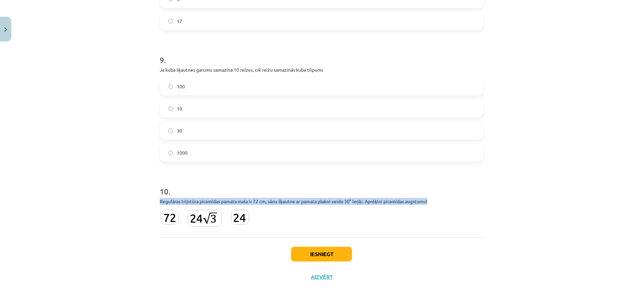
drag, startPoint x: 158, startPoint y: 202, endPoint x: 432, endPoint y: 203, distance: 274.1
click at [432, 203] on p "Regulāras trijstūra piramīdas pamata mala ir 72 cm, sānu šķautne ar pamata plak…" at bounding box center [322, 201] width 324 height 7
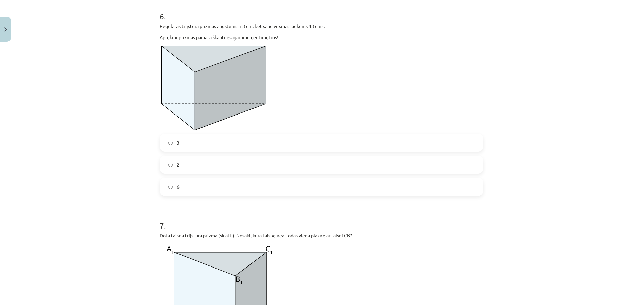
scroll to position [649, 0]
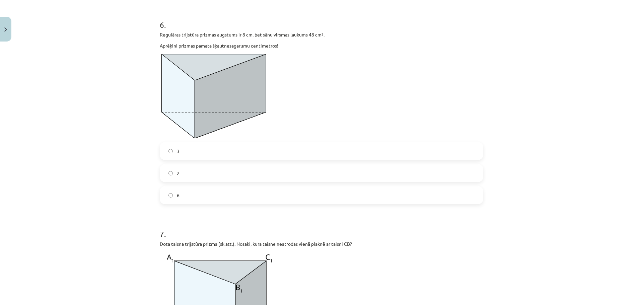
click at [183, 182] on label "2" at bounding box center [322, 173] width 322 height 17
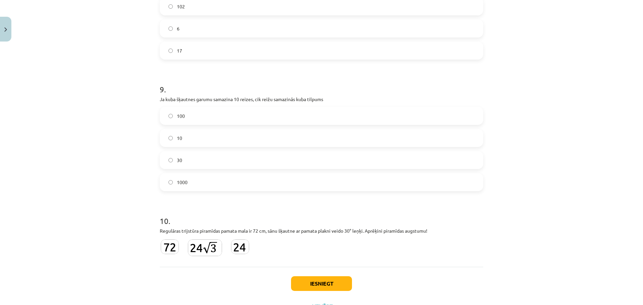
scroll to position [1114, 0]
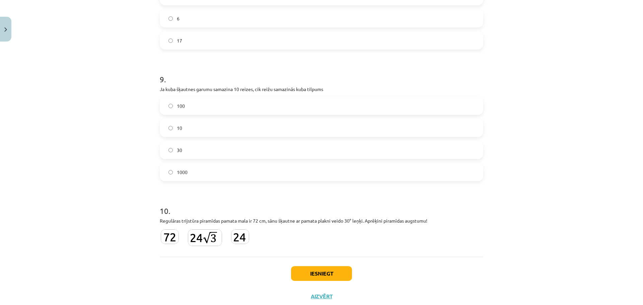
click at [212, 181] on label "1000" at bounding box center [322, 172] width 322 height 17
click at [322, 281] on button "Iesniegt" at bounding box center [321, 273] width 61 height 15
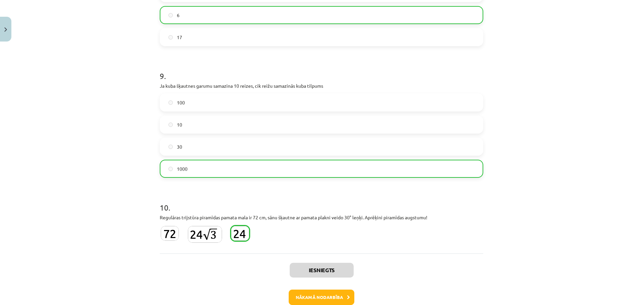
scroll to position [1164, 0]
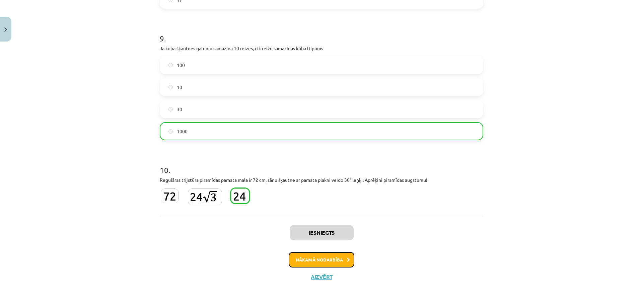
click at [328, 259] on button "Nākamā nodarbība" at bounding box center [322, 259] width 66 height 15
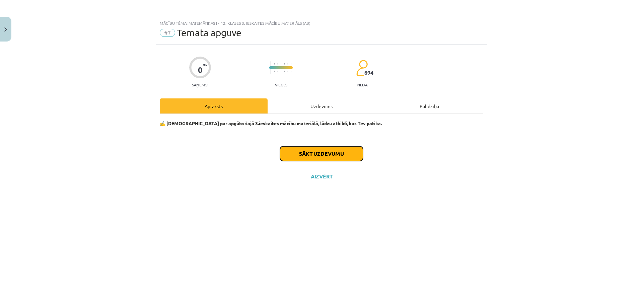
click at [323, 156] on button "Sākt uzdevumu" at bounding box center [321, 153] width 83 height 15
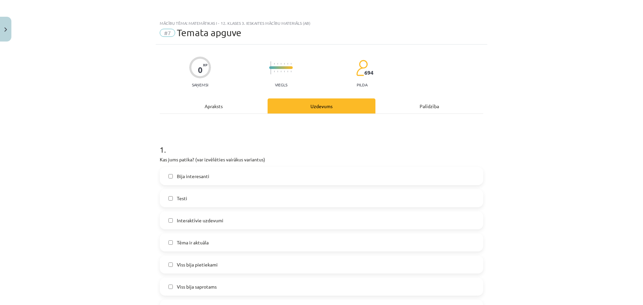
click at [218, 179] on label "Bija interesanti" at bounding box center [322, 176] width 322 height 17
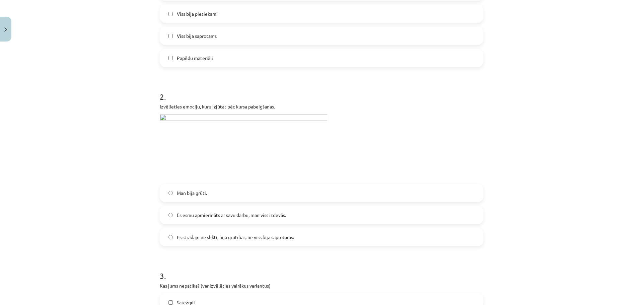
scroll to position [254, 0]
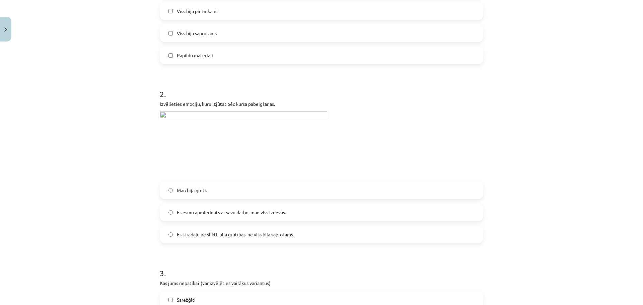
click at [209, 35] on span "Viss bija saprotams" at bounding box center [197, 33] width 40 height 7
click at [227, 214] on span "Es esmu apmierināts ar savu darbu, man viss izdevās." at bounding box center [231, 212] width 109 height 7
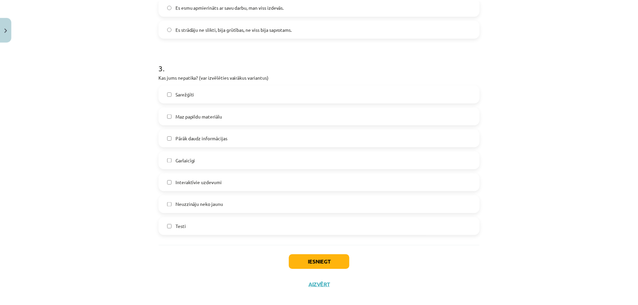
scroll to position [461, 0]
click at [314, 259] on button "Iesniegt" at bounding box center [321, 261] width 61 height 15
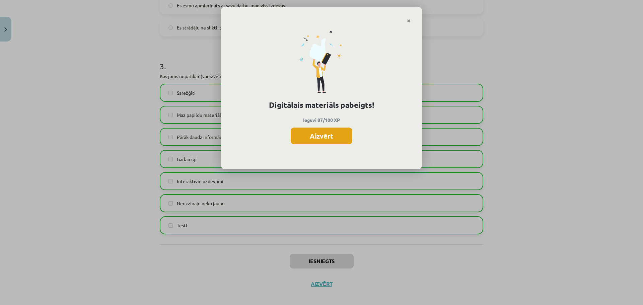
click at [321, 136] on button "Aizvērt" at bounding box center [322, 136] width 62 height 17
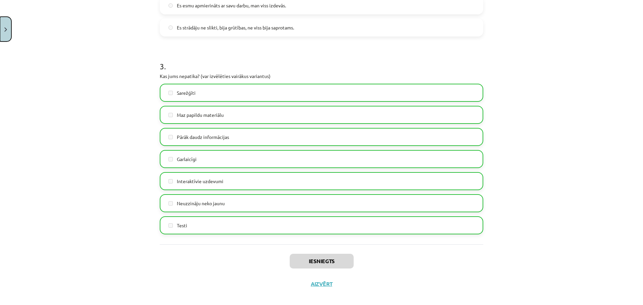
click at [8, 38] on button "Close" at bounding box center [5, 29] width 11 height 25
click at [22, 126] on div "Mācību tēma: Matemātikas i - 12. klases 3. ieskaites mācību materiāls (ab) #7 T…" at bounding box center [319, 152] width 638 height 305
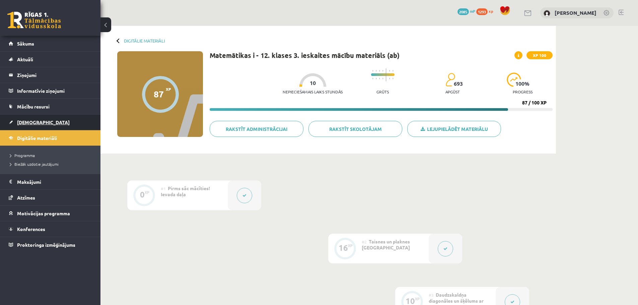
click at [25, 122] on span "[DEMOGRAPHIC_DATA]" at bounding box center [43, 122] width 53 height 6
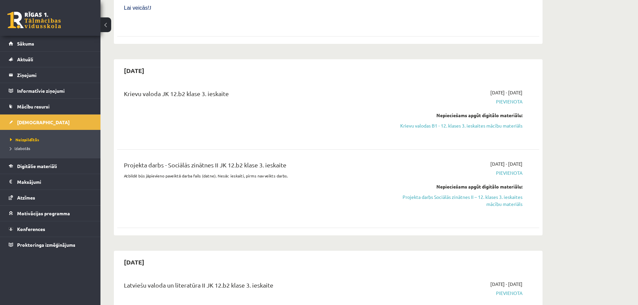
scroll to position [1051, 0]
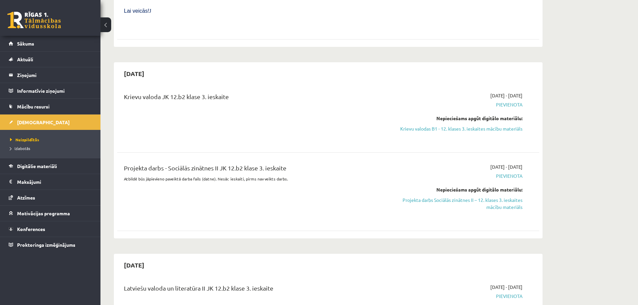
drag, startPoint x: 489, startPoint y: 96, endPoint x: 353, endPoint y: 22, distance: 155.2
click at [489, 125] on link "Krievu valodas B1 - 12. klases 3. ieskaites mācību materiāls" at bounding box center [459, 128] width 126 height 7
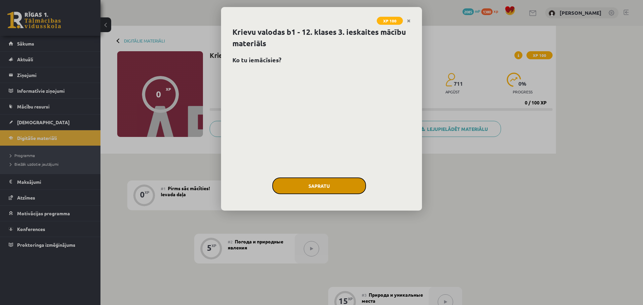
click at [332, 185] on button "Sapratu" at bounding box center [319, 186] width 94 height 17
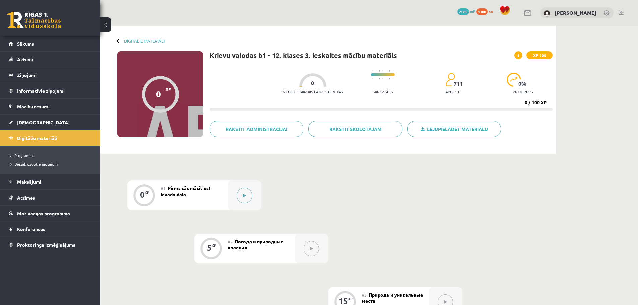
click at [249, 196] on button at bounding box center [244, 195] width 15 height 15
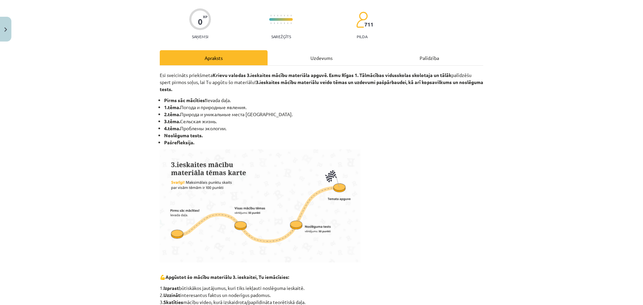
scroll to position [298, 0]
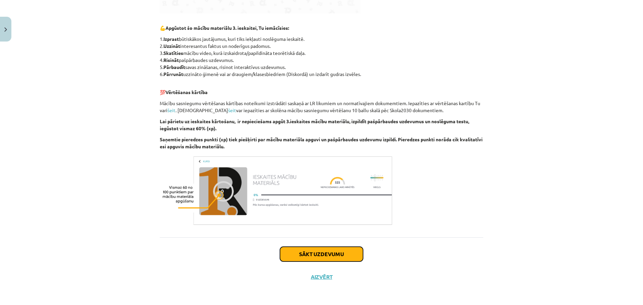
click at [337, 255] on button "Sākt uzdevumu" at bounding box center [321, 254] width 83 height 15
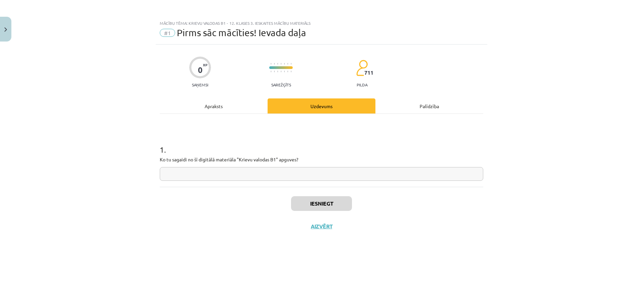
click at [217, 110] on div "Apraksts" at bounding box center [214, 106] width 108 height 15
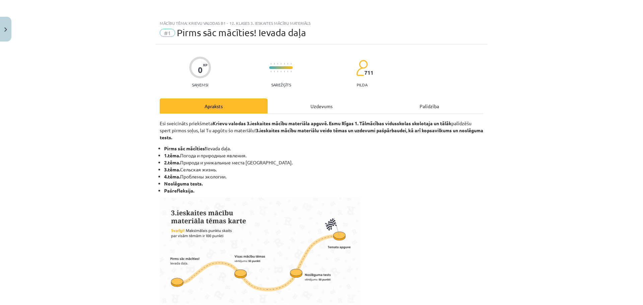
click at [314, 106] on div "Uzdevums" at bounding box center [322, 106] width 108 height 15
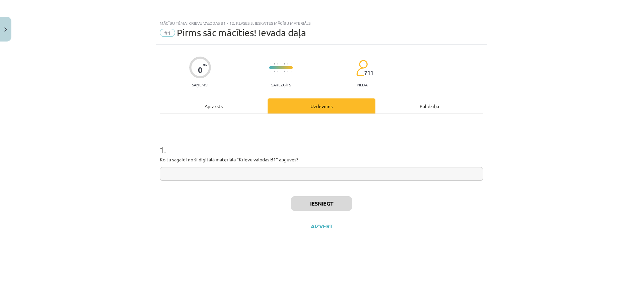
click at [297, 176] on input "text" at bounding box center [322, 174] width 324 height 14
type input "**********"
click at [315, 204] on button "Iesniegt" at bounding box center [321, 203] width 61 height 15
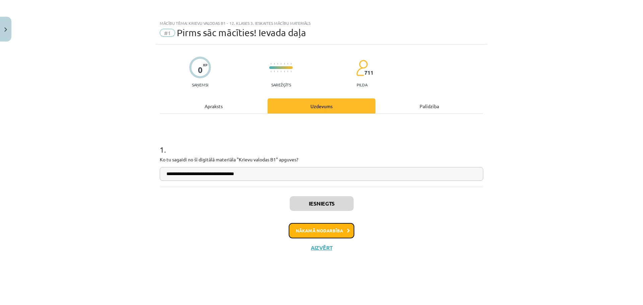
click at [328, 231] on button "Nākamā nodarbība" at bounding box center [322, 230] width 66 height 15
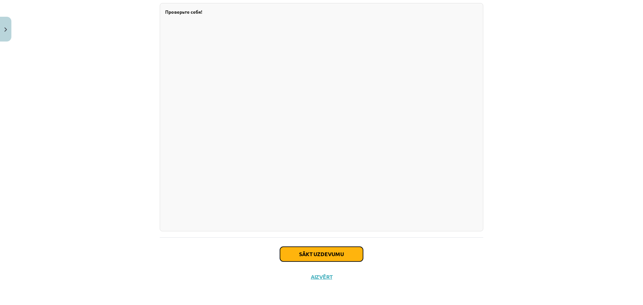
click at [335, 247] on button "Sākt uzdevumu" at bounding box center [321, 254] width 83 height 15
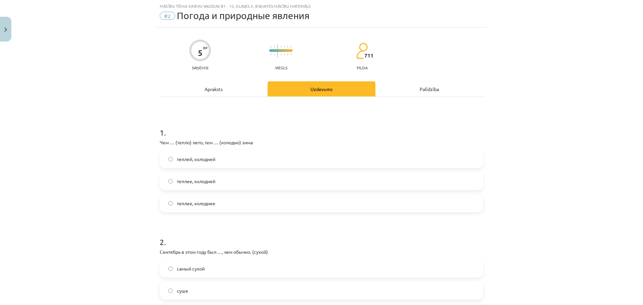
scroll to position [17, 0]
click at [210, 204] on span "теплее, холоднее" at bounding box center [196, 203] width 39 height 7
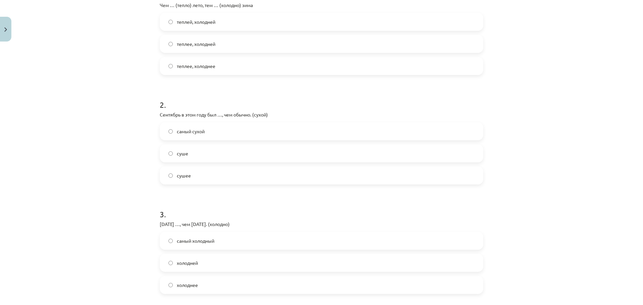
scroll to position [161, 0]
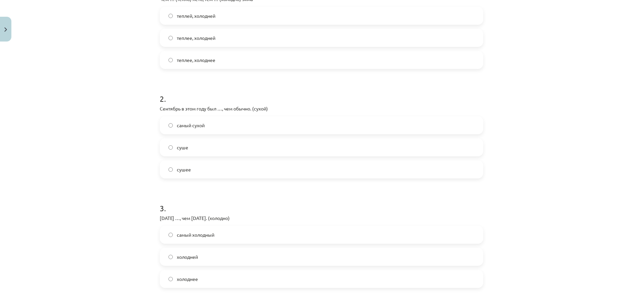
click at [192, 168] on label "сушее" at bounding box center [322, 169] width 322 height 17
click at [207, 143] on label "суше" at bounding box center [322, 147] width 322 height 17
click at [202, 277] on label "холоднее" at bounding box center [322, 279] width 322 height 17
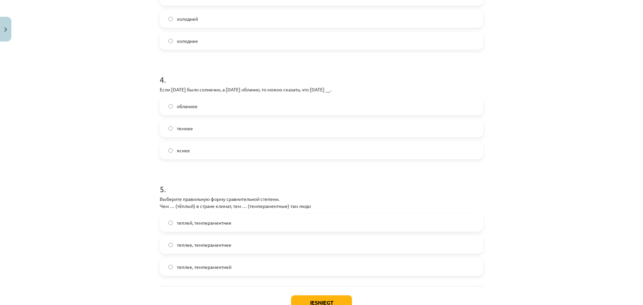
scroll to position [408, 0]
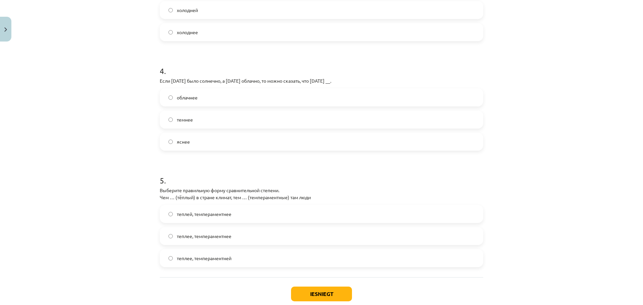
click at [195, 98] on span "облачнее" at bounding box center [187, 97] width 21 height 7
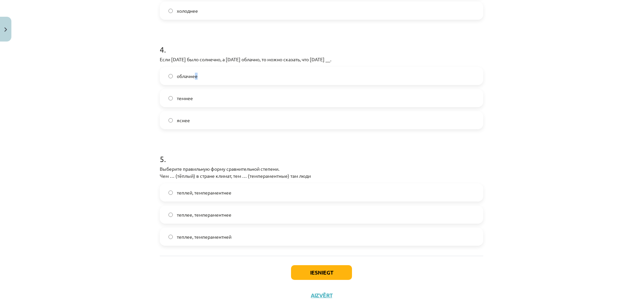
click at [238, 75] on label "облачнее" at bounding box center [322, 76] width 322 height 17
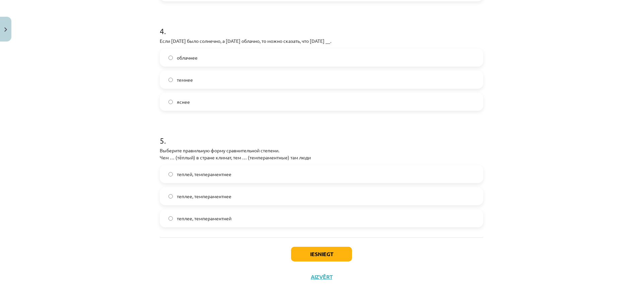
click at [207, 199] on span "теплее, темпераментнее" at bounding box center [204, 196] width 55 height 7
click at [304, 260] on button "Iesniegt" at bounding box center [321, 254] width 61 height 15
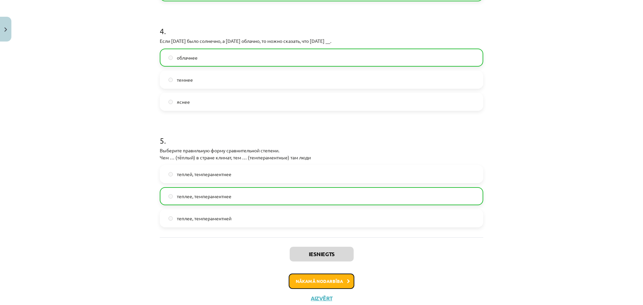
click at [340, 284] on button "Nākamā nodarbība" at bounding box center [322, 281] width 66 height 15
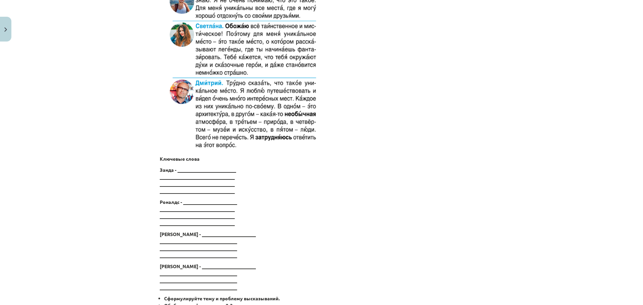
scroll to position [3607, 0]
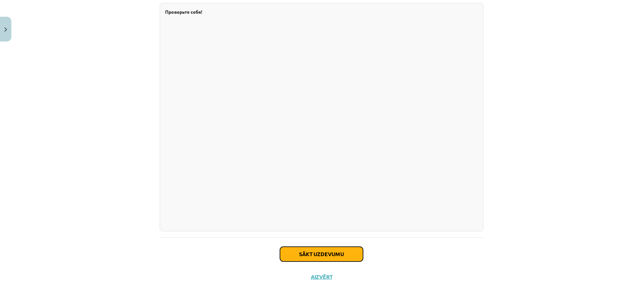
click at [340, 251] on button "Sākt uzdevumu" at bounding box center [321, 254] width 83 height 15
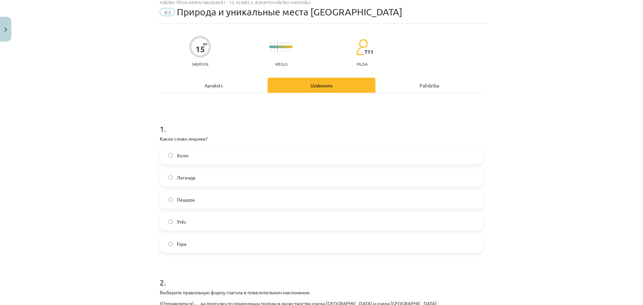
scroll to position [17, 0]
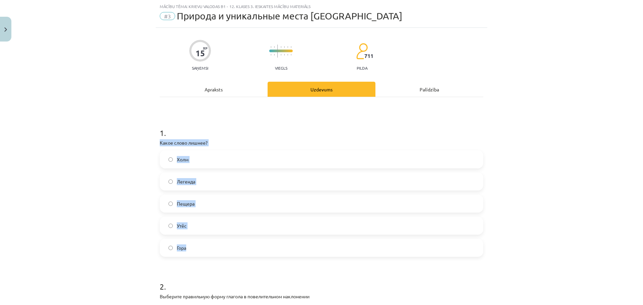
drag, startPoint x: 152, startPoint y: 141, endPoint x: 194, endPoint y: 248, distance: 114.5
click at [194, 248] on div "Mācību tēma: Krievu valodas b1 - 12. klases 3. ieskaites mācību materiāls #3 Пр…" at bounding box center [321, 152] width 643 height 305
copy div "Какое слово лишнее? Холм Легенда Пещера [GEOGRAPHIC_DATA]"
click at [196, 182] on label "Легенда" at bounding box center [322, 181] width 322 height 17
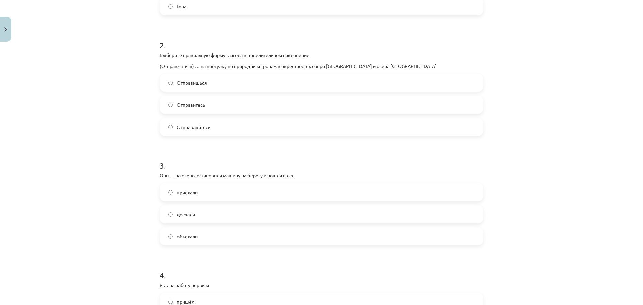
scroll to position [268, 0]
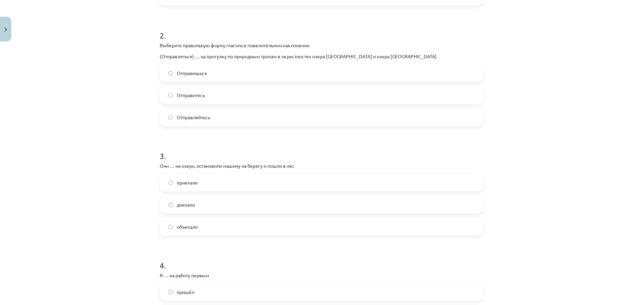
click at [211, 116] on label "Отправляйтесь" at bounding box center [322, 117] width 322 height 17
click at [191, 184] on span "приехали" at bounding box center [187, 182] width 21 height 7
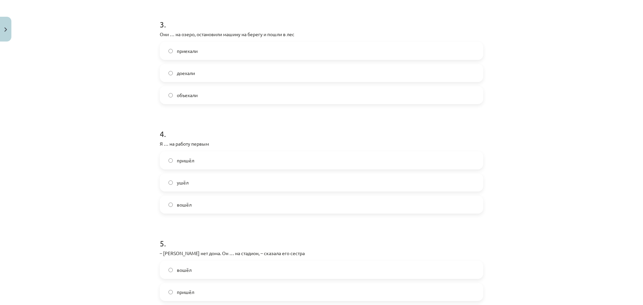
scroll to position [402, 0]
click at [198, 158] on label "пришёл" at bounding box center [322, 158] width 322 height 17
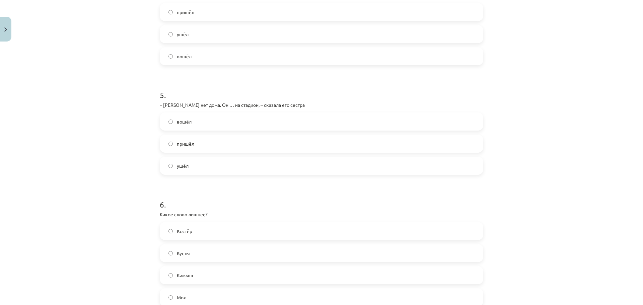
scroll to position [558, 0]
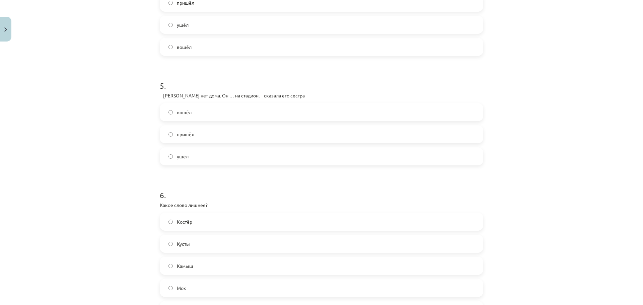
click at [201, 150] on label "ушёл" at bounding box center [322, 156] width 322 height 17
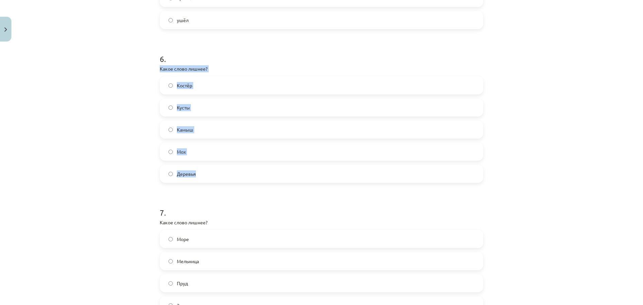
drag, startPoint x: 150, startPoint y: 66, endPoint x: 190, endPoint y: 175, distance: 116.9
click at [195, 174] on div "Mācību tēma: Krievu valodas b1 - 12. klases 3. ieskaites mācību materiāls #3 Пр…" at bounding box center [321, 152] width 643 height 305
copy div "Какое слово лишнее? Костёр Кусты Камыш Мох Деревья"
click at [195, 91] on label "Костёр" at bounding box center [322, 85] width 322 height 17
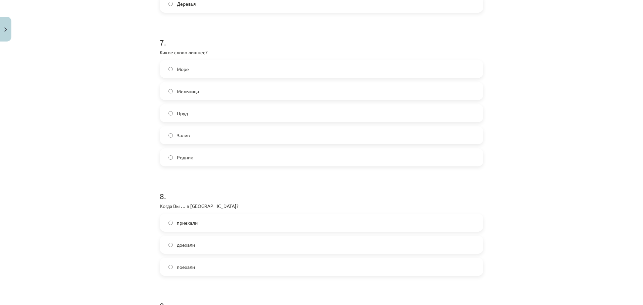
scroll to position [867, 0]
drag, startPoint x: 148, startPoint y: 53, endPoint x: 210, endPoint y: 152, distance: 117.4
click at [219, 153] on div "Mācību tēma: Krievu valodas b1 - 12. klases 3. ieskaites mācību materiāls #3 Пр…" at bounding box center [321, 152] width 643 height 305
copy div "Какое слово лишнее? Море Мельница Пруд Залив Родник"
click at [195, 91] on span "Мельница" at bounding box center [188, 88] width 22 height 7
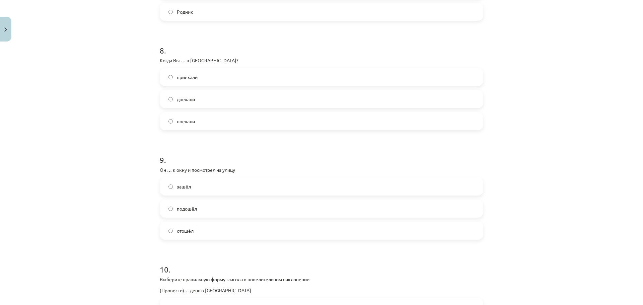
scroll to position [1022, 0]
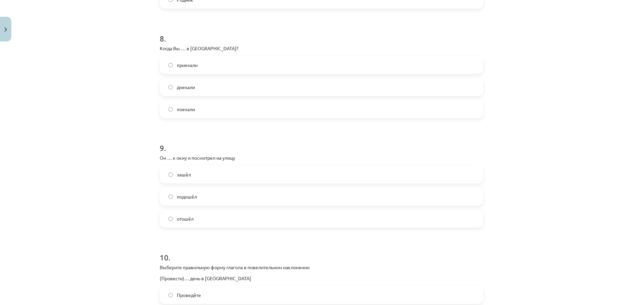
click at [196, 63] on span "приехали" at bounding box center [187, 65] width 21 height 7
click at [201, 196] on label "подошёл" at bounding box center [322, 196] width 322 height 17
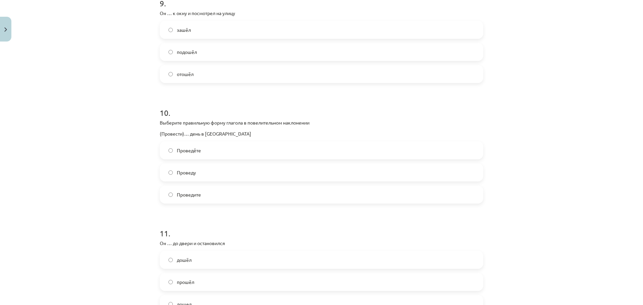
scroll to position [1195, 0]
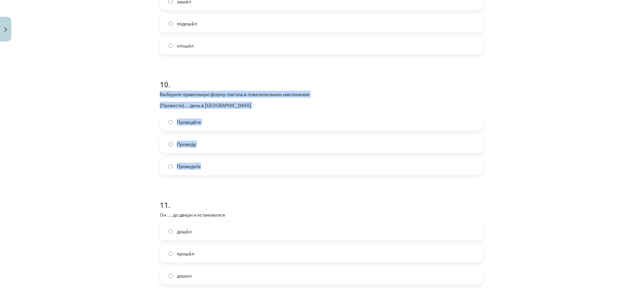
drag, startPoint x: 149, startPoint y: 96, endPoint x: 211, endPoint y: 169, distance: 96.0
click at [211, 169] on div "Mācību tēma: Krievu valodas b1 - 12. klases 3. ieskaites mācību materiāls #3 Пр…" at bounding box center [321, 152] width 643 height 305
copy div "Выберите правильную форму глагола в повелительном наклонении (Провести)… день в…"
click at [191, 167] on span "Проведите" at bounding box center [189, 166] width 24 height 7
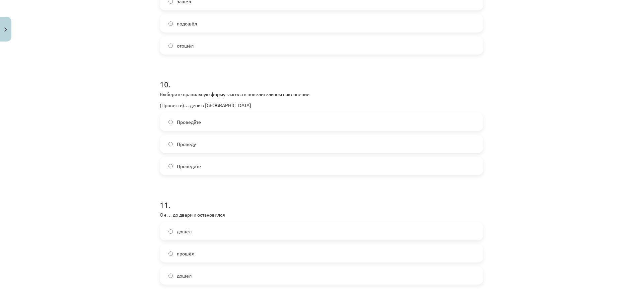
click at [196, 230] on label "дошёл" at bounding box center [322, 231] width 322 height 17
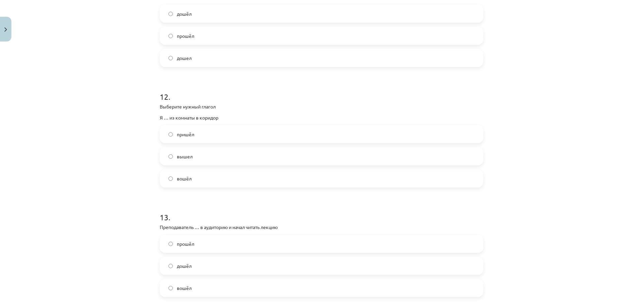
scroll to position [1430, 0]
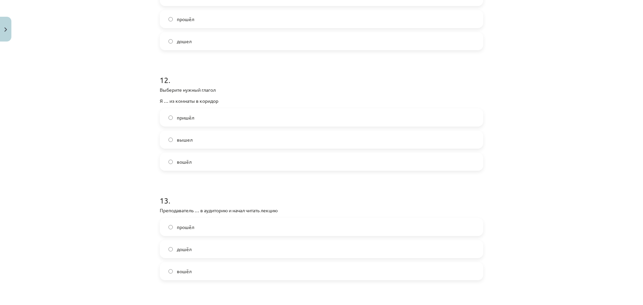
click at [195, 143] on label "вышел" at bounding box center [322, 139] width 322 height 17
click at [196, 270] on label "вошёл" at bounding box center [322, 271] width 322 height 17
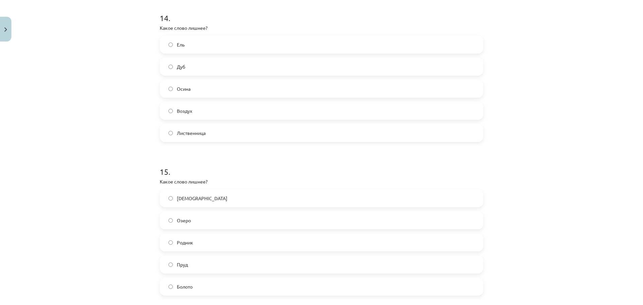
scroll to position [1737, 0]
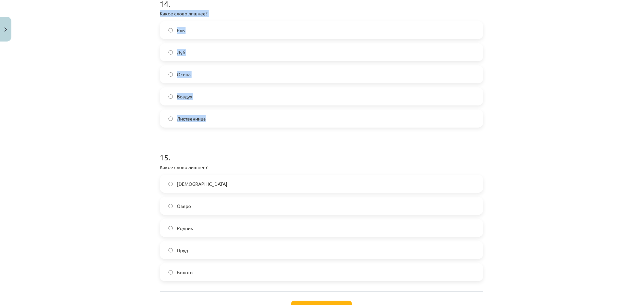
drag, startPoint x: 153, startPoint y: 14, endPoint x: 207, endPoint y: 116, distance: 115.6
click at [207, 116] on div "Mācību tēma: Krievu valodas b1 - 12. klases 3. ieskaites mācību materiāls #3 Пр…" at bounding box center [321, 152] width 643 height 305
copy div "Какое слово лишнее? Ель Дуб Осина Воздух Лиственница"
click at [198, 94] on label "Воздух" at bounding box center [322, 96] width 322 height 17
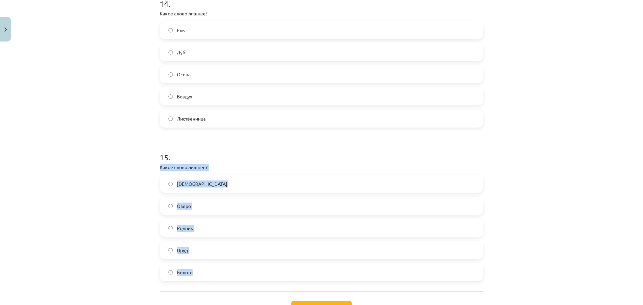
drag, startPoint x: 157, startPoint y: 171, endPoint x: 190, endPoint y: 271, distance: 105.7
click at [190, 271] on div "Mācību tēma: Krievu valodas b1 - 12. klases 3. ieskaites mācību materiāls #3 Пр…" at bounding box center [321, 152] width 643 height 305
copy div "Какое слово лишнее? Заповедник Озеро Родник Пруд Болото"
click at [199, 186] on span "Заповедник" at bounding box center [202, 184] width 51 height 7
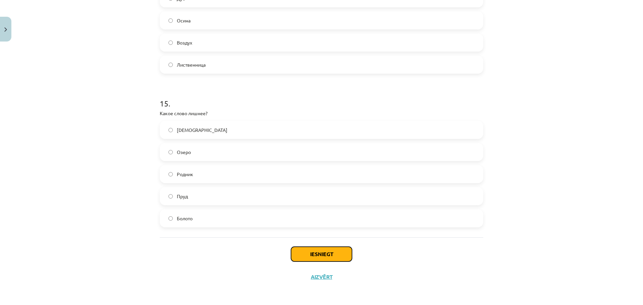
click at [328, 252] on button "Iesniegt" at bounding box center [321, 254] width 61 height 15
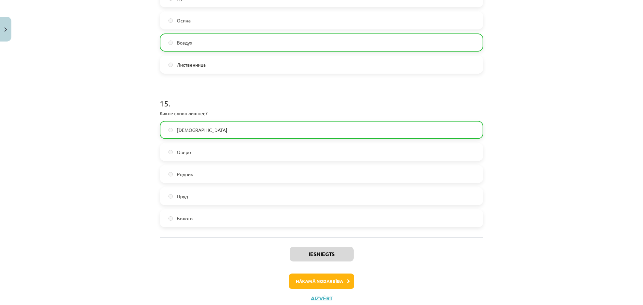
click at [515, 219] on div "Mācību tēma: Krievu valodas b1 - 12. klases 3. ieskaites mācību materiāls #3 Пр…" at bounding box center [321, 152] width 643 height 305
click at [320, 276] on button "Nākamā nodarbība" at bounding box center [322, 281] width 66 height 15
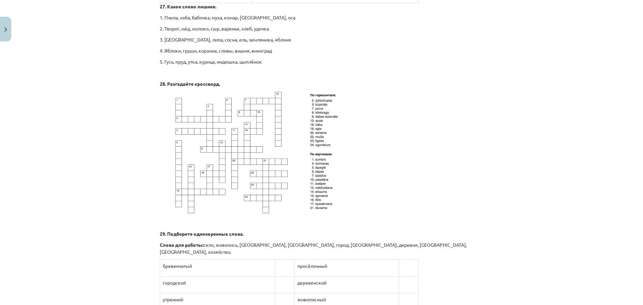
scroll to position [462, 0]
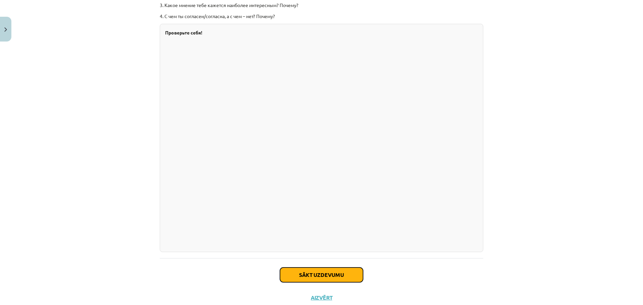
click at [339, 268] on button "Sākt uzdevumu" at bounding box center [321, 275] width 83 height 15
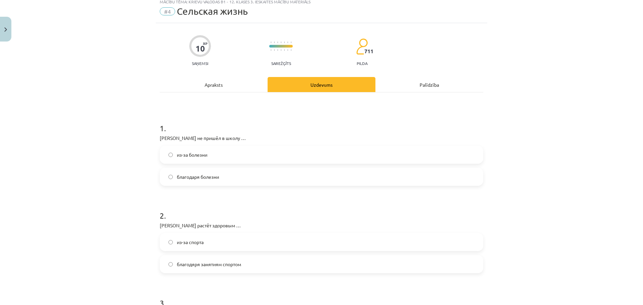
scroll to position [17, 0]
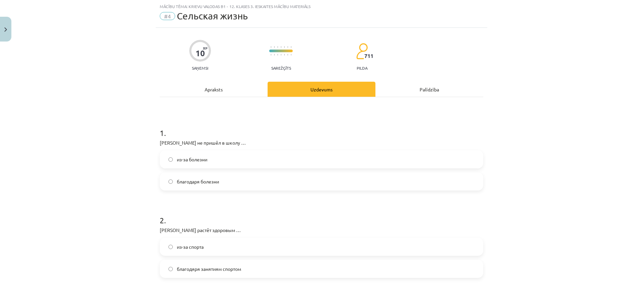
click at [190, 157] on span "из-за болезни" at bounding box center [192, 159] width 30 height 7
click at [212, 271] on span "благодяря занятиям спортом" at bounding box center [209, 269] width 64 height 7
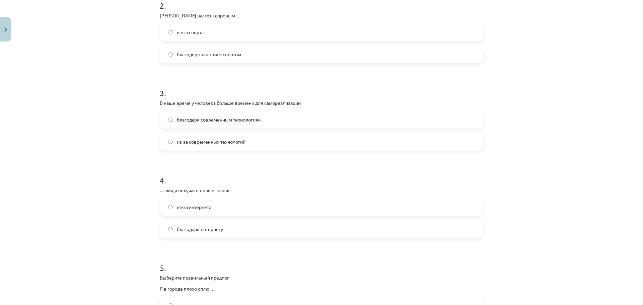
scroll to position [242, 0]
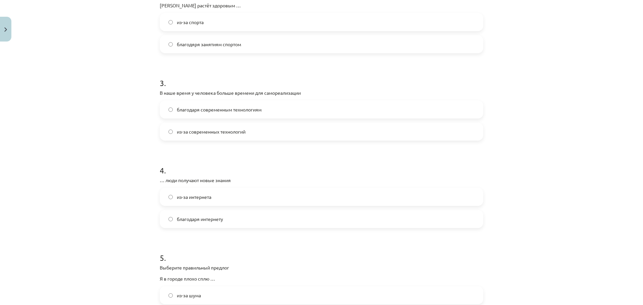
click at [204, 109] on span "благодаря современным технологиям" at bounding box center [219, 109] width 85 height 7
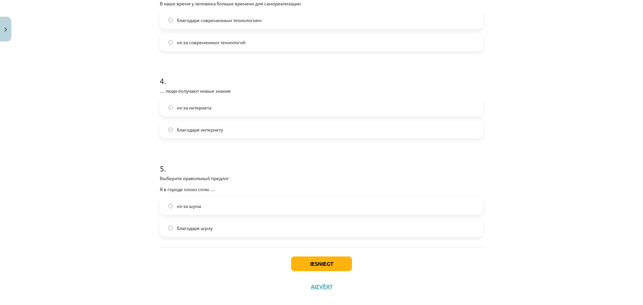
scroll to position [332, 0]
click at [197, 129] on span "благодаря интернету" at bounding box center [200, 128] width 46 height 7
click at [215, 206] on label "из-за шума" at bounding box center [322, 204] width 322 height 17
click at [319, 259] on button "Iesniegt" at bounding box center [321, 262] width 61 height 15
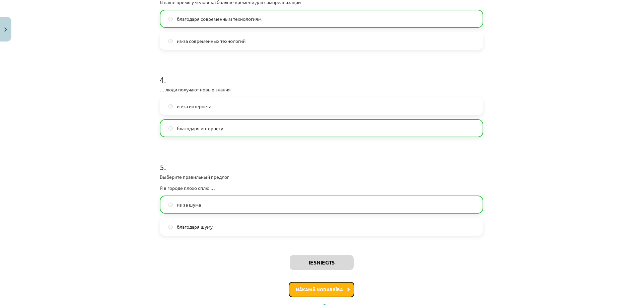
click at [335, 292] on button "Nākamā nodarbība" at bounding box center [322, 289] width 66 height 15
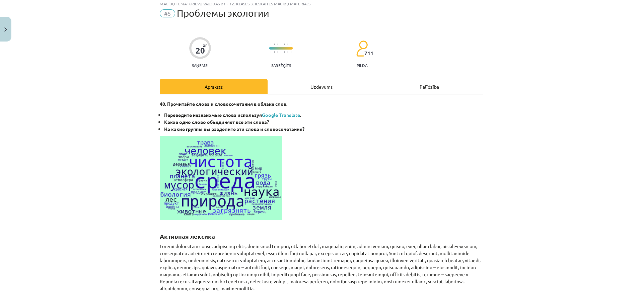
scroll to position [17, 0]
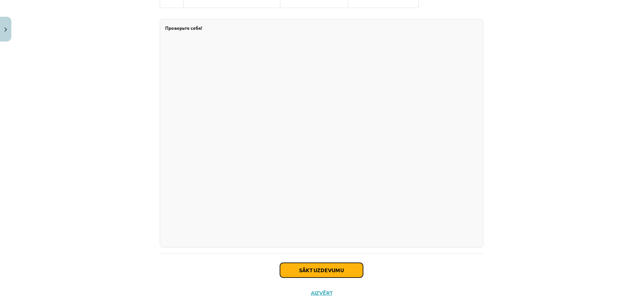
click at [339, 274] on button "Sākt uzdevumu" at bounding box center [321, 270] width 83 height 15
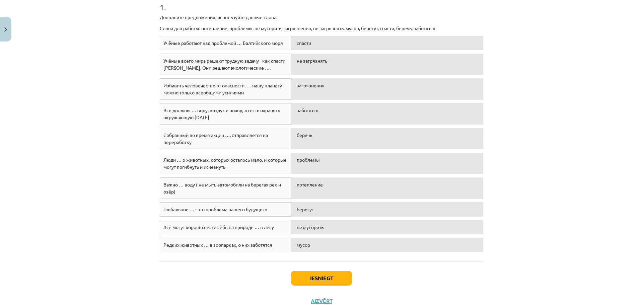
scroll to position [139, 0]
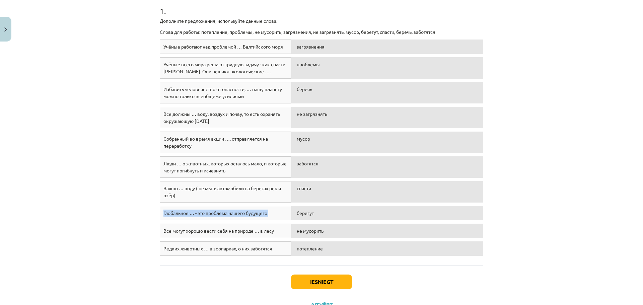
drag, startPoint x: 322, startPoint y: 221, endPoint x: 328, endPoint y: 195, distance: 26.4
click at [328, 193] on div "Учёные работают над проблемой … Балтийского моря загрязнения Учёные всего мира …" at bounding box center [322, 150] width 324 height 220
click at [188, 274] on div "Iesniegt Aizvērt" at bounding box center [322, 288] width 324 height 47
click at [331, 286] on button "Iesniegt" at bounding box center [321, 282] width 61 height 15
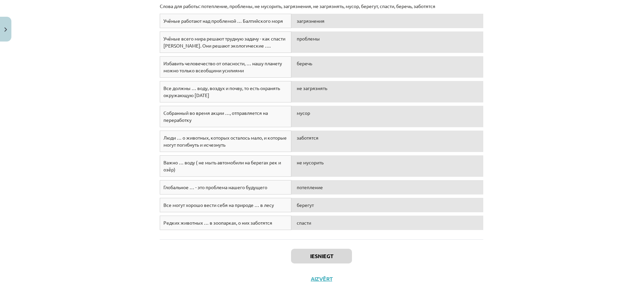
scroll to position [163, 0]
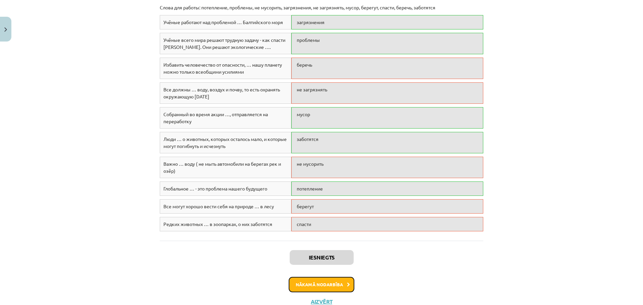
click at [313, 285] on button "Nākamā nodarbība" at bounding box center [322, 284] width 66 height 15
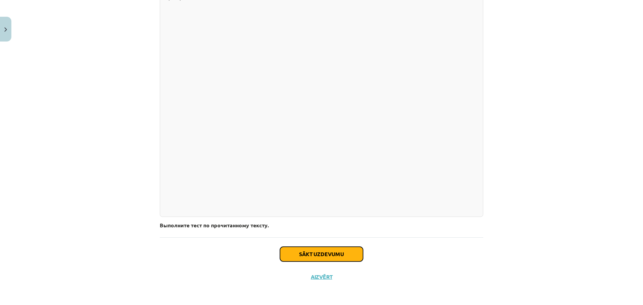
click at [314, 252] on button "Sākt uzdevumu" at bounding box center [321, 254] width 83 height 15
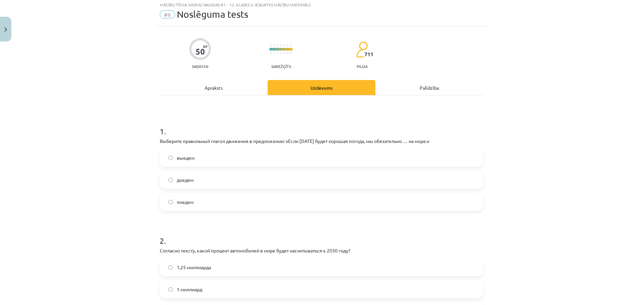
scroll to position [17, 0]
click at [195, 203] on label "поедем" at bounding box center [322, 203] width 322 height 17
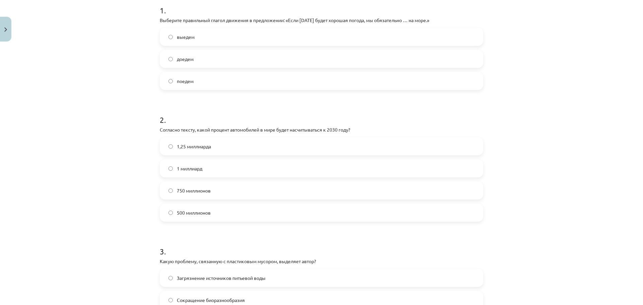
scroll to position [161, 0]
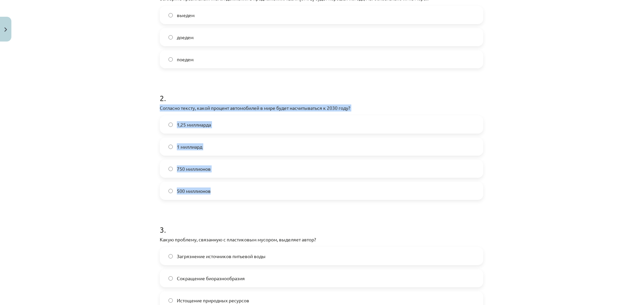
drag, startPoint x: 151, startPoint y: 110, endPoint x: 205, endPoint y: 193, distance: 99.7
click at [214, 196] on div "Mācību tēma: Krievu valodas b1 - 12. klases 3. ieskaites mācību materiāls #6 No…" at bounding box center [321, 152] width 643 height 305
copy div "Согласно тексту, какой процент автомобилей в мире будет насчитываться к 2030 го…"
click at [207, 147] on label "1 миллиард" at bounding box center [322, 146] width 322 height 17
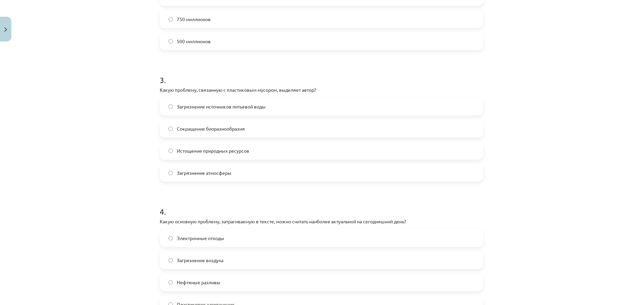
scroll to position [318, 0]
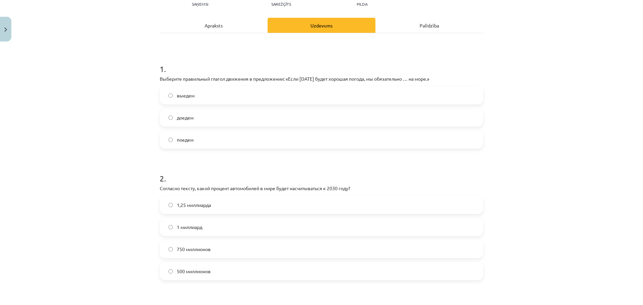
click at [208, 25] on div "Apraksts" at bounding box center [214, 25] width 108 height 15
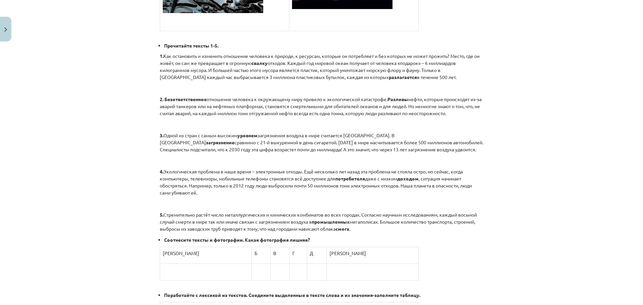
scroll to position [392, 0]
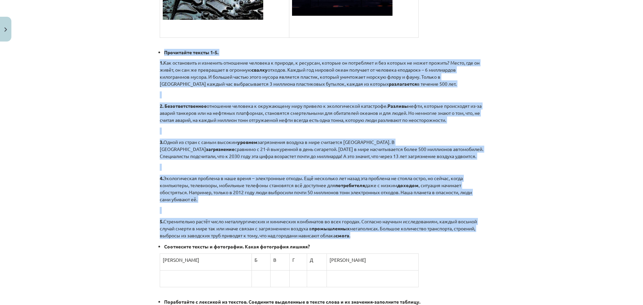
drag, startPoint x: 161, startPoint y: 49, endPoint x: 377, endPoint y: 234, distance: 284.3
click at [377, 234] on div "Приготовьтесь читать об экологических проблемах. Рассмотрите фотографии. А Б В …" at bounding box center [322, 225] width 324 height 994
copy div "Прочитайте тексты 1-5. 1. Как остановить и изменить отношение человека к природ…"
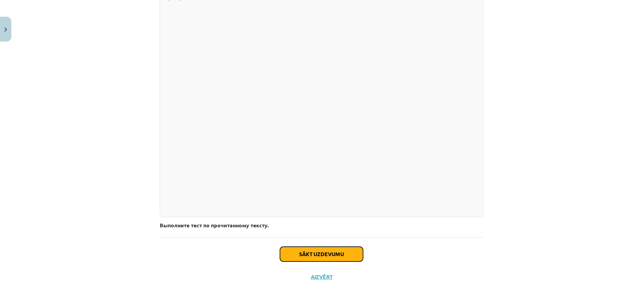
click at [314, 255] on button "Sākt uzdevumu" at bounding box center [321, 254] width 83 height 15
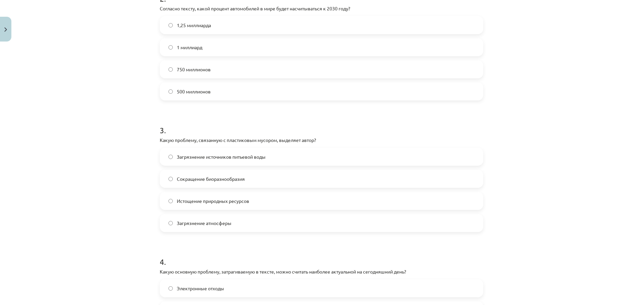
scroll to position [266, 0]
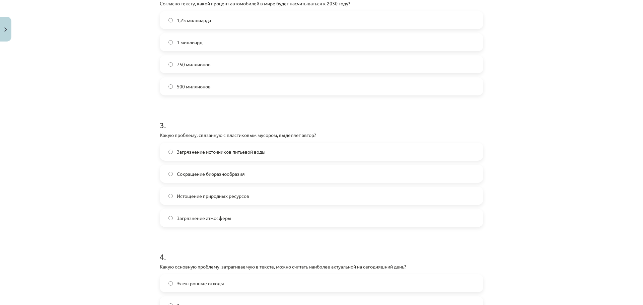
click at [194, 89] on span "500 миллионов" at bounding box center [194, 86] width 34 height 7
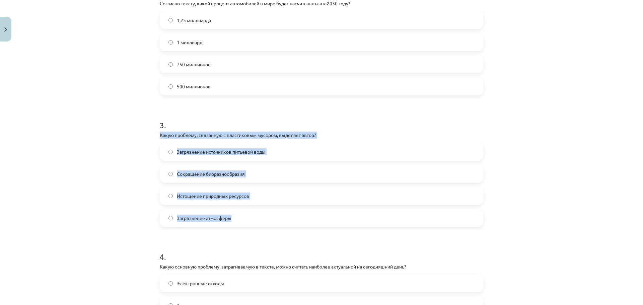
drag, startPoint x: 156, startPoint y: 136, endPoint x: 230, endPoint y: 219, distance: 111.1
copy div "Какую проблему, связанную с пластиковым мусором, выделяет автор? Загрязнение ис…"
click at [225, 172] on span "Сокращение биоразнообразия" at bounding box center [211, 174] width 68 height 7
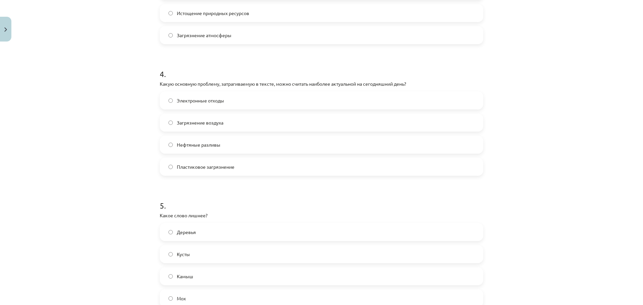
scroll to position [459, 0]
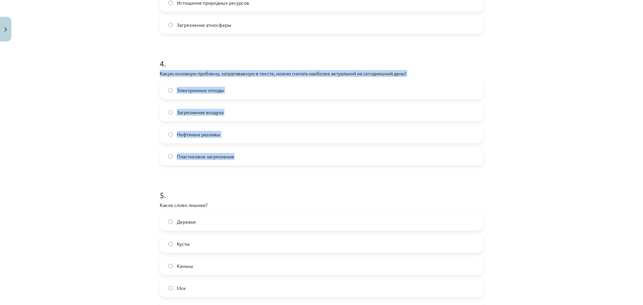
drag, startPoint x: 154, startPoint y: 73, endPoint x: 237, endPoint y: 157, distance: 117.8
click at [237, 157] on div "50 XP Saņemsi Sarežģīts 711 pilda Apraksts Uzdevums Palīdzība 1 . Выберите прав…" at bounding box center [322, 289] width 332 height 1409
copy div "Какую основную проблему, затрагиваемую в тексте, можно считать наиболее актуаль…"
click at [214, 110] on span "Загрязнение воздуха" at bounding box center [200, 112] width 47 height 7
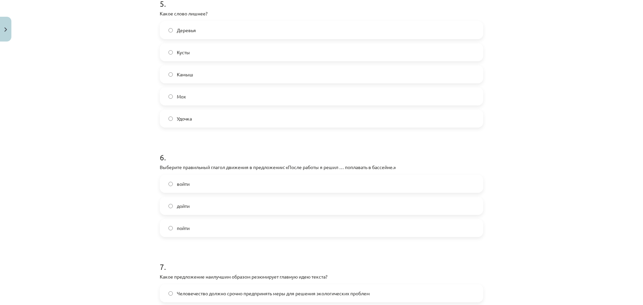
scroll to position [656, 0]
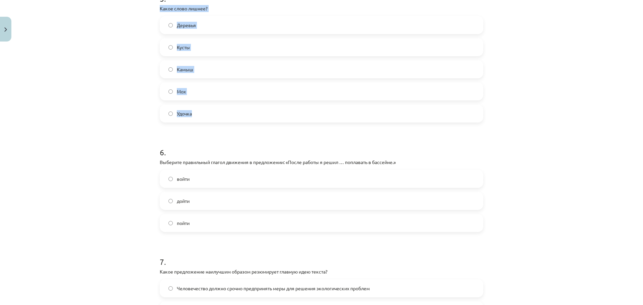
drag, startPoint x: 157, startPoint y: 10, endPoint x: 193, endPoint y: 114, distance: 109.4
click at [193, 114] on div "50 XP Saņemsi Sarežģīts 711 pilda Apraksts Uzdevums Palīdzība 1 . Выберите прав…" at bounding box center [322, 93] width 332 height 1409
click at [191, 114] on label "Удочка" at bounding box center [322, 113] width 322 height 17
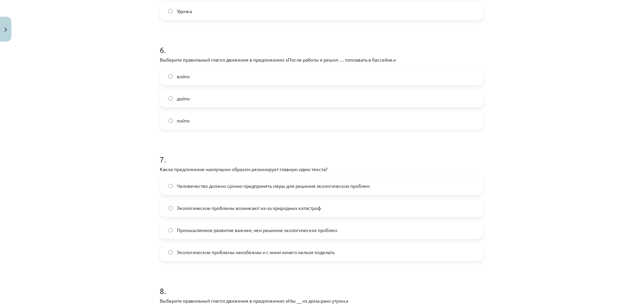
scroll to position [805, 0]
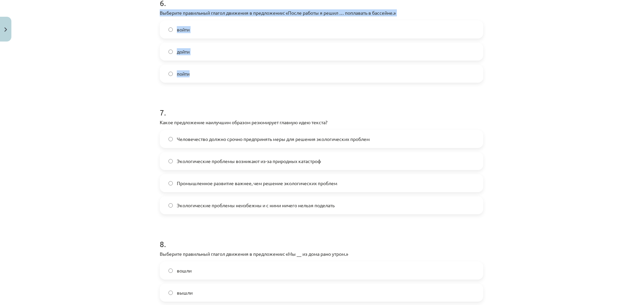
drag, startPoint x: 155, startPoint y: 12, endPoint x: 195, endPoint y: 70, distance: 70.9
click at [189, 73] on label "пойти" at bounding box center [322, 73] width 322 height 17
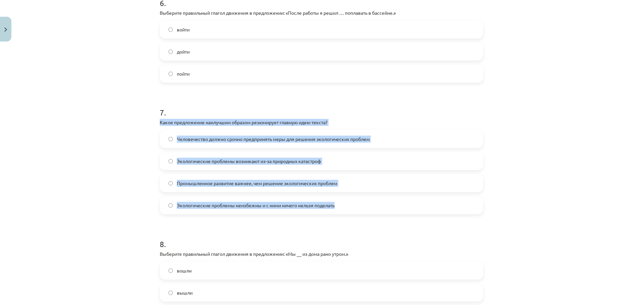
drag, startPoint x: 158, startPoint y: 121, endPoint x: 338, endPoint y: 208, distance: 200.3
click at [338, 208] on div "7 . Какое предложение наилучшим образом резюмирует главную идею текста? Человеч…" at bounding box center [322, 155] width 324 height 118
click at [224, 138] on span "Человечество должно срочно предпринять меры для решения экологических проблем" at bounding box center [273, 139] width 193 height 7
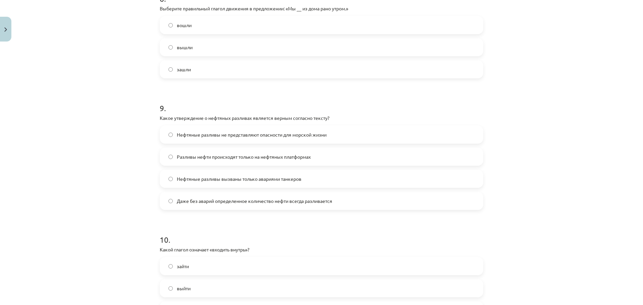
scroll to position [1053, 0]
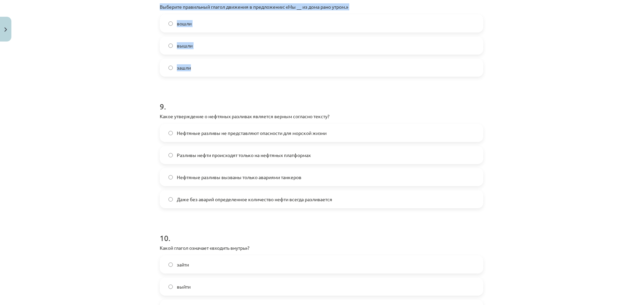
drag, startPoint x: 153, startPoint y: 5, endPoint x: 196, endPoint y: 67, distance: 75.7
drag, startPoint x: 184, startPoint y: 66, endPoint x: 224, endPoint y: 24, distance: 57.8
click at [224, 24] on label "вошли" at bounding box center [322, 23] width 322 height 17
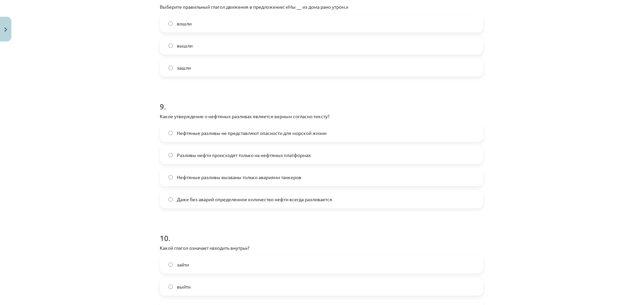
click at [195, 45] on label "вышли" at bounding box center [322, 45] width 322 height 17
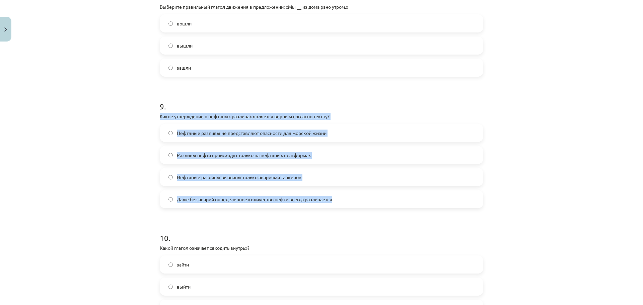
drag, startPoint x: 156, startPoint y: 115, endPoint x: 331, endPoint y: 202, distance: 195.4
click at [214, 201] on span "Даже без аварий определенное количество нефти всегда разливается" at bounding box center [255, 199] width 156 height 7
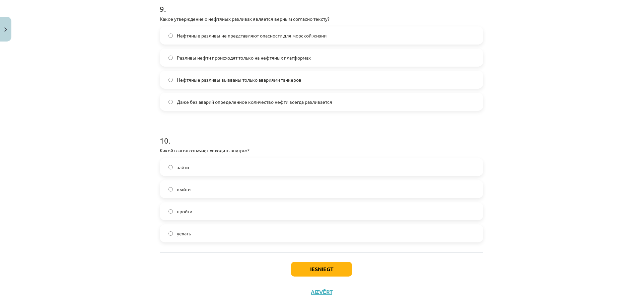
scroll to position [1165, 0]
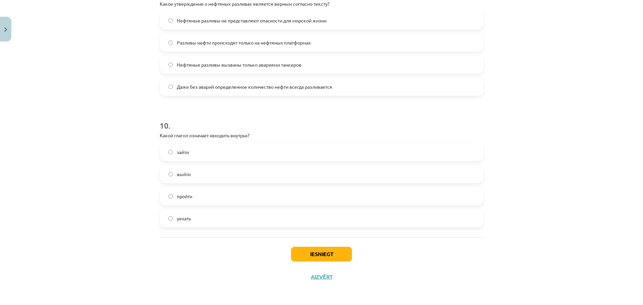
click at [188, 153] on label "зайти" at bounding box center [322, 152] width 322 height 17
click at [309, 256] on button "Iesniegt" at bounding box center [321, 254] width 61 height 15
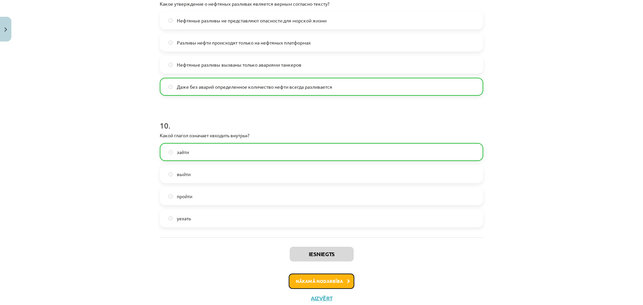
click at [345, 277] on button "Nākamā nodarbība" at bounding box center [322, 281] width 66 height 15
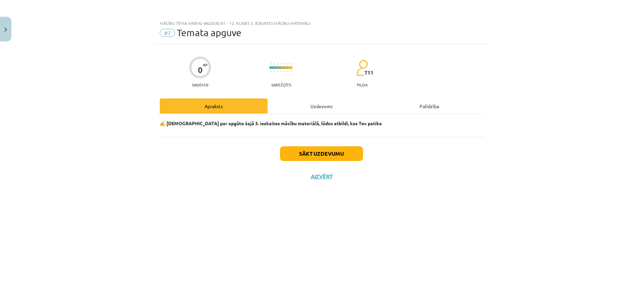
scroll to position [0, 0]
click at [335, 152] on button "Sākt uzdevumu" at bounding box center [321, 153] width 83 height 15
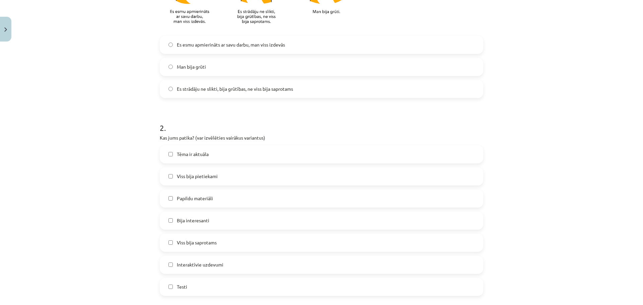
scroll to position [216, 0]
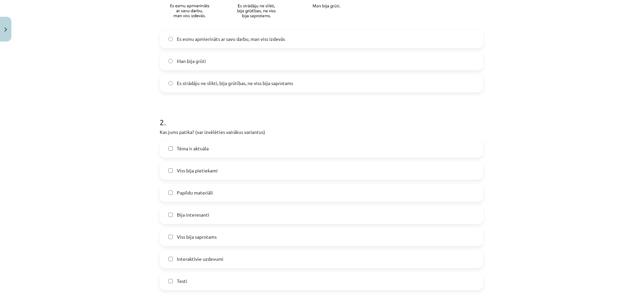
click at [215, 81] on span "Es strādāju ne slikti, bija grūtības, ne viss bija saprotams" at bounding box center [235, 83] width 116 height 7
click at [198, 238] on span "Viss bija saprotams" at bounding box center [197, 237] width 40 height 7
drag, startPoint x: 199, startPoint y: 234, endPoint x: 198, endPoint y: 237, distance: 3.4
click at [199, 235] on span "Viss bija saprotams" at bounding box center [197, 237] width 40 height 7
click at [192, 214] on span "Bija interesanti" at bounding box center [193, 214] width 33 height 7
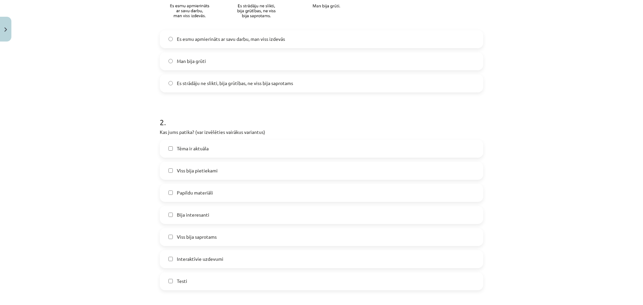
click at [194, 192] on span "Papildu materiāli" at bounding box center [195, 192] width 36 height 7
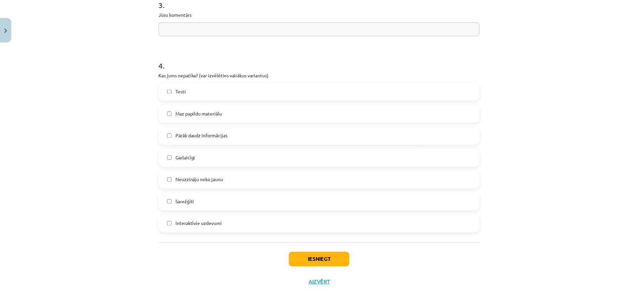
scroll to position [536, 0]
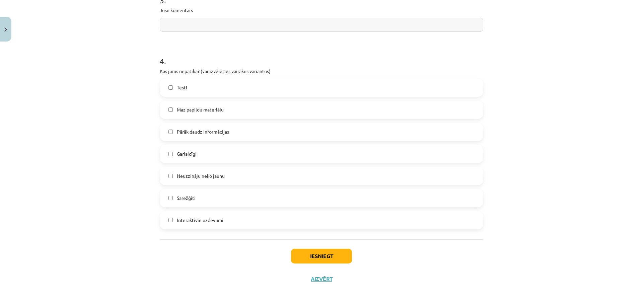
click at [204, 129] on span "Pārāk daudz informācijas" at bounding box center [203, 131] width 52 height 7
click at [329, 260] on button "Iesniegt" at bounding box center [321, 256] width 61 height 15
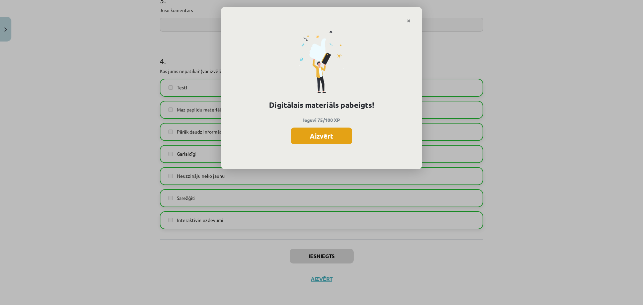
click at [328, 132] on button "Aizvērt" at bounding box center [322, 136] width 62 height 17
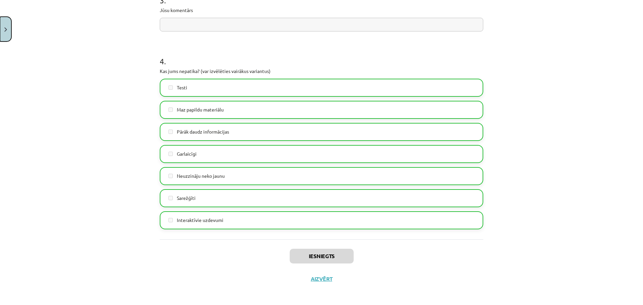
click at [7, 33] on button "Close" at bounding box center [5, 29] width 11 height 25
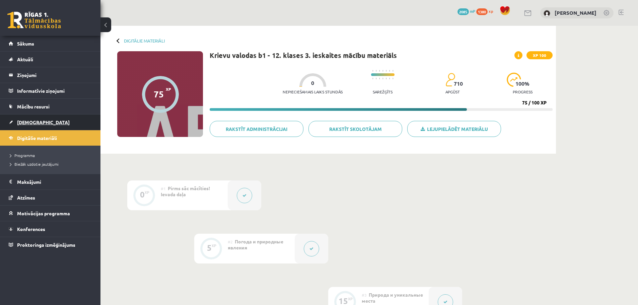
click at [26, 122] on span "[DEMOGRAPHIC_DATA]" at bounding box center [43, 122] width 53 height 6
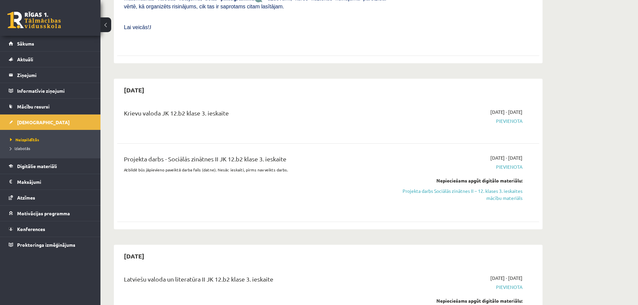
scroll to position [1043, 0]
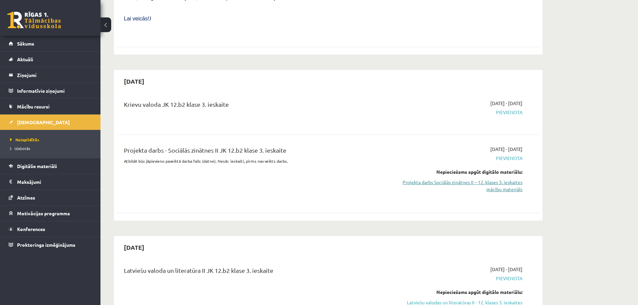
click at [500, 179] on link "Projekta darbs Sociālās zinātnes II – 12. klases 3. ieskaites mācību materiāls" at bounding box center [459, 186] width 126 height 14
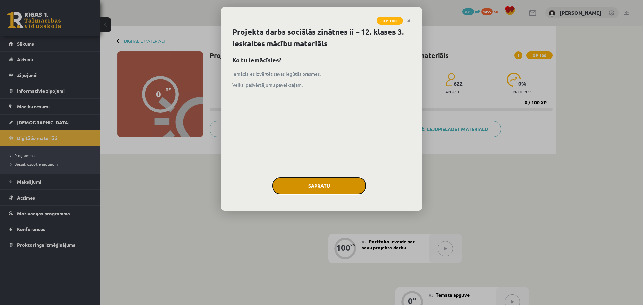
click at [351, 190] on button "Sapratu" at bounding box center [319, 186] width 94 height 17
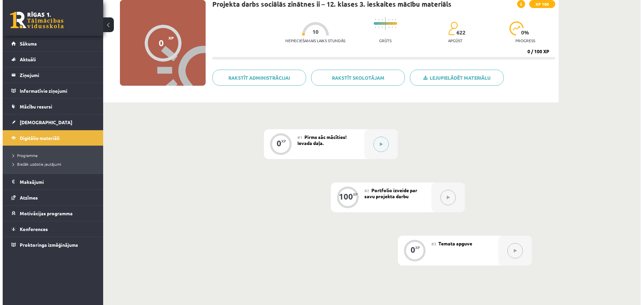
scroll to position [63, 0]
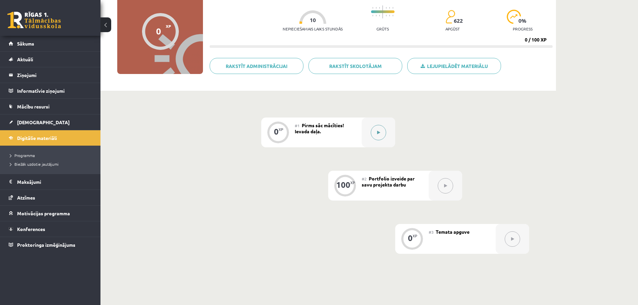
click at [382, 135] on button at bounding box center [378, 132] width 15 height 15
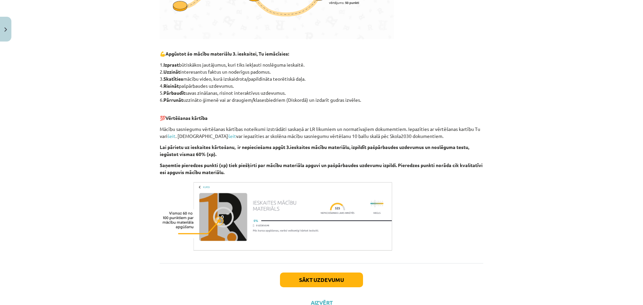
scroll to position [268, 0]
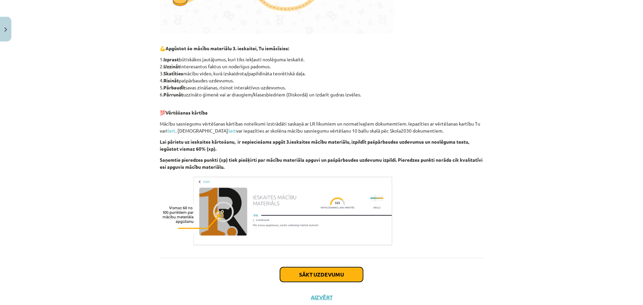
click at [347, 278] on button "Sākt uzdevumu" at bounding box center [321, 274] width 83 height 15
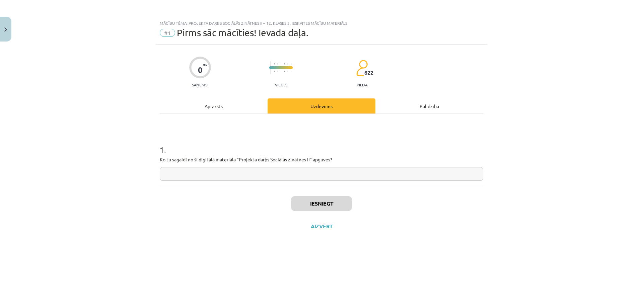
click at [248, 171] on input "text" at bounding box center [322, 174] width 324 height 14
type input "**********"
click at [323, 205] on button "Iesniegt" at bounding box center [321, 203] width 61 height 15
click at [331, 235] on button "Nākamā nodarbība" at bounding box center [322, 230] width 66 height 15
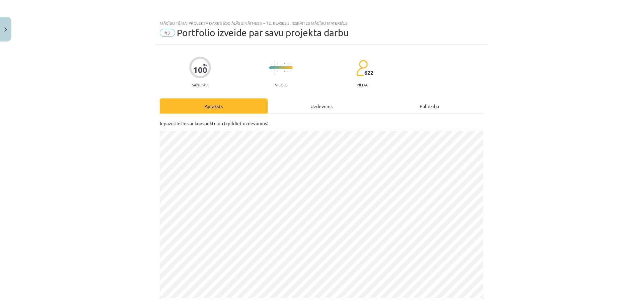
scroll to position [73, 0]
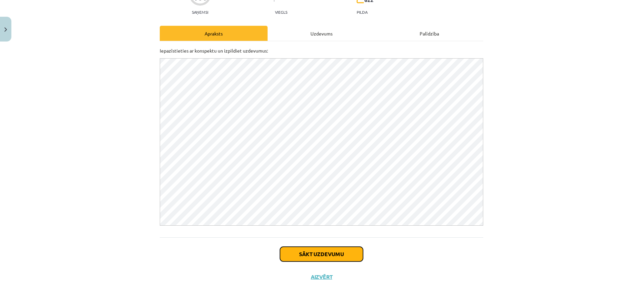
click at [331, 248] on button "Sākt uzdevumu" at bounding box center [321, 254] width 83 height 15
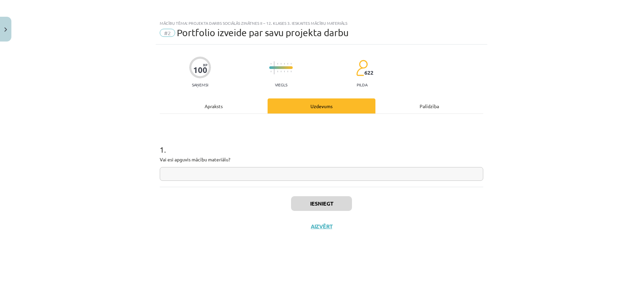
scroll to position [0, 0]
click at [223, 175] on input "text" at bounding box center [322, 174] width 324 height 14
type input "**"
click at [316, 204] on button "Iesniegt" at bounding box center [321, 203] width 61 height 15
click at [321, 230] on button "Nākamā nodarbība" at bounding box center [322, 230] width 66 height 15
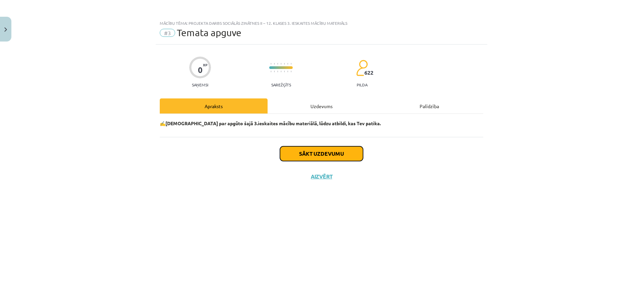
click at [316, 155] on button "Sākt uzdevumu" at bounding box center [321, 153] width 83 height 15
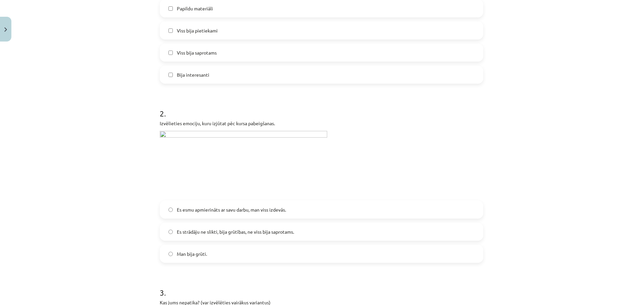
scroll to position [192, 0]
click at [189, 52] on span "Viss bija saprotams" at bounding box center [197, 50] width 40 height 7
click at [218, 205] on span "Es esmu apmierināts ar savu darbu, man viss izdevās." at bounding box center [231, 207] width 109 height 7
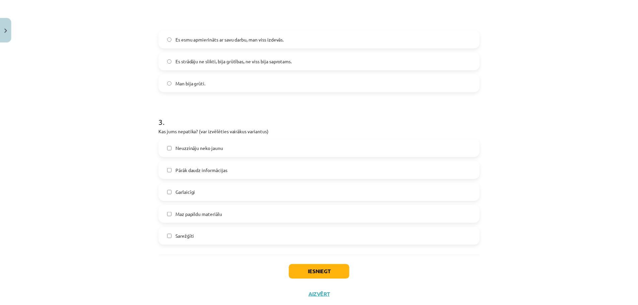
scroll to position [369, 0]
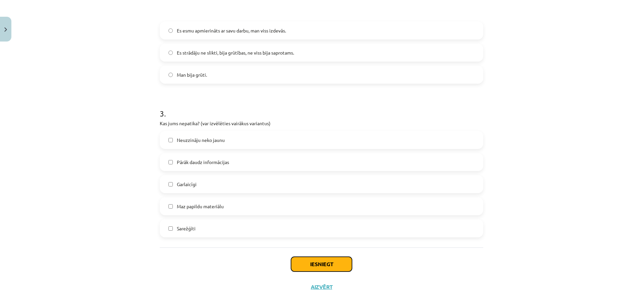
click at [331, 260] on button "Iesniegt" at bounding box center [321, 264] width 61 height 15
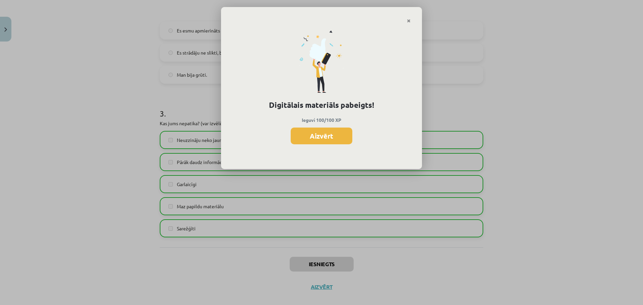
click at [322, 138] on button "Aizvērt" at bounding box center [322, 136] width 62 height 17
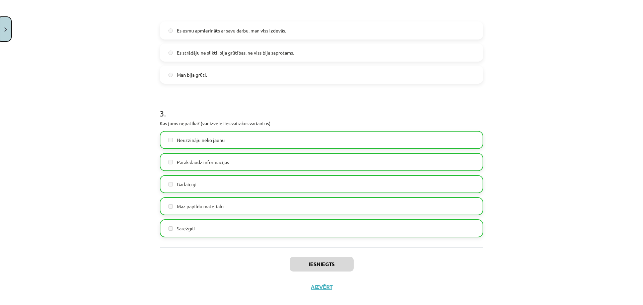
click at [8, 29] on button "Close" at bounding box center [5, 29] width 11 height 25
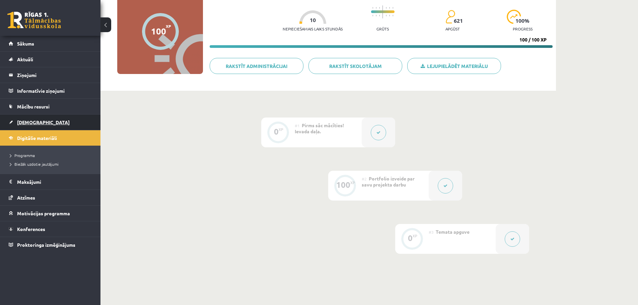
click at [32, 122] on span "[DEMOGRAPHIC_DATA]" at bounding box center [43, 122] width 53 height 6
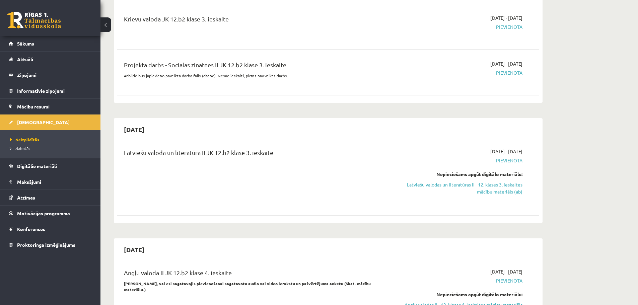
scroll to position [1103, 0]
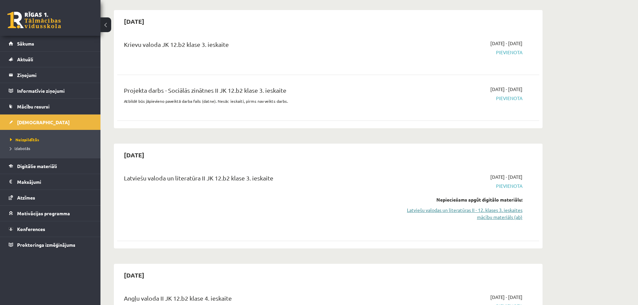
click at [510, 207] on link "Latviešu valodas un literatūras II - 12. klases 3. ieskaites mācību materiāls (…" at bounding box center [459, 214] width 126 height 14
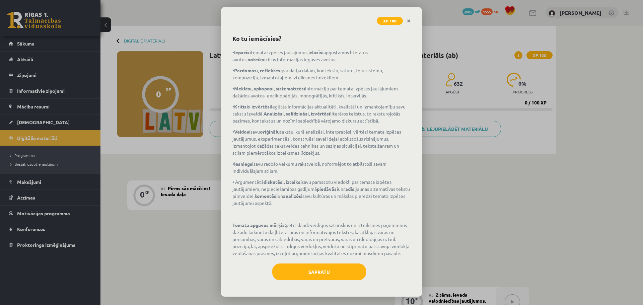
scroll to position [36, 0]
click at [323, 268] on button "Sapratu" at bounding box center [319, 272] width 94 height 17
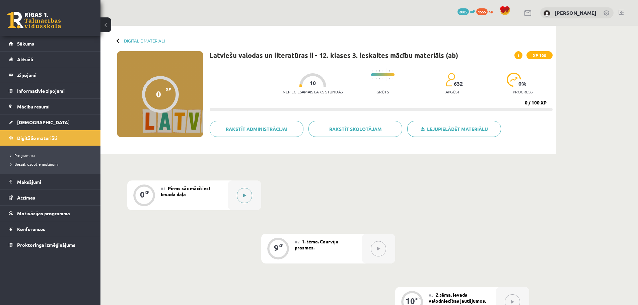
click at [252, 198] on div at bounding box center [245, 196] width 34 height 30
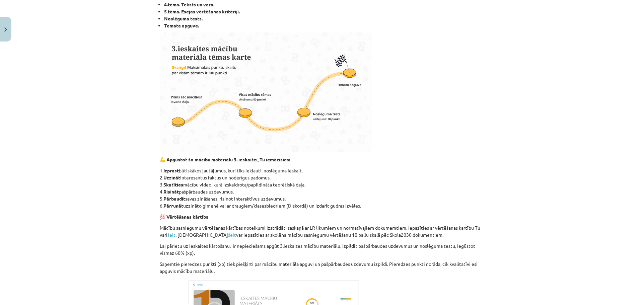
scroll to position [340, 0]
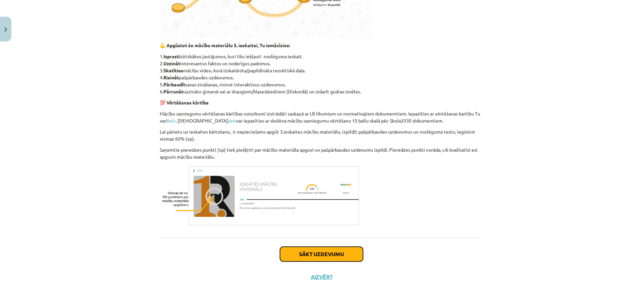
click at [326, 257] on button "Sākt uzdevumu" at bounding box center [321, 254] width 83 height 15
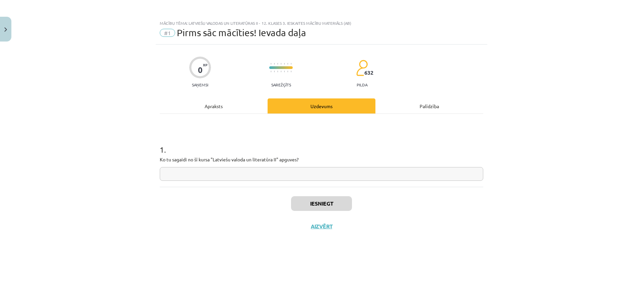
click at [235, 173] on input "text" at bounding box center [322, 174] width 324 height 14
type input "**********"
click at [313, 202] on button "Iesniegt" at bounding box center [321, 203] width 61 height 15
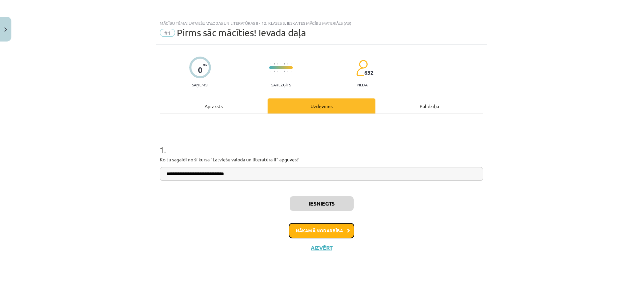
click at [335, 233] on button "Nākamā nodarbība" at bounding box center [322, 230] width 66 height 15
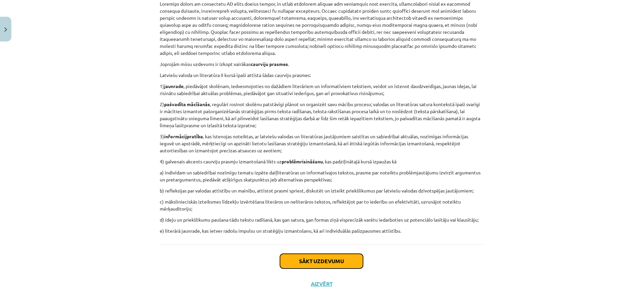
click at [345, 254] on button "Sākt uzdevumu" at bounding box center [321, 261] width 83 height 15
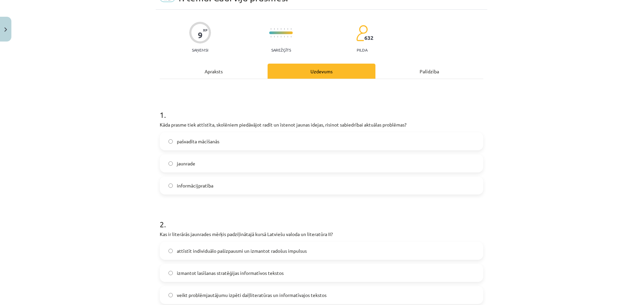
scroll to position [17, 0]
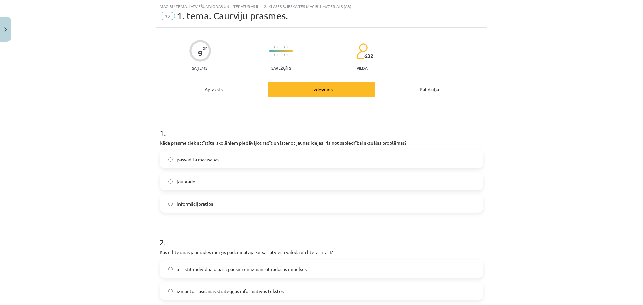
click at [201, 174] on label "jaunrade" at bounding box center [322, 181] width 322 height 17
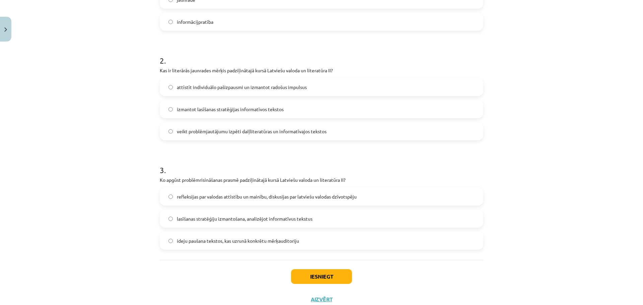
scroll to position [201, 0]
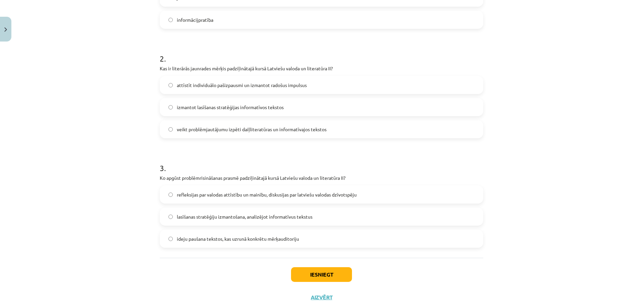
click at [279, 85] on span "attīstīt individuālo pašizpausmi un izmantot radošus impulsus" at bounding box center [242, 85] width 130 height 7
click at [280, 192] on span "refleksijas par valodas attīstību un mainību, diskusijas par latviešu valodas d…" at bounding box center [267, 194] width 180 height 7
click at [314, 212] on label "lasīšanas stratēģiju izmantošana, analizējot informatīvus tekstus" at bounding box center [322, 216] width 322 height 17
click at [322, 273] on button "Iesniegt" at bounding box center [321, 274] width 61 height 15
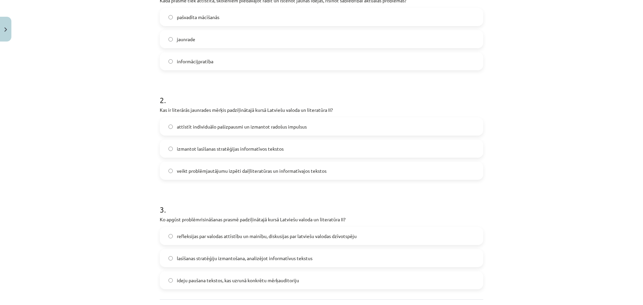
scroll to position [158, 0]
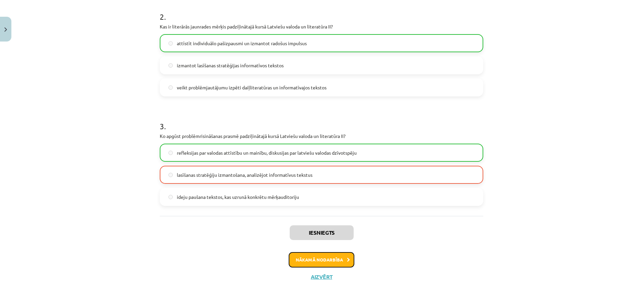
click at [334, 257] on button "Nākamā nodarbība" at bounding box center [322, 259] width 66 height 15
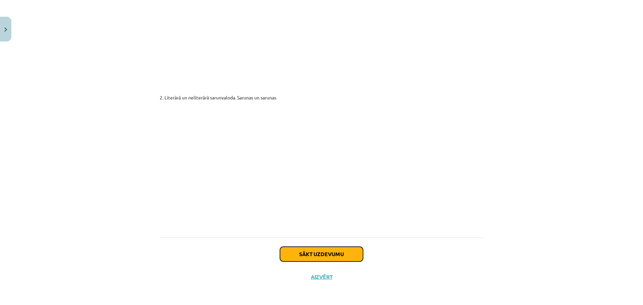
click at [338, 254] on button "Sākt uzdevumu" at bounding box center [321, 254] width 83 height 15
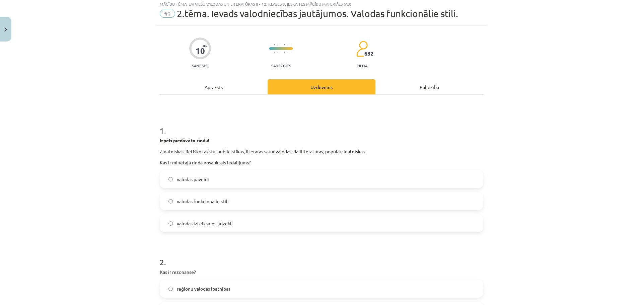
scroll to position [17, 0]
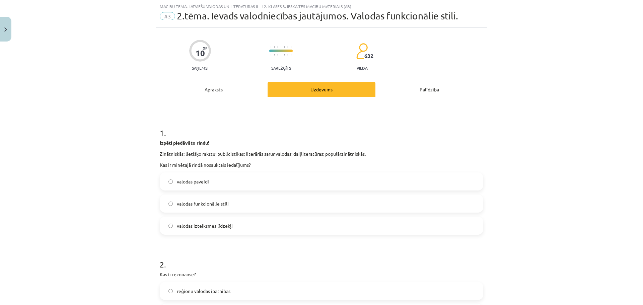
click at [212, 204] on span "valodas funkcionālie stili" at bounding box center [203, 203] width 52 height 7
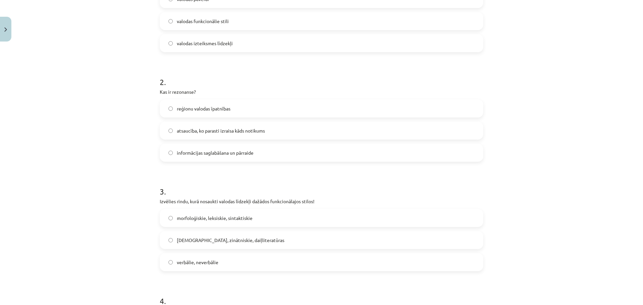
scroll to position [201, 0]
click at [214, 129] on span "atsaucība, ko parasti izraisa kāds notikums" at bounding box center [221, 129] width 88 height 7
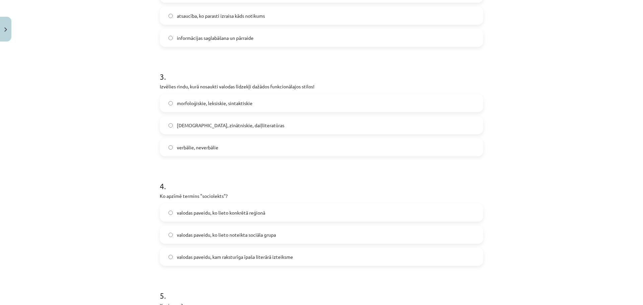
scroll to position [316, 0]
click at [212, 101] on span "morfoloģiskie, leksiskie, sintaktiskie" at bounding box center [215, 101] width 76 height 7
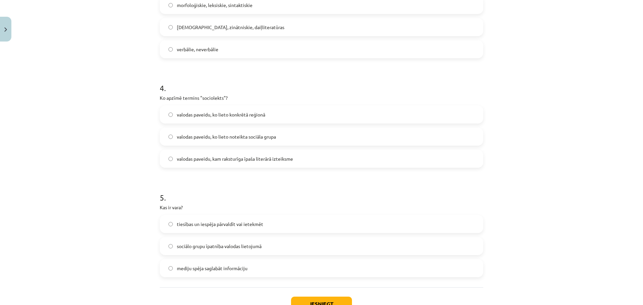
scroll to position [414, 0]
click at [225, 132] on span "valodas paveidu, ko lieto noteikta sociāla grupa" at bounding box center [226, 135] width 99 height 7
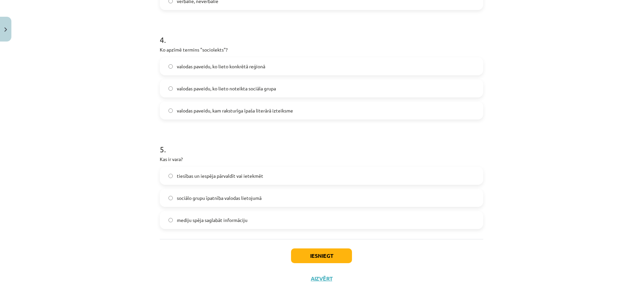
scroll to position [462, 0]
click at [223, 175] on span "tiesības un iespēja pārvaldīt vai ietekmēt" at bounding box center [220, 174] width 86 height 7
click at [338, 252] on button "Iesniegt" at bounding box center [321, 254] width 61 height 15
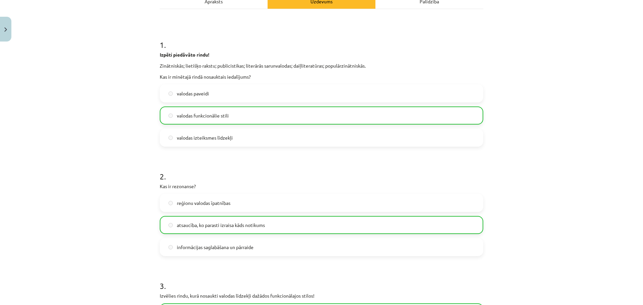
scroll to position [484, 0]
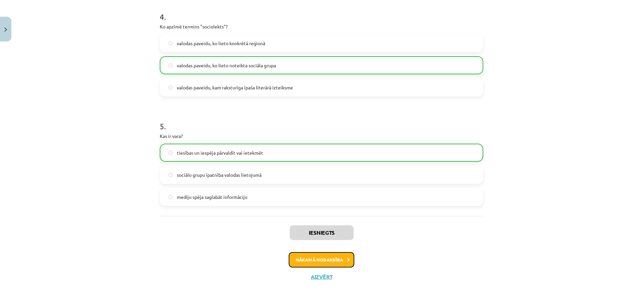
click at [341, 262] on button "Nākamā nodarbība" at bounding box center [322, 259] width 66 height 15
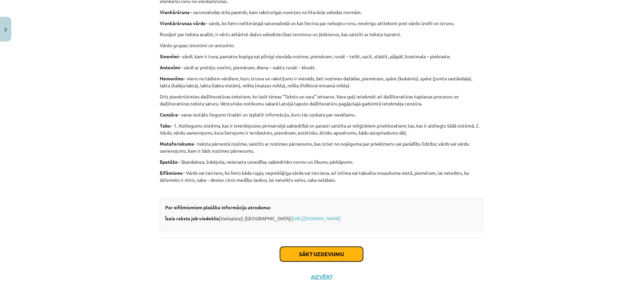
click at [310, 252] on button "Sākt uzdevumu" at bounding box center [321, 254] width 83 height 15
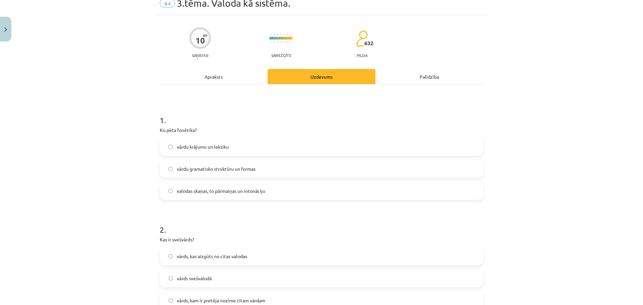
scroll to position [17, 0]
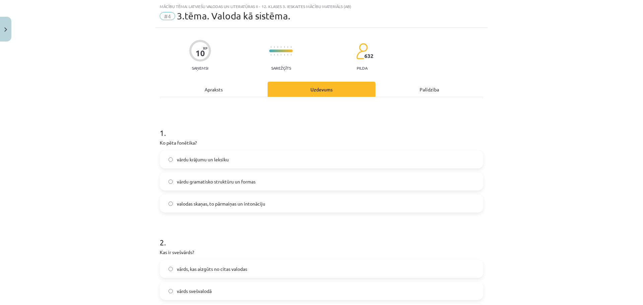
click at [251, 211] on label "valodas skaņas, to pārmaiņas un intonāciju" at bounding box center [322, 203] width 322 height 17
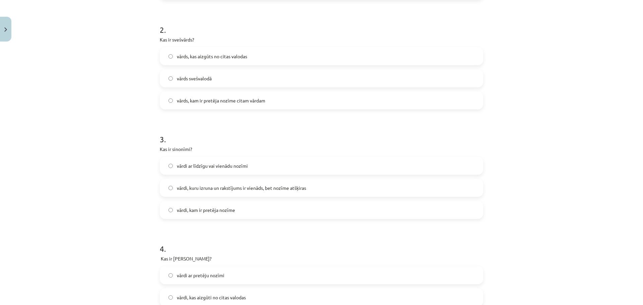
scroll to position [232, 0]
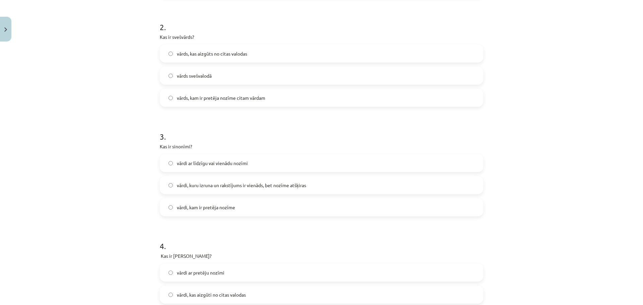
click at [208, 51] on span "vārds, kas aizgūts no citas valodas" at bounding box center [212, 53] width 70 height 7
click at [227, 163] on span "vārdi ar līdzīgu vai vienādu nozīmi" at bounding box center [212, 163] width 71 height 7
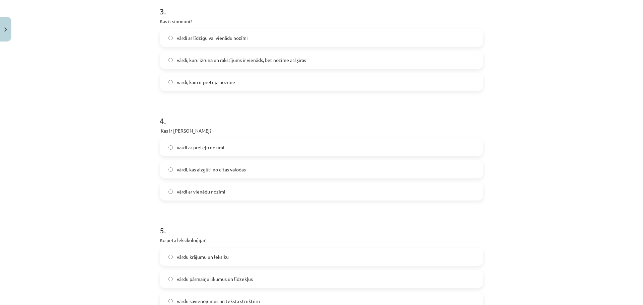
scroll to position [362, 0]
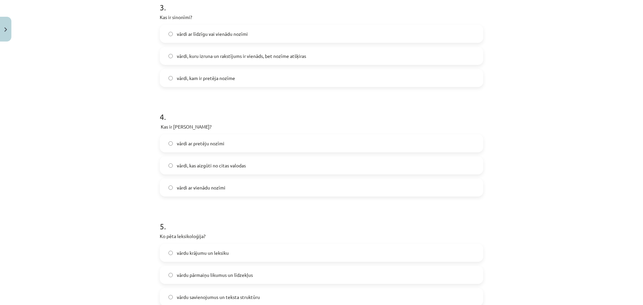
click at [206, 144] on span "vārdi ar pretēju nozīmi" at bounding box center [201, 143] width 48 height 7
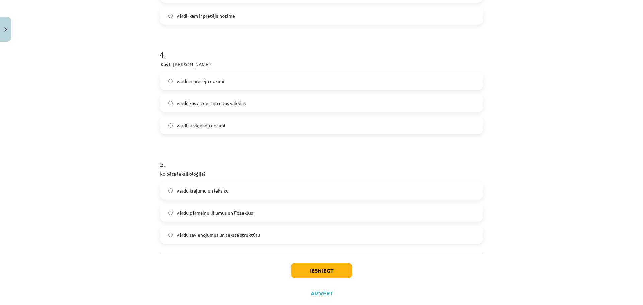
scroll to position [440, 0]
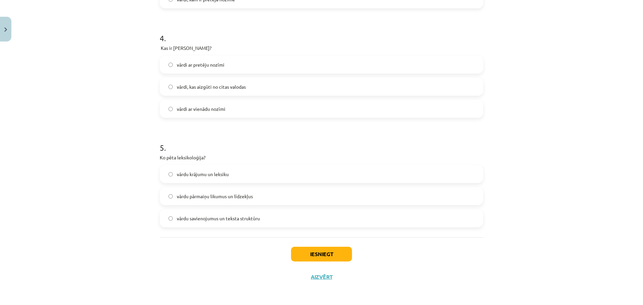
click at [228, 176] on label "vārdu krājumu un leksiku" at bounding box center [322, 174] width 322 height 17
click at [313, 254] on button "Iesniegt" at bounding box center [321, 254] width 61 height 15
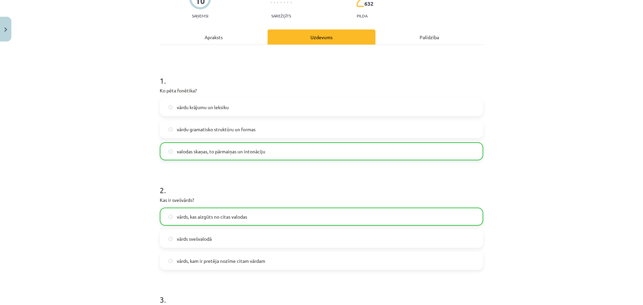
scroll to position [63, 0]
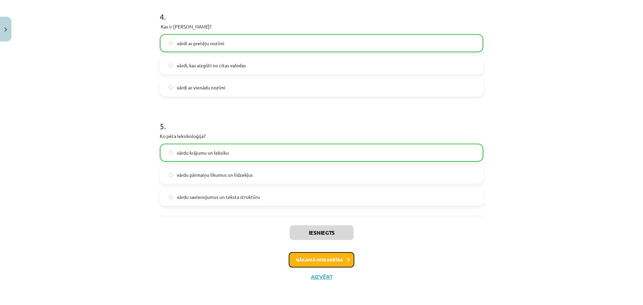
click at [312, 261] on button "Nākamā nodarbība" at bounding box center [322, 259] width 66 height 15
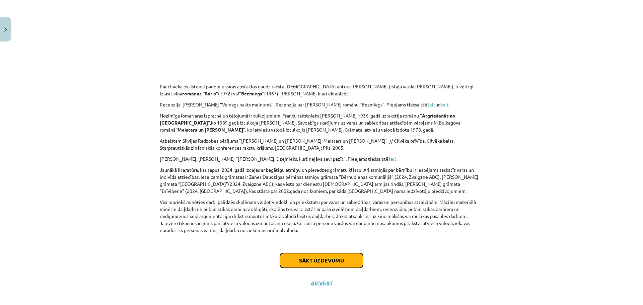
click at [309, 253] on button "Sākt uzdevumu" at bounding box center [321, 260] width 83 height 15
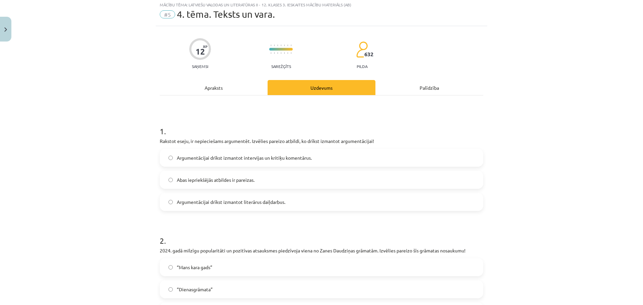
scroll to position [17, 0]
click at [260, 183] on label "Abas iepriekšējās atbildes ir pareizas." at bounding box center [322, 181] width 322 height 17
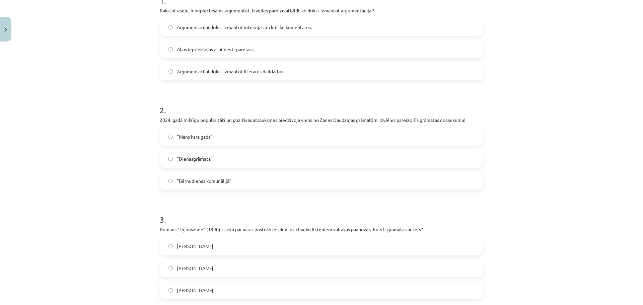
scroll to position [150, 0]
click at [206, 175] on label "“Bērnudienas komunālijā”" at bounding box center [322, 180] width 322 height 17
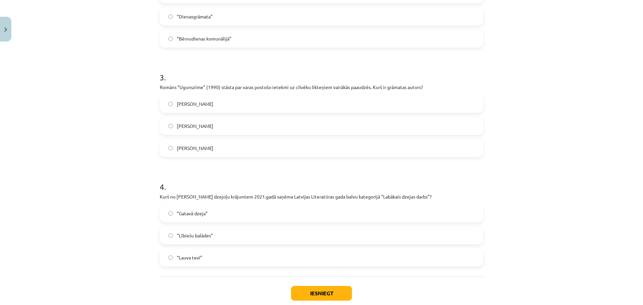
scroll to position [296, 0]
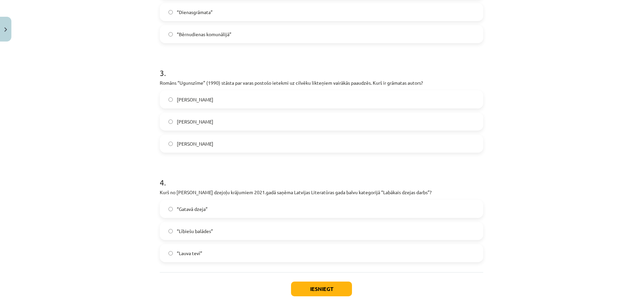
click at [199, 123] on span "[PERSON_NAME]" at bounding box center [195, 121] width 37 height 7
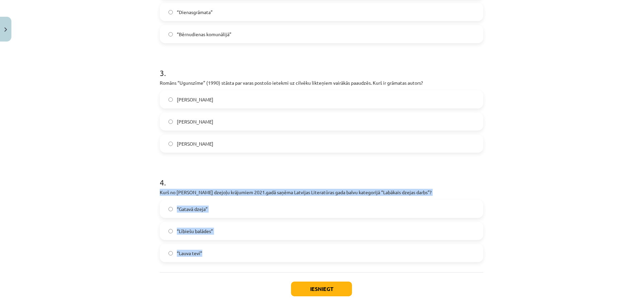
drag, startPoint x: 156, startPoint y: 192, endPoint x: 211, endPoint y: 261, distance: 88.6
click at [211, 261] on div "12 XP Saņemsi Sarežģīts 632 pilda Apraksts Uzdevums Palīdzība 1 . Rakstot eseju…" at bounding box center [322, 36] width 332 height 575
copy div "Kurš no [PERSON_NAME] dzejoļu krājumiem 2021.gadā saņēma Latvijas Literatūras g…"
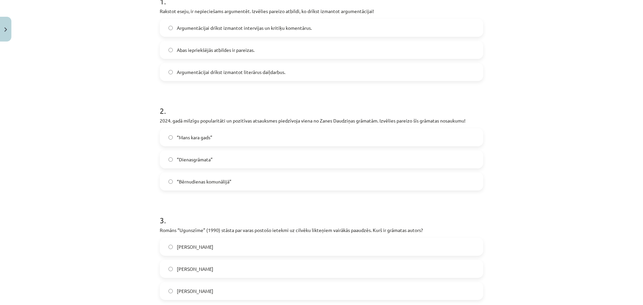
scroll to position [0, 0]
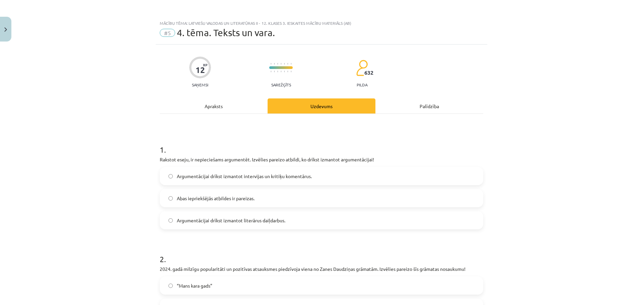
click at [207, 100] on div "Apraksts" at bounding box center [214, 106] width 108 height 15
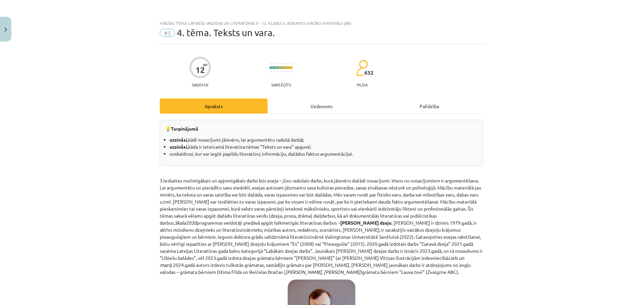
click at [313, 107] on div "Uzdevums" at bounding box center [322, 106] width 108 height 15
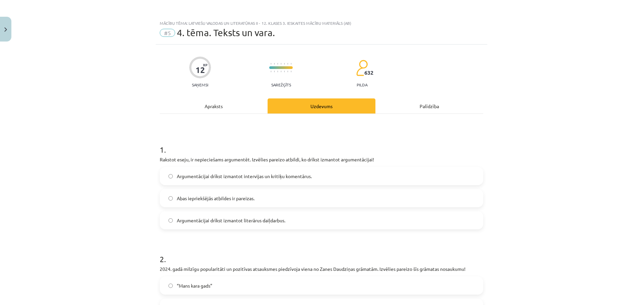
click at [208, 107] on div "Apraksts" at bounding box center [214, 106] width 108 height 15
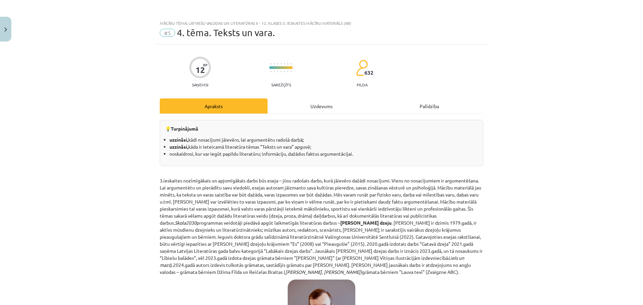
scroll to position [17, 0]
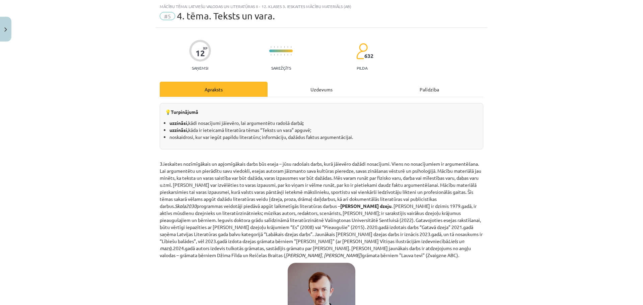
click at [324, 85] on div "Uzdevums" at bounding box center [322, 89] width 108 height 15
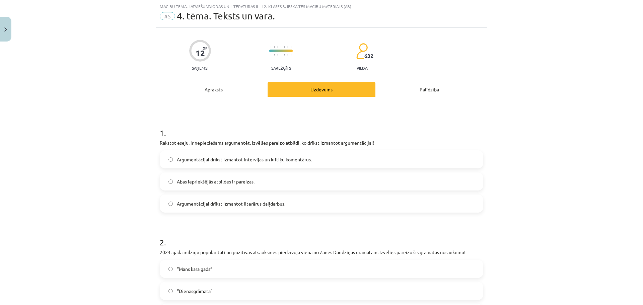
scroll to position [331, 0]
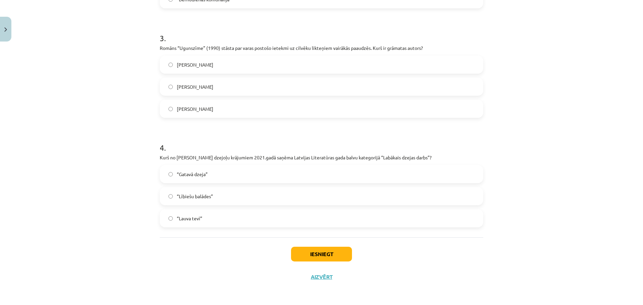
click at [198, 169] on label "“Gatavā dzeja”" at bounding box center [322, 174] width 322 height 17
click at [347, 257] on button "Iesniegt" at bounding box center [321, 254] width 61 height 15
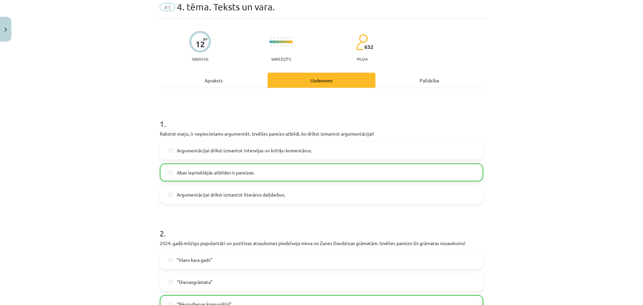
scroll to position [17, 0]
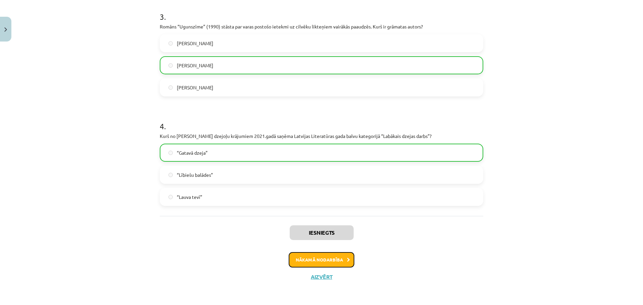
click at [328, 256] on button "Nākamā nodarbība" at bounding box center [322, 259] width 66 height 15
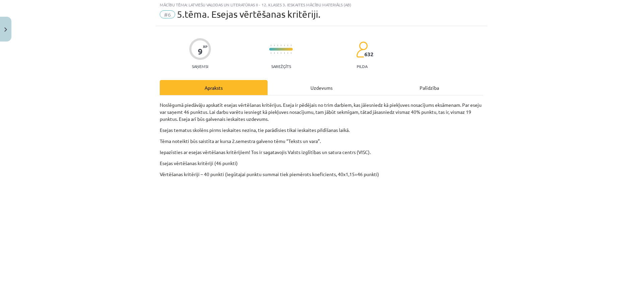
scroll to position [17, 0]
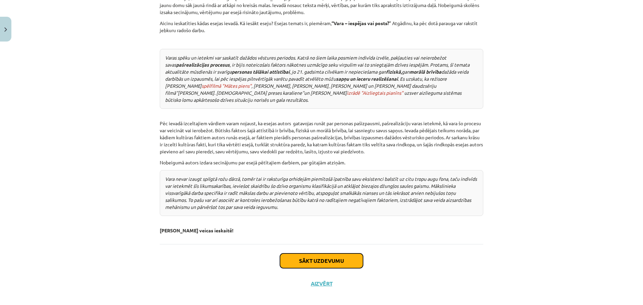
click at [296, 255] on button "Sākt uzdevumu" at bounding box center [321, 261] width 83 height 15
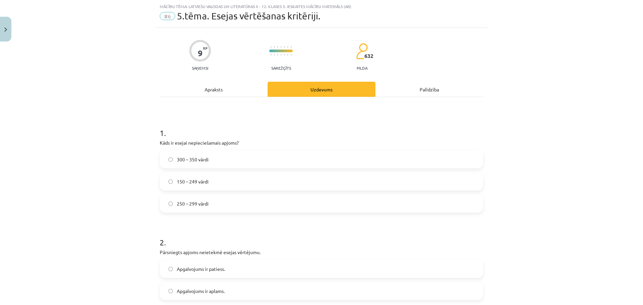
click at [212, 88] on div "Apraksts" at bounding box center [214, 89] width 108 height 15
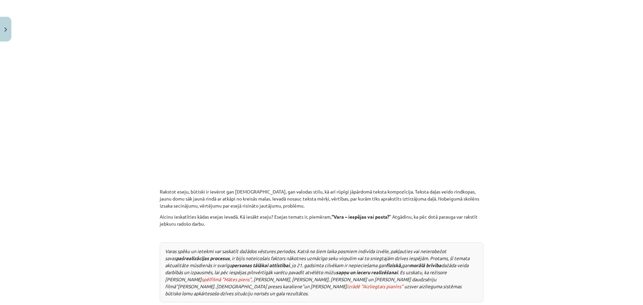
scroll to position [0, 0]
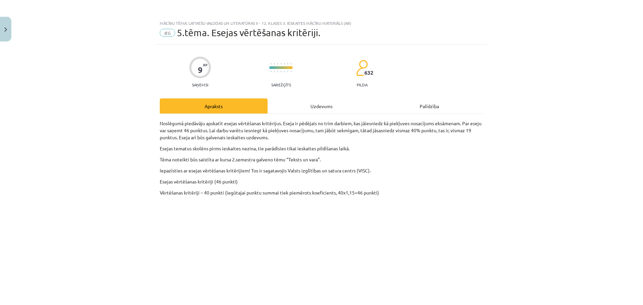
click at [314, 106] on div "Uzdevums" at bounding box center [322, 106] width 108 height 15
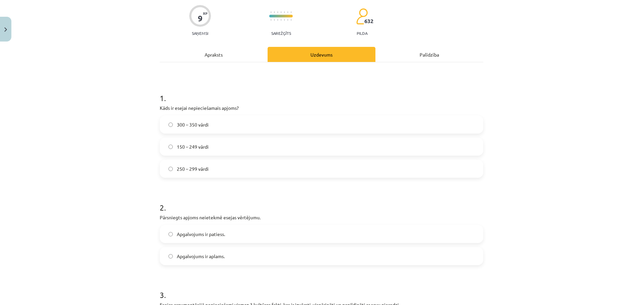
scroll to position [58, 0]
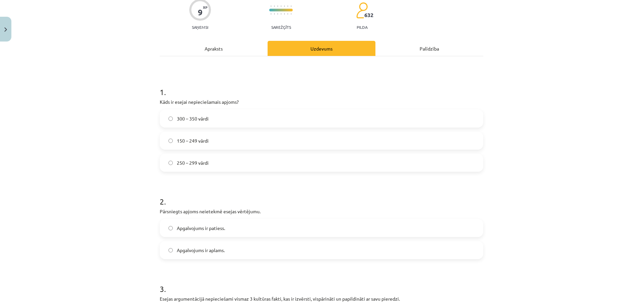
click at [204, 118] on span "300 – 350 vārdi" at bounding box center [193, 118] width 32 height 7
click at [209, 232] on span "Apgalvojums ir patiess." at bounding box center [201, 228] width 48 height 7
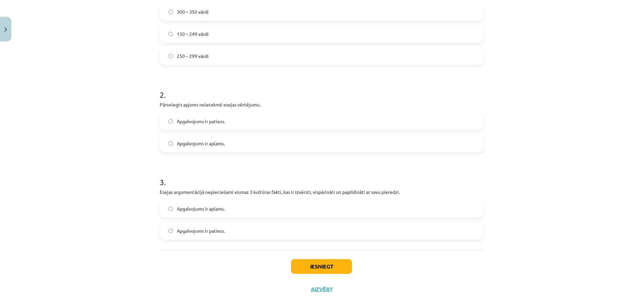
scroll to position [177, 0]
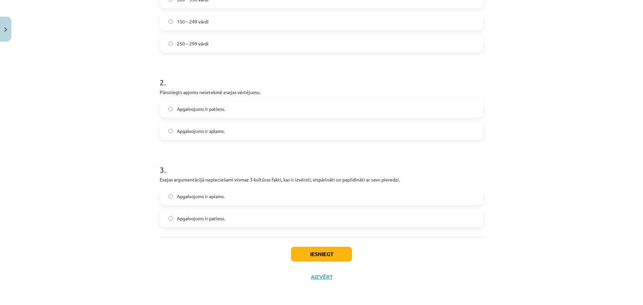
click at [221, 197] on span "Apgalvojums ir aplams." at bounding box center [201, 196] width 48 height 7
click at [213, 215] on span "Apgalvojums ir patiess." at bounding box center [201, 218] width 48 height 7
click at [321, 249] on button "Iesniegt" at bounding box center [321, 254] width 61 height 15
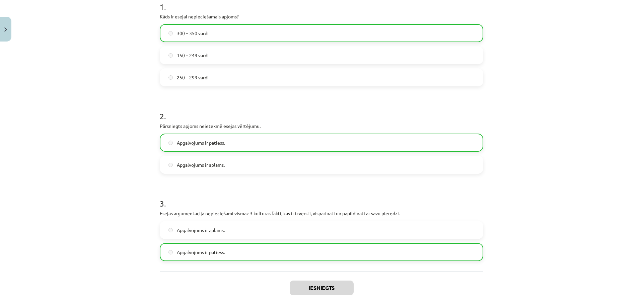
scroll to position [198, 0]
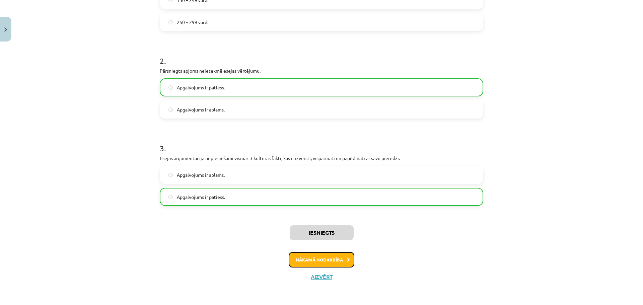
click at [321, 265] on button "Nākamā nodarbība" at bounding box center [322, 259] width 66 height 15
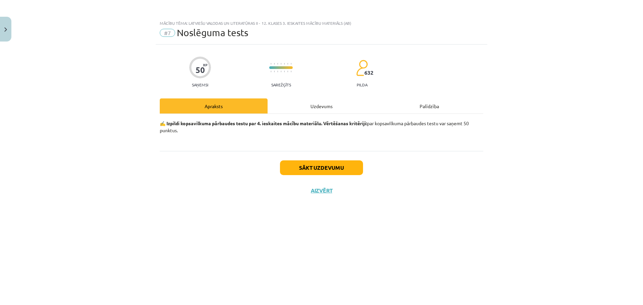
scroll to position [0, 0]
click at [321, 168] on button "Sākt uzdevumu" at bounding box center [321, 168] width 83 height 15
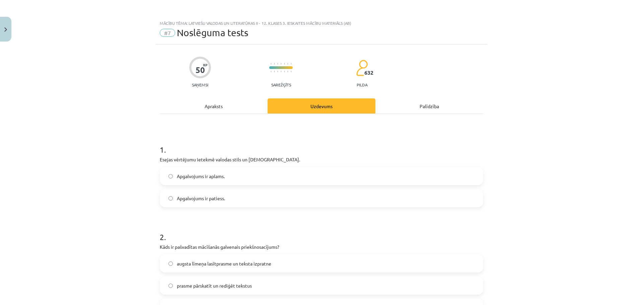
click at [218, 178] on span "Apgalvojums ir aplams." at bounding box center [201, 176] width 48 height 7
click at [219, 203] on label "Apgalvojums ir patiess." at bounding box center [322, 198] width 322 height 17
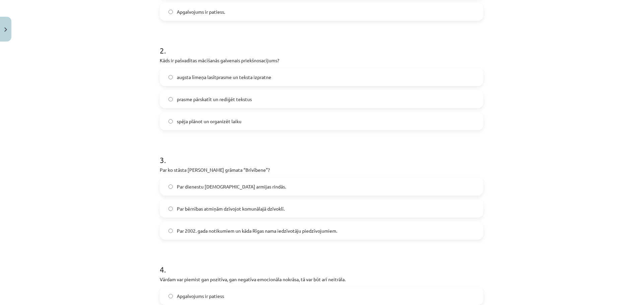
scroll to position [190, 0]
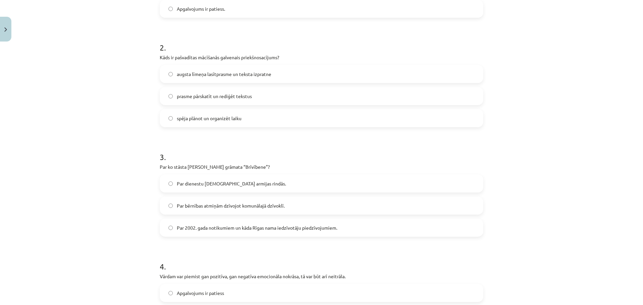
click at [218, 73] on span "augsta līmeņa lasītprasme un teksta izpratne" at bounding box center [224, 74] width 95 height 7
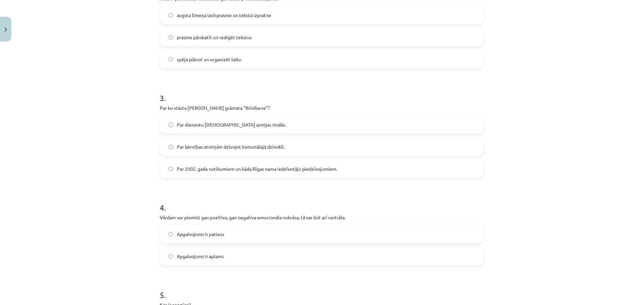
scroll to position [246, 0]
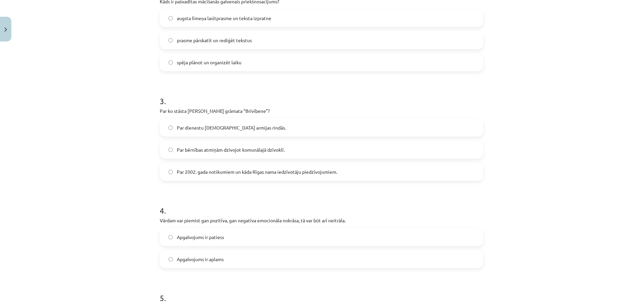
click at [213, 64] on span "spēja plānot un organizēt laiku" at bounding box center [209, 62] width 65 height 7
click at [225, 149] on span "Par bērnības atmiņām dzīvojot komunālajā dzīvoklī." at bounding box center [231, 149] width 108 height 7
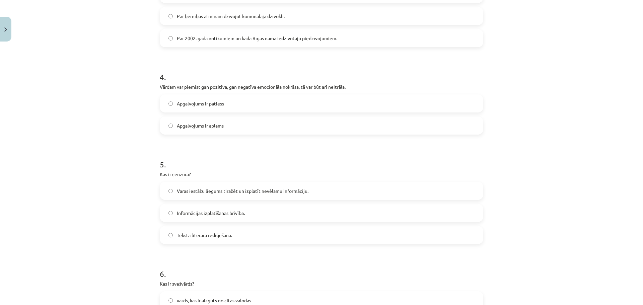
scroll to position [382, 0]
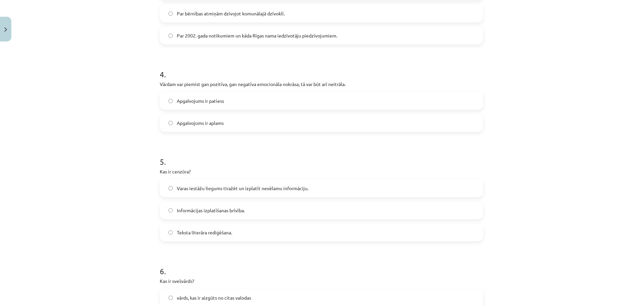
click at [232, 120] on label "Apgalvojums ir aplams" at bounding box center [322, 123] width 322 height 17
click at [225, 91] on div "4 . Vārdam var piemist gan pozitīva, gan negatīva emocionāla nokrāsa, tā var bū…" at bounding box center [322, 95] width 324 height 74
click at [227, 99] on label "Apgalvojums ir patiess" at bounding box center [322, 100] width 322 height 17
click at [229, 191] on span "Varas iestāžu liegums tiražēt un izplatīt nevēlamu informāciju." at bounding box center [243, 188] width 132 height 7
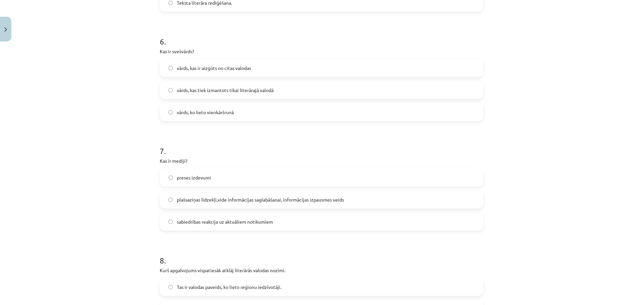
scroll to position [615, 0]
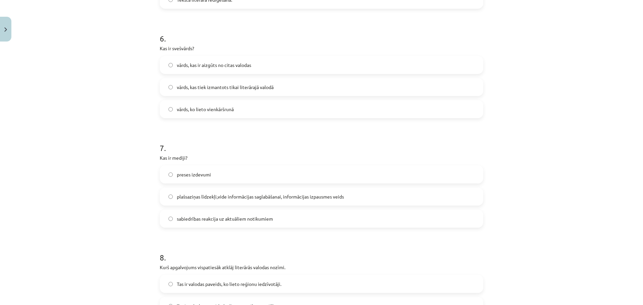
click at [197, 65] on span "vārds, kas ir aizgūts no citas valodas" at bounding box center [214, 65] width 74 height 7
click at [218, 198] on span "plašsaziņas līdzekļi,vide informācijas saglabāšanai, informācijas izpausmes vei…" at bounding box center [260, 196] width 167 height 7
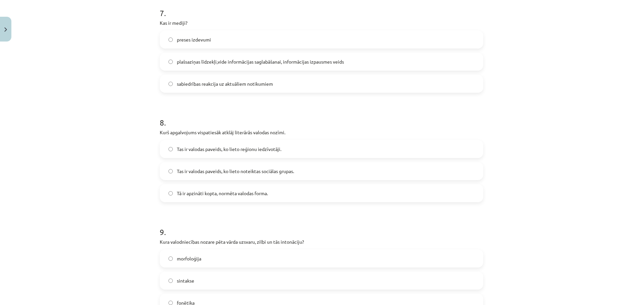
scroll to position [753, 0]
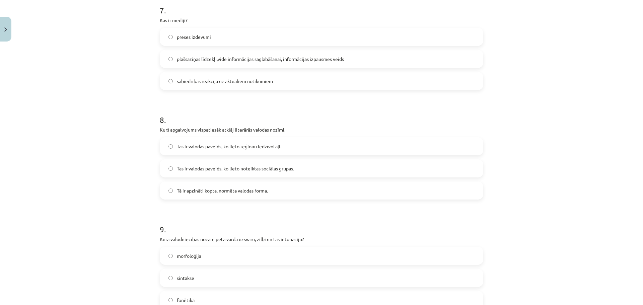
click at [228, 38] on label "preses izdevumi" at bounding box center [322, 36] width 322 height 17
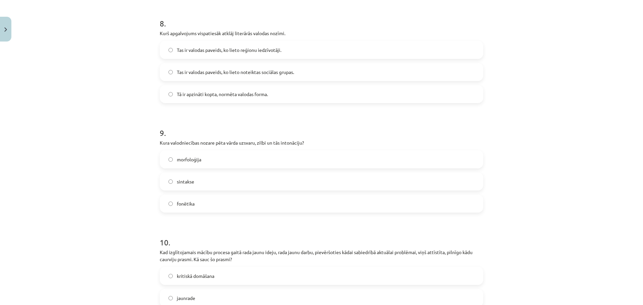
scroll to position [851, 0]
click at [266, 92] on span "Tā ir apzināti kopta, normēta valodas forma." at bounding box center [222, 92] width 91 height 7
click at [232, 181] on label "sintakse" at bounding box center [322, 180] width 322 height 17
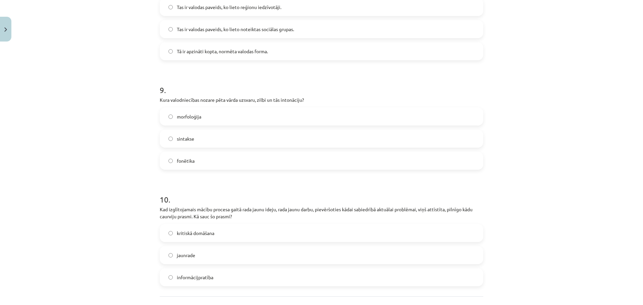
click at [224, 169] on div "fonētika" at bounding box center [322, 161] width 324 height 18
click at [209, 250] on label "jaunrade" at bounding box center [322, 255] width 322 height 17
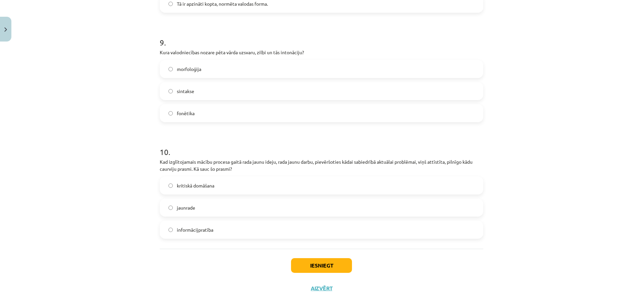
scroll to position [951, 0]
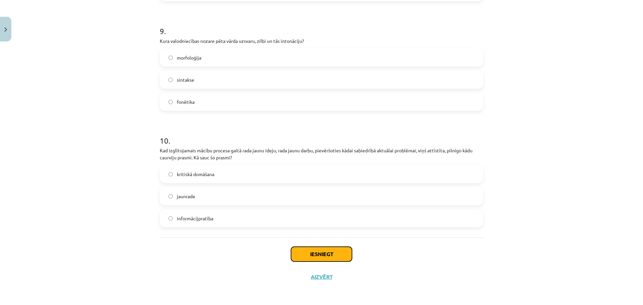
click at [323, 260] on button "Iesniegt" at bounding box center [321, 254] width 61 height 15
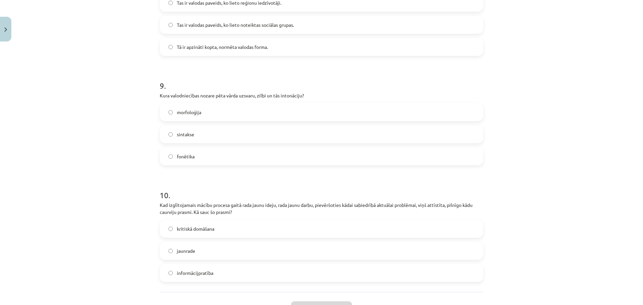
scroll to position [886, 0]
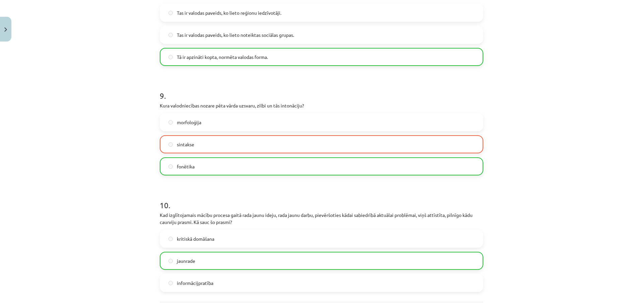
drag, startPoint x: 634, startPoint y: 251, endPoint x: 640, endPoint y: 250, distance: 6.8
click at [635, 250] on div "Mācību tēma: Latviešu valodas un literatūras ii - 12. klases 3. ieskaites mācīb…" at bounding box center [321, 152] width 643 height 305
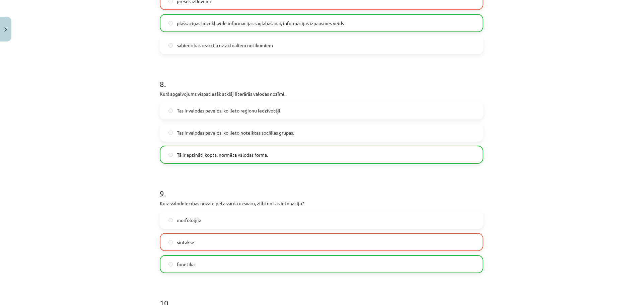
scroll to position [973, 0]
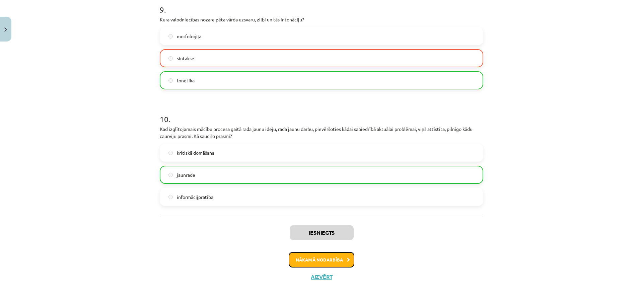
click at [336, 258] on button "Nākamā nodarbība" at bounding box center [322, 259] width 66 height 15
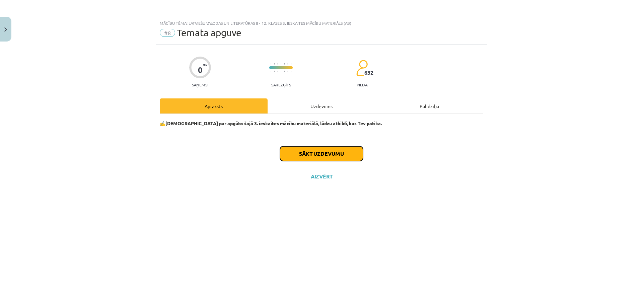
click at [324, 150] on button "Sākt uzdevumu" at bounding box center [321, 153] width 83 height 15
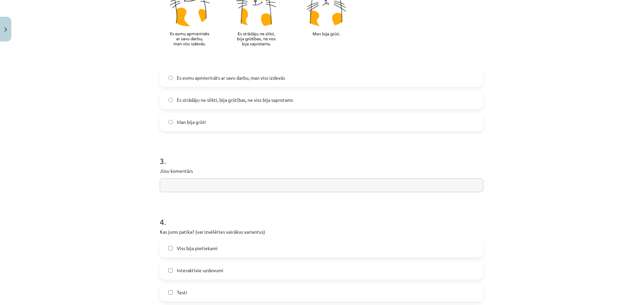
scroll to position [401, 0]
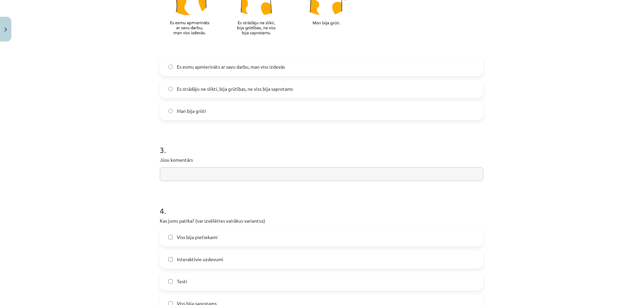
click at [254, 90] on span "Es strādāju ne slikti, bija grūtības, ne viss bija saprotams" at bounding box center [235, 88] width 116 height 7
drag, startPoint x: 192, startPoint y: 239, endPoint x: 243, endPoint y: 247, distance: 51.6
click at [193, 239] on span "Viss bija pietiekami" at bounding box center [197, 237] width 41 height 7
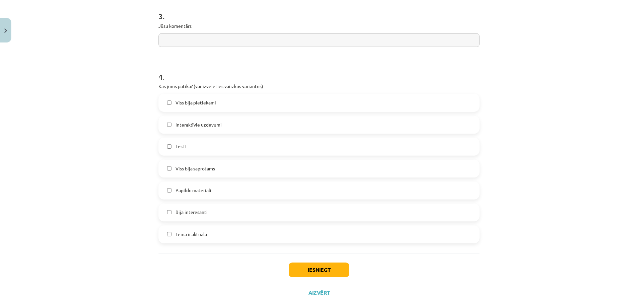
scroll to position [540, 0]
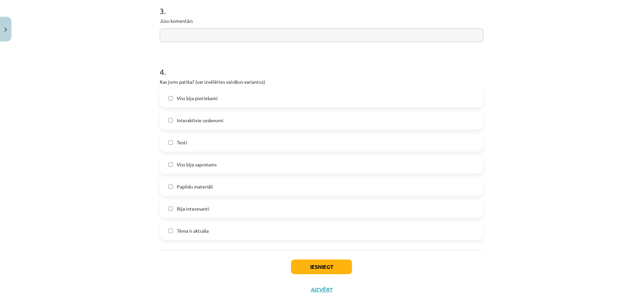
click at [192, 207] on span "Bija interesanti" at bounding box center [193, 208] width 33 height 7
click at [338, 265] on button "Iesniegt" at bounding box center [321, 267] width 61 height 15
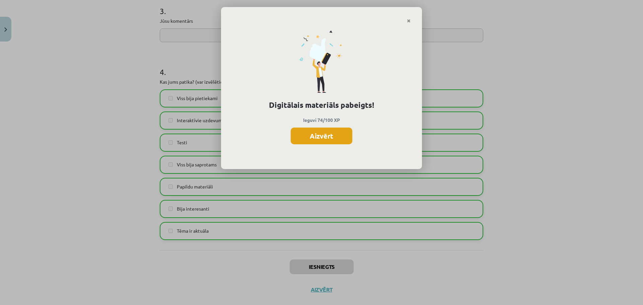
click at [332, 135] on button "Aizvērt" at bounding box center [322, 136] width 62 height 17
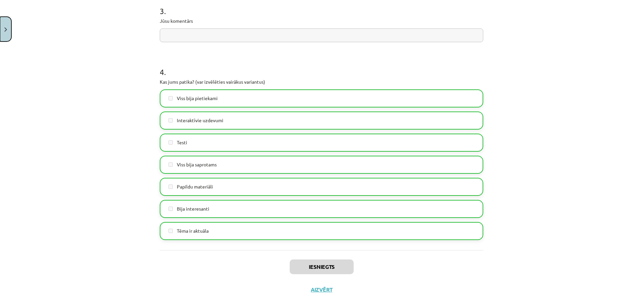
click at [1, 30] on button "Close" at bounding box center [5, 29] width 11 height 25
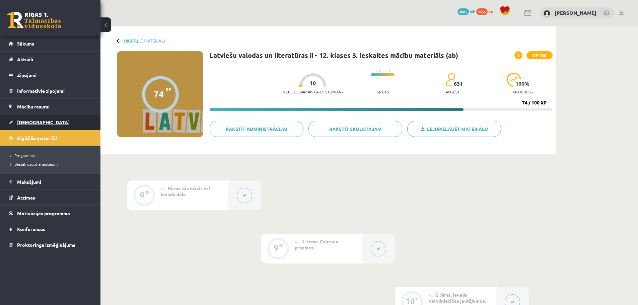
click at [26, 120] on span "[DEMOGRAPHIC_DATA]" at bounding box center [43, 122] width 53 height 6
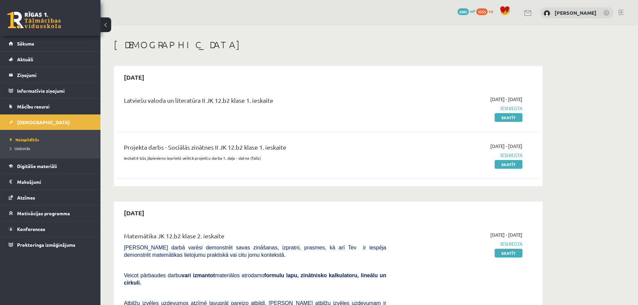
click at [621, 15] on div at bounding box center [621, 13] width 5 height 7
click at [619, 13] on div "0 Dāvanas 2085 mP 1555 xp [PERSON_NAME]" at bounding box center [370, 13] width 538 height 26
click at [622, 13] on link at bounding box center [621, 12] width 5 height 5
